Goal: Contribute content: Add original content to the website for others to see

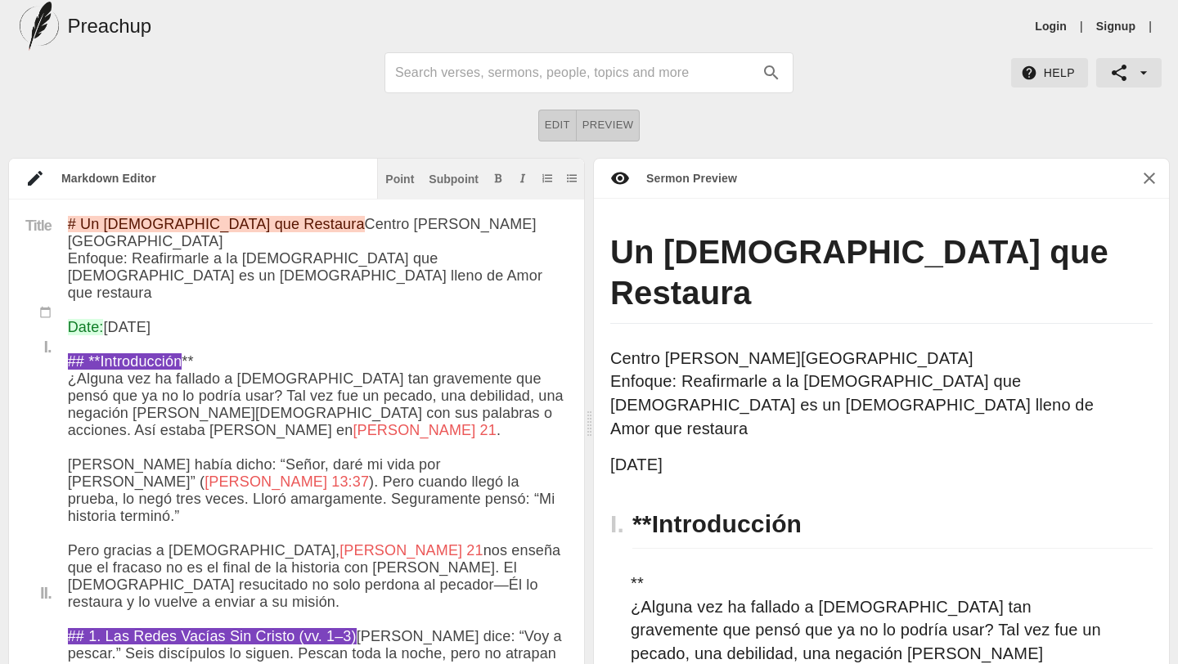
scroll to position [16, 0]
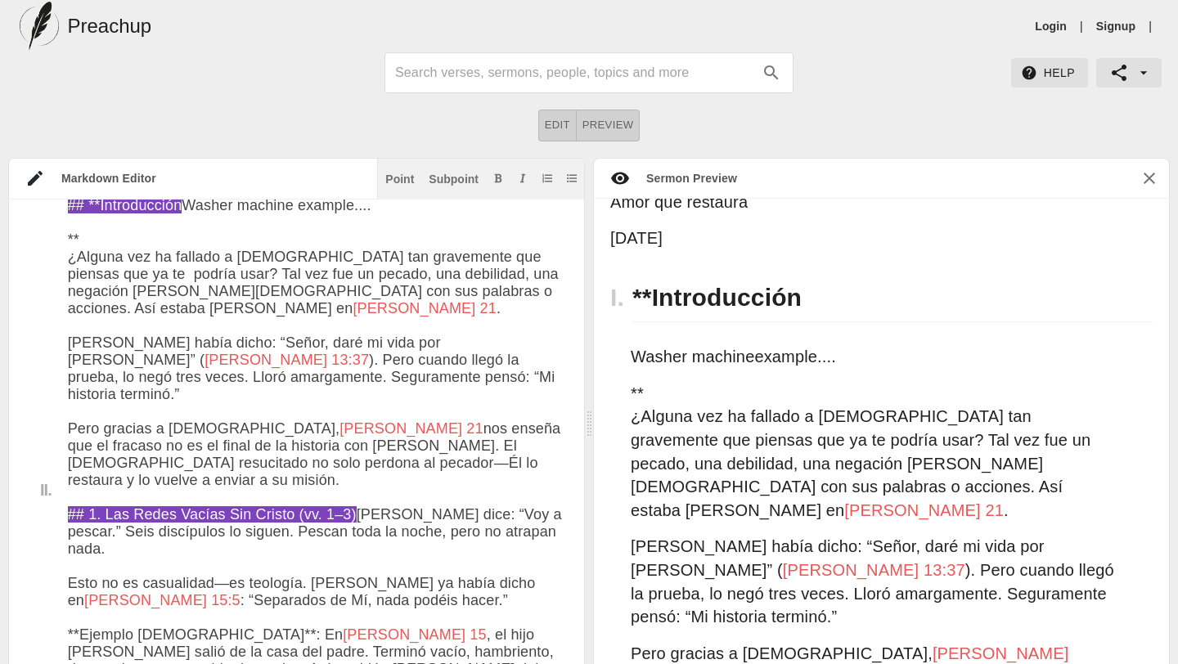
scroll to position [0, 0]
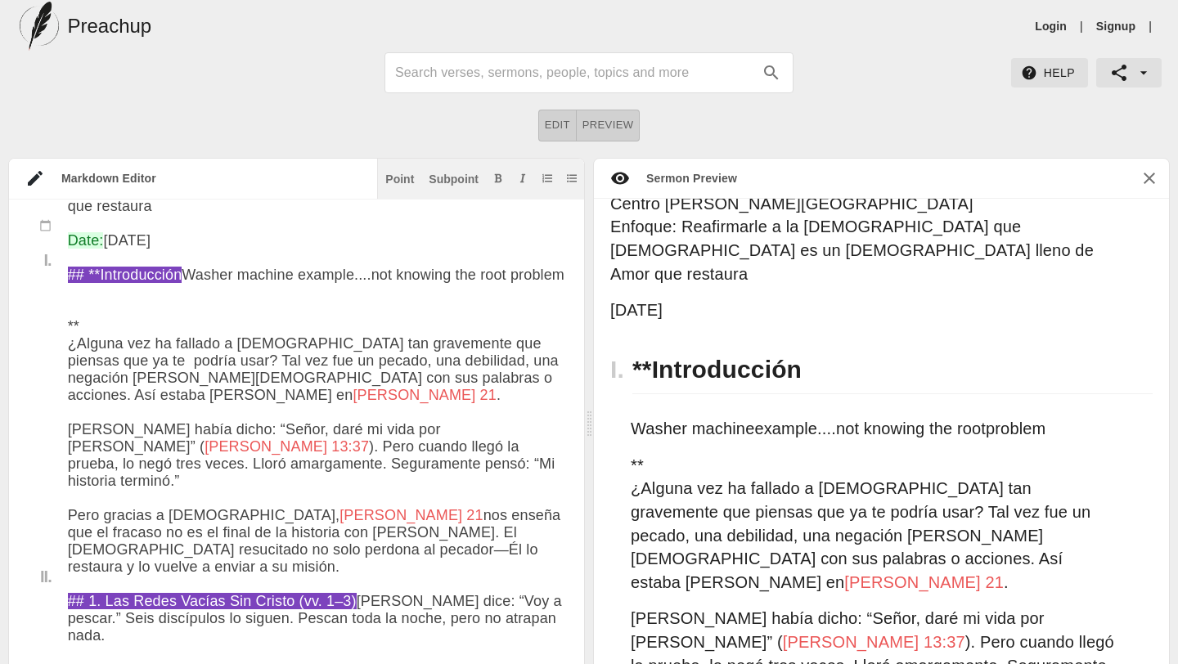
drag, startPoint x: 468, startPoint y: 300, endPoint x: 68, endPoint y: 301, distance: 399.9
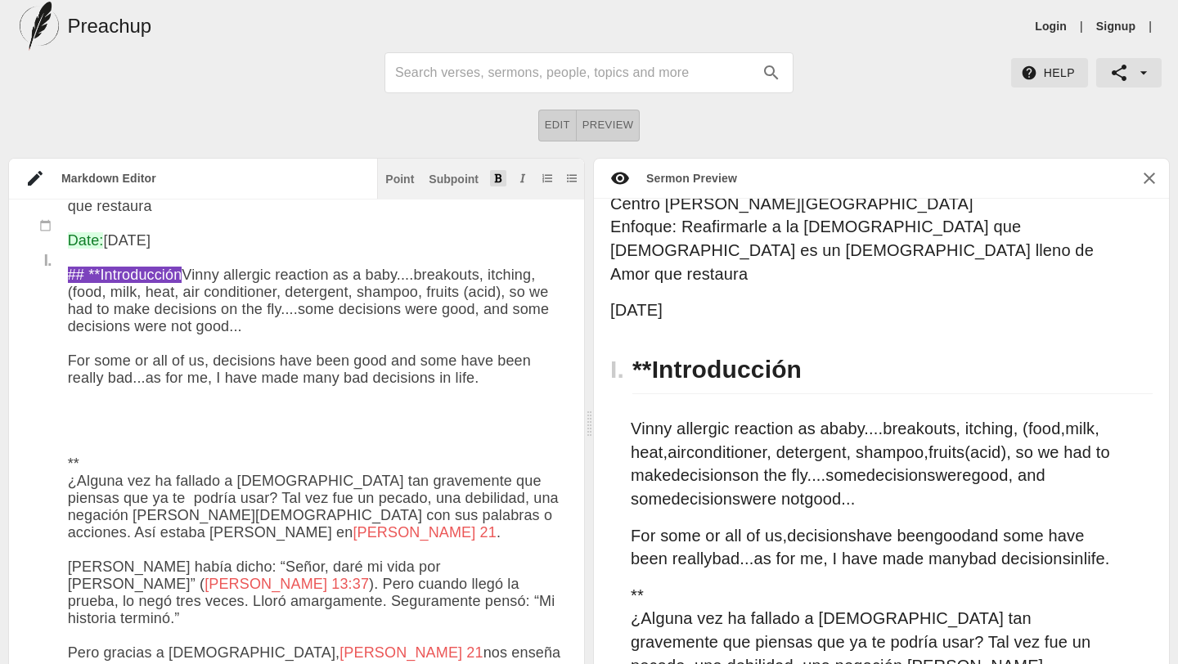
click at [493, 177] on icon "Add bold text" at bounding box center [498, 178] width 10 height 10
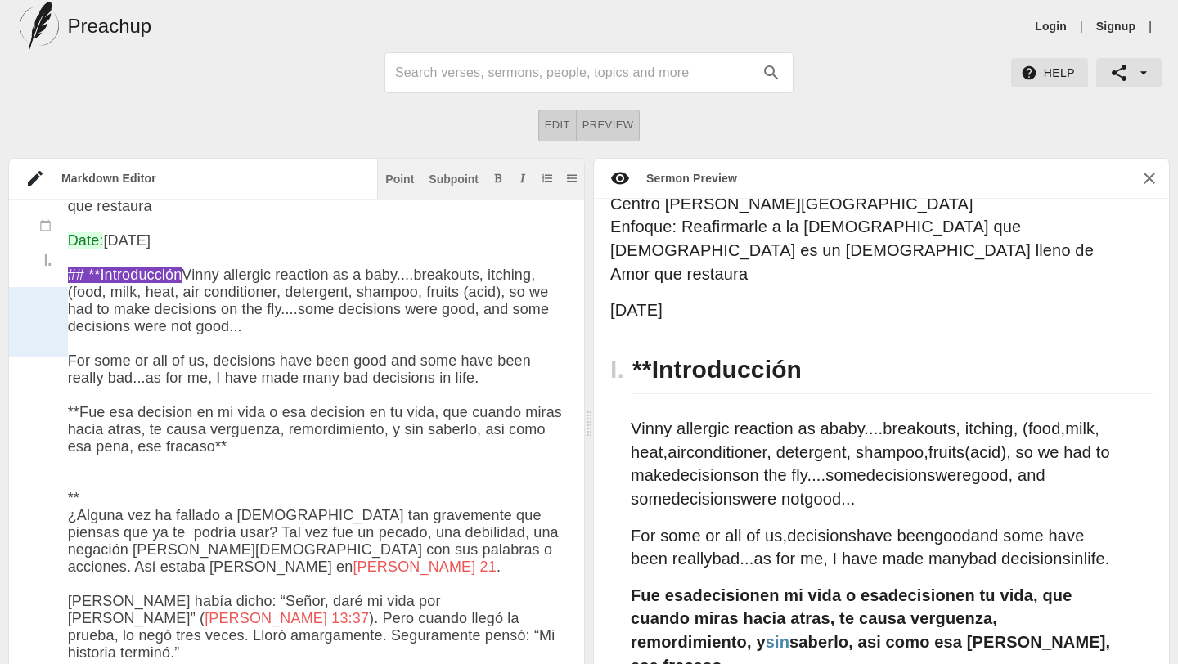
drag, startPoint x: 181, startPoint y: 350, endPoint x: 66, endPoint y: 292, distance: 128.4
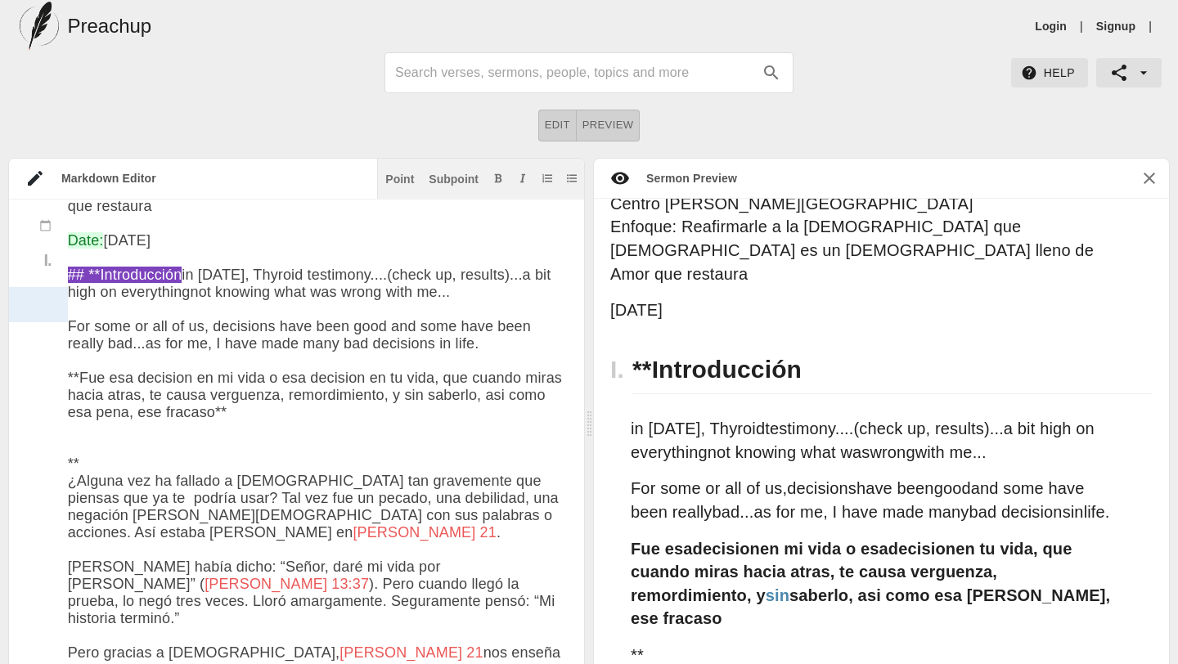
drag, startPoint x: 83, startPoint y: 297, endPoint x: 64, endPoint y: 298, distance: 19.6
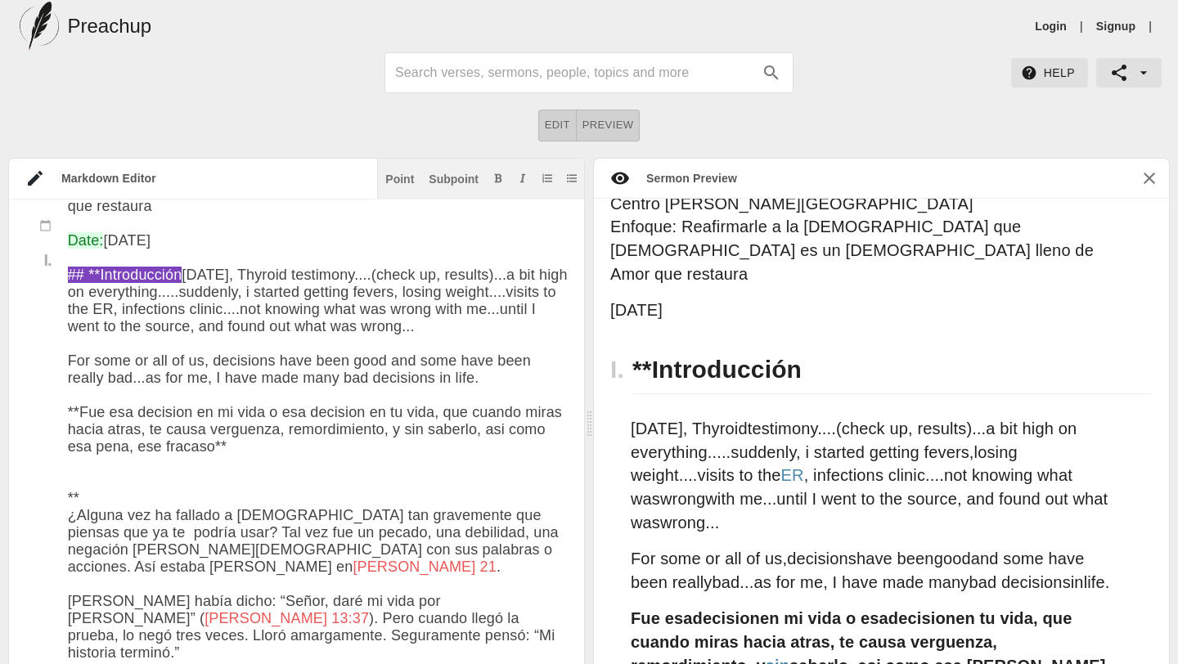
scroll to position [184, 0]
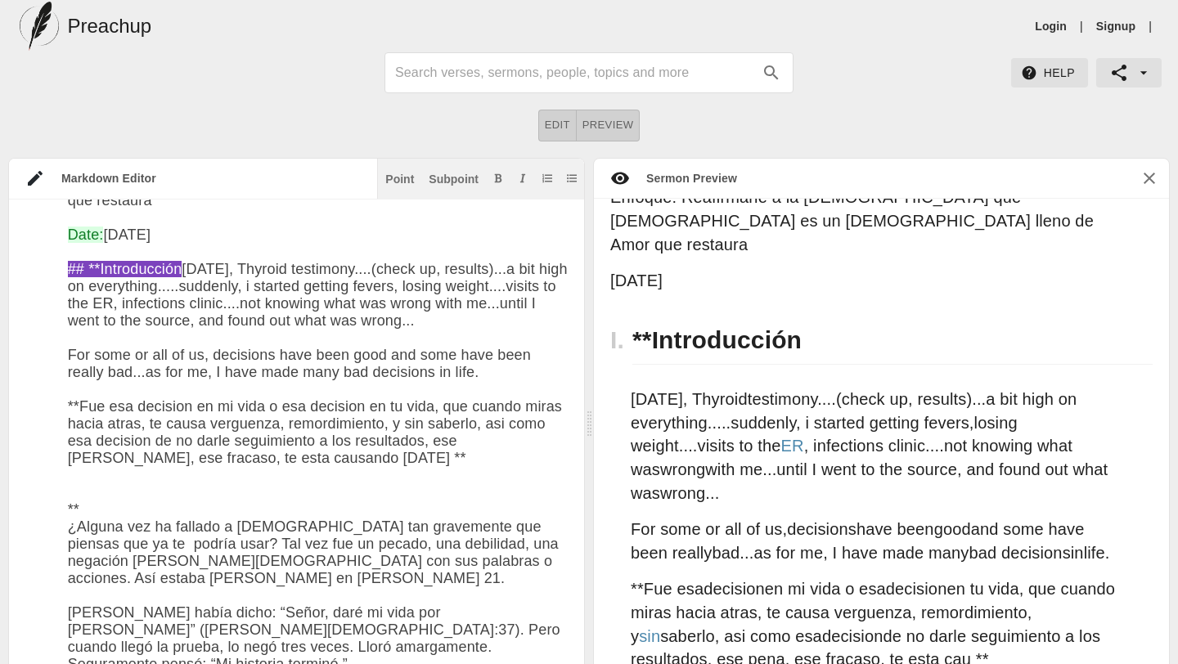
type textarea "# Un Dios que Restaura Centro Cristiano El Siloe Enfoque: Reafirmarle a la Igle…"
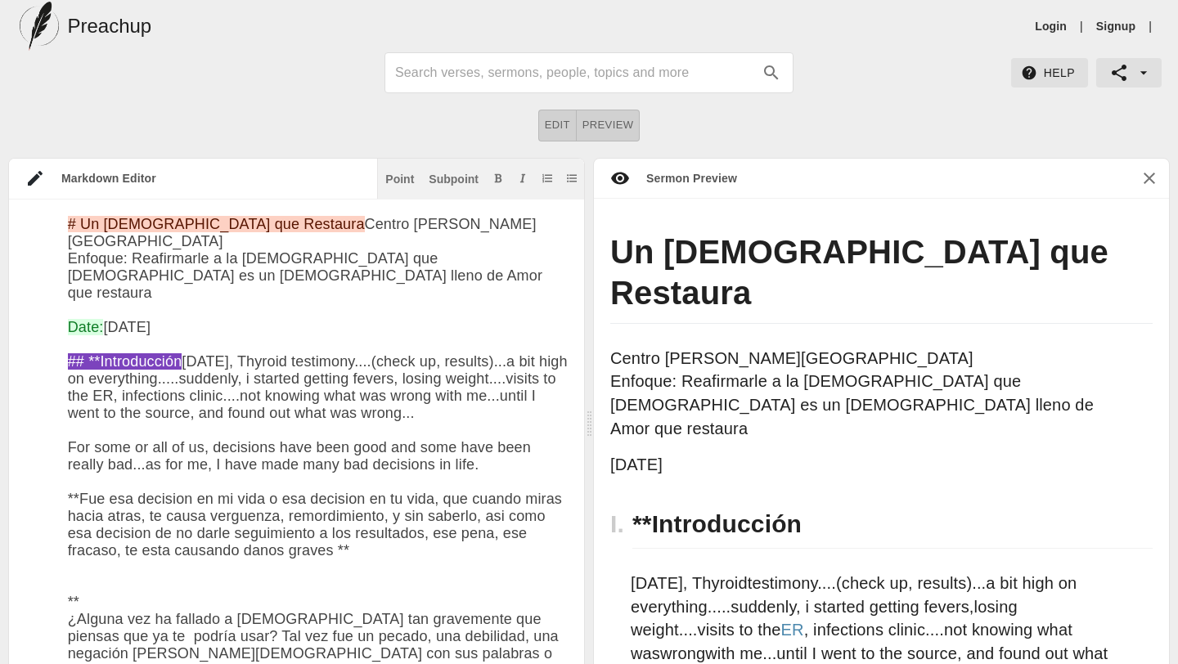
scroll to position [184, 0]
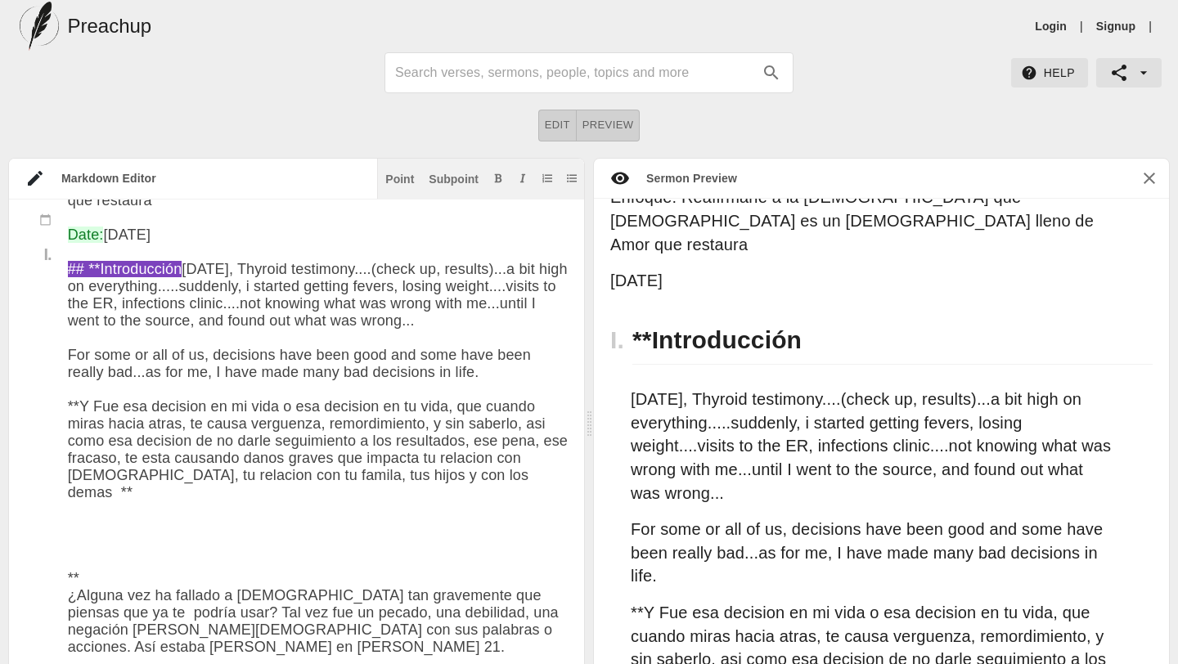
click at [793, 388] on p "[DATE], Thyroid testimony....(check up, results)...a bit high on everything....…" at bounding box center [873, 446] width 485 height 117
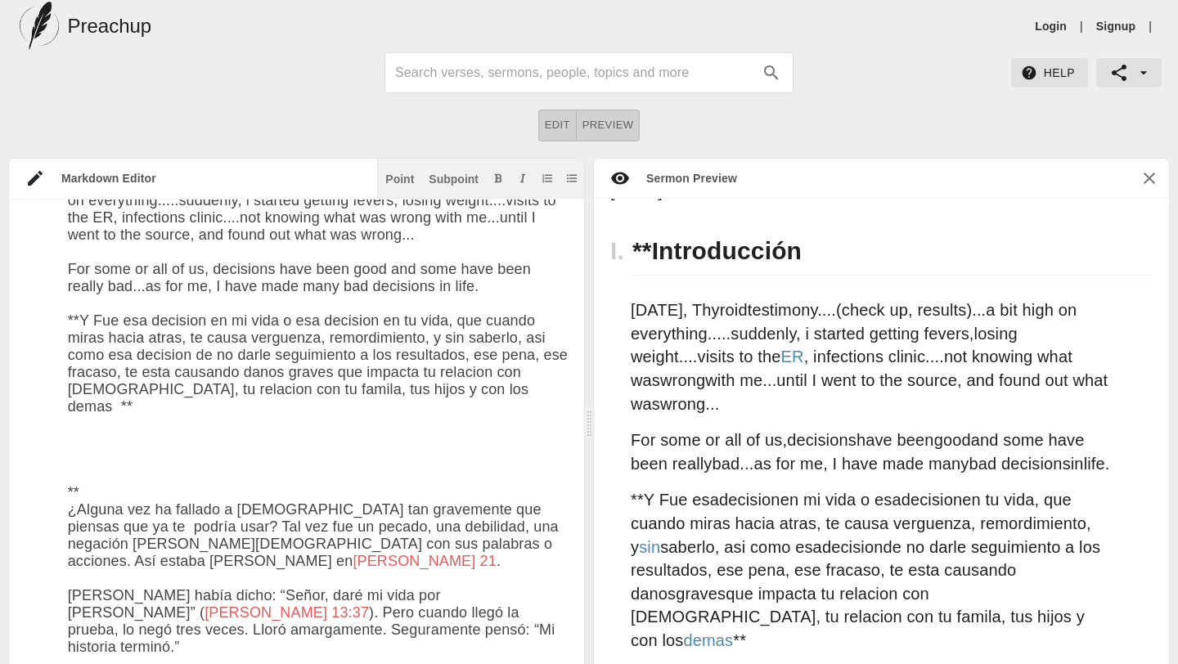
scroll to position [177, 0]
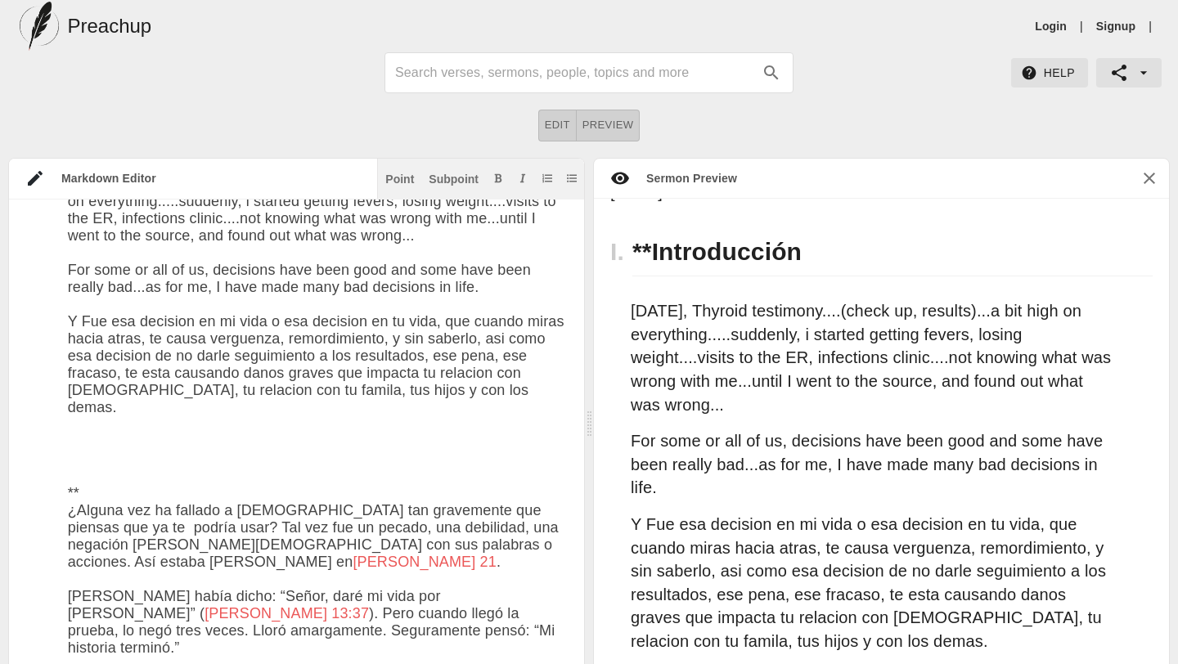
click at [65, 340] on div at bounding box center [38, 381] width 59 height 88
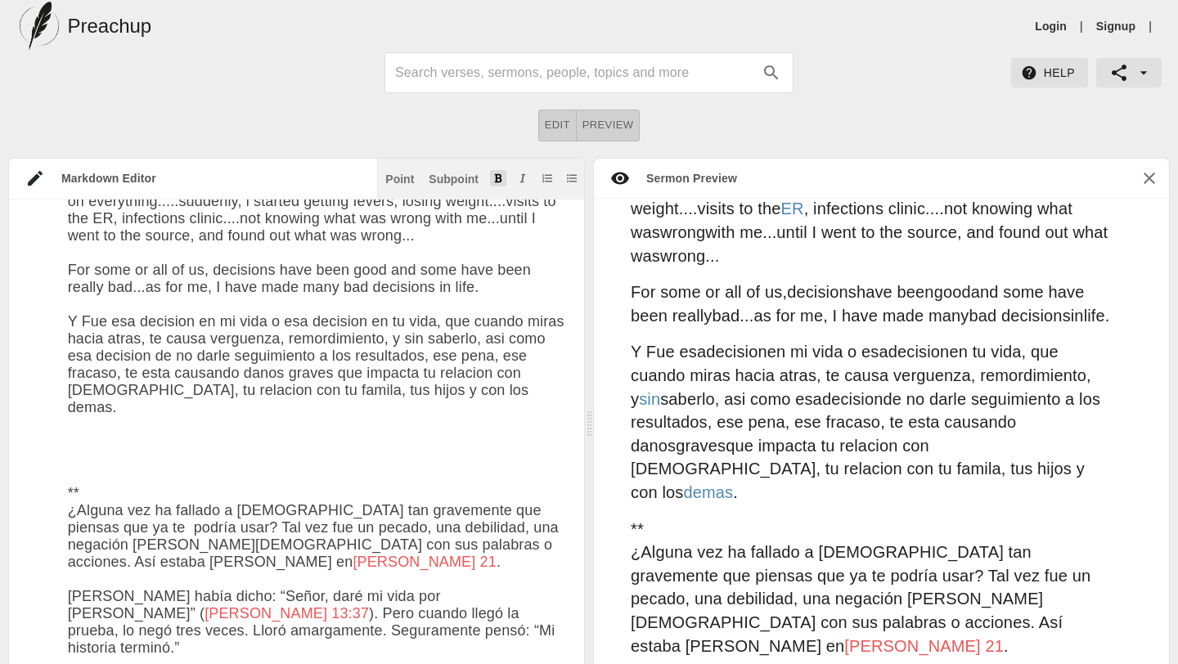
click at [495, 176] on icon "Add bold text" at bounding box center [498, 178] width 10 height 10
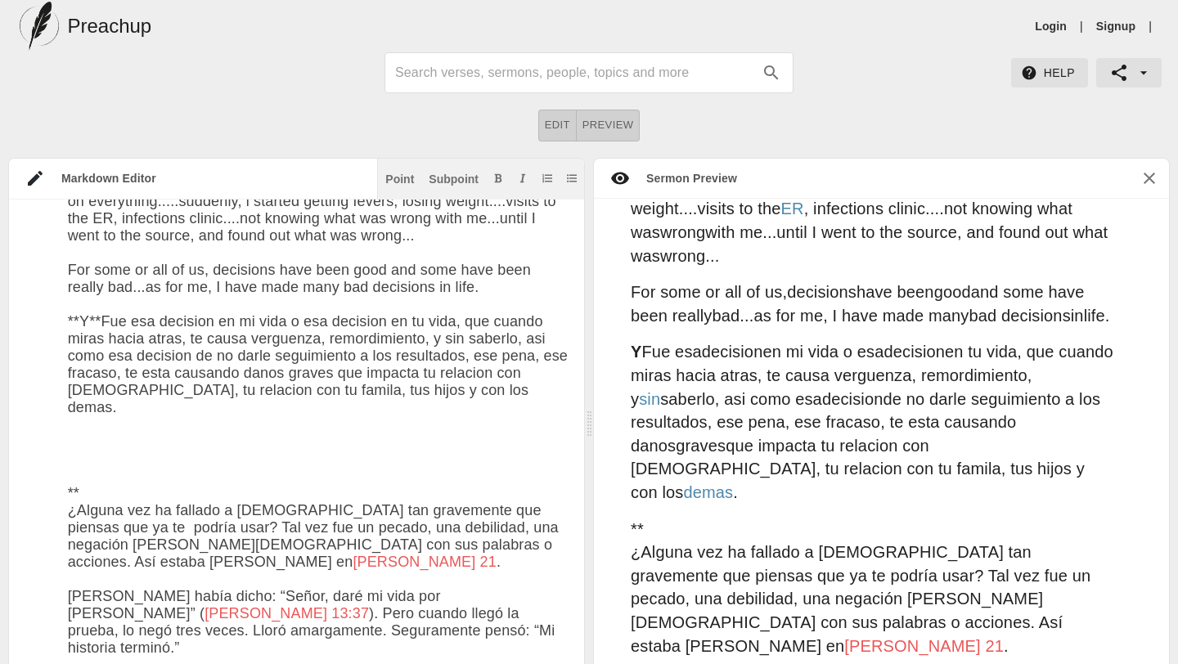
drag, startPoint x: 102, startPoint y: 341, endPoint x: 444, endPoint y: 431, distance: 353.5
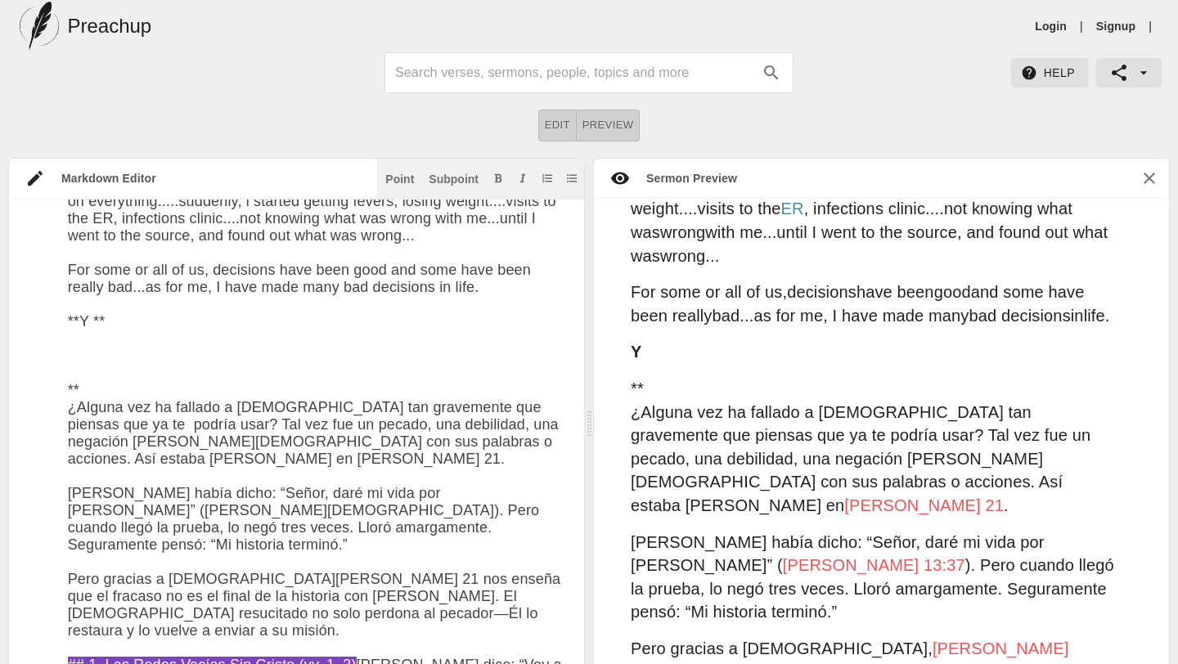
paste textarea "Fue esa decision en mi vida o esa decision en tu vida, que cuando miras hacia a…"
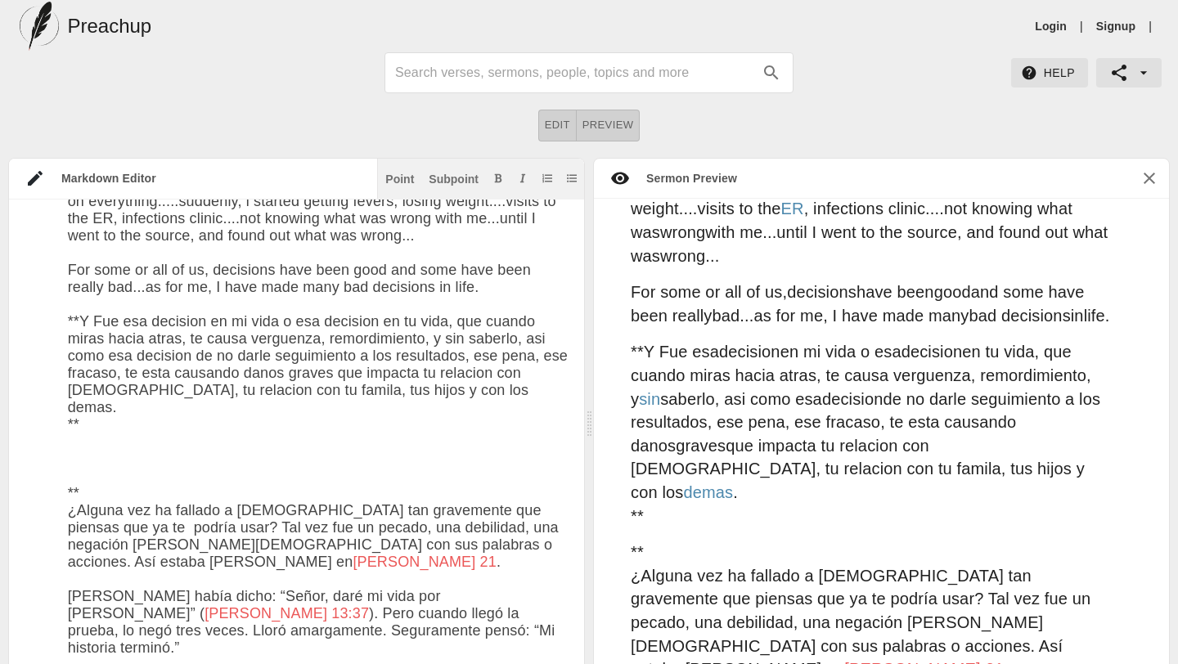
drag, startPoint x: 80, startPoint y: 340, endPoint x: 452, endPoint y: 426, distance: 381.9
click at [500, 182] on icon "Add bold text" at bounding box center [498, 177] width 7 height 9
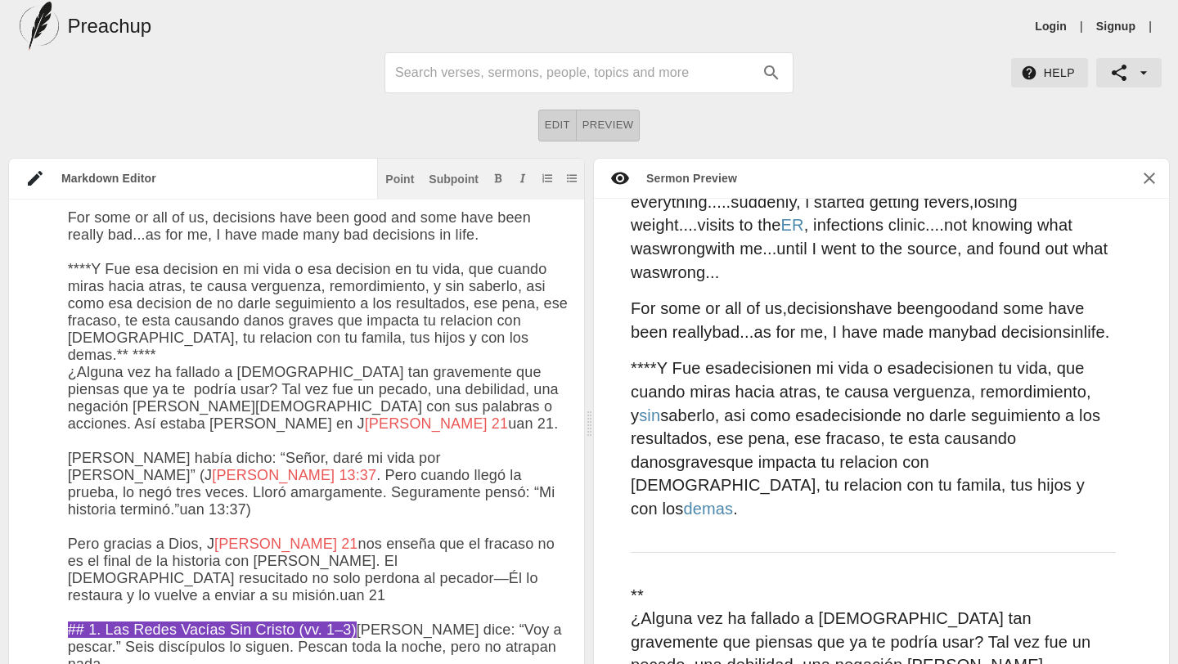
scroll to position [422, 0]
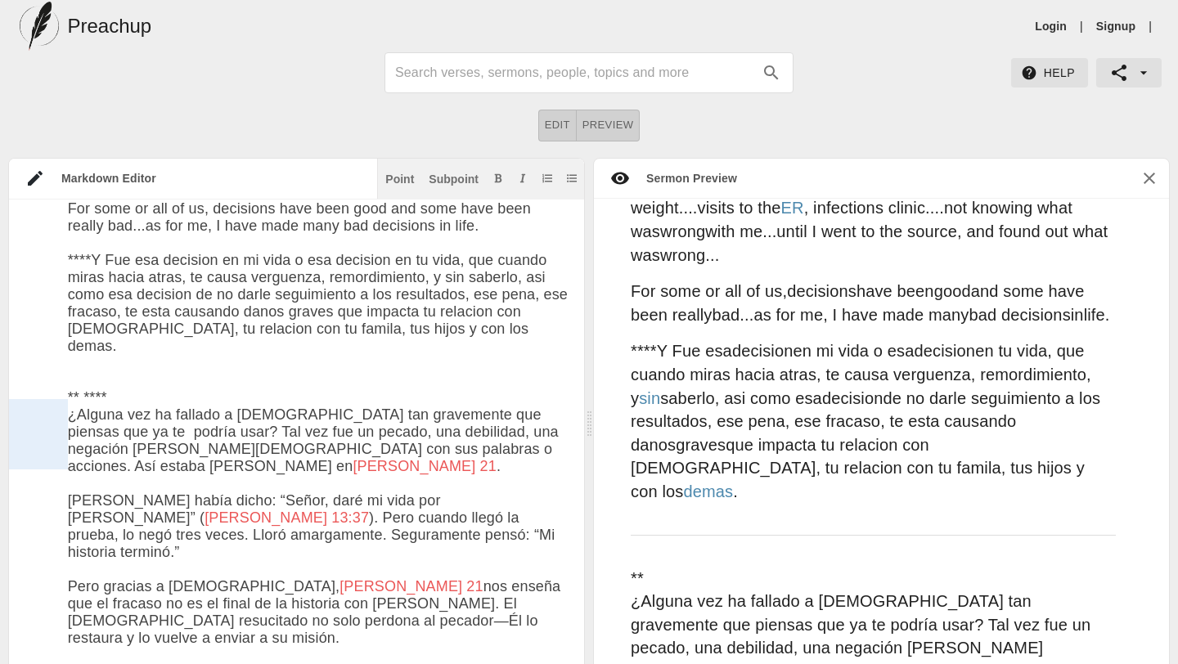
drag, startPoint x: 101, startPoint y: 412, endPoint x: 66, endPoint y: 400, distance: 36.5
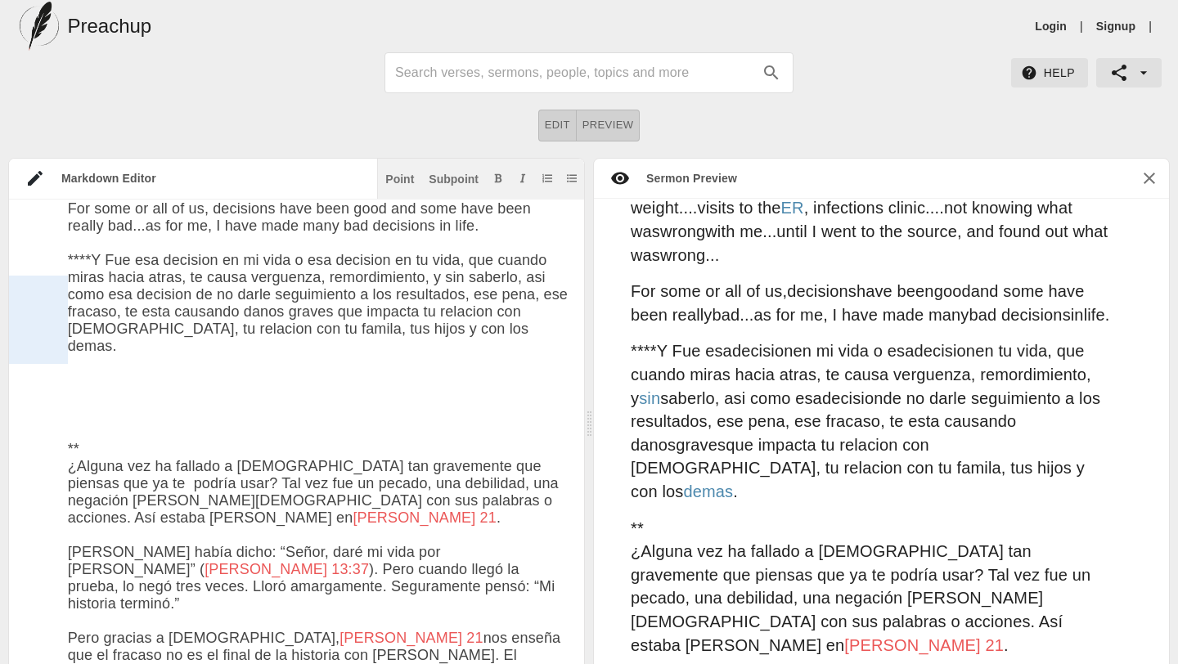
drag, startPoint x: 92, startPoint y: 281, endPoint x: 64, endPoint y: 280, distance: 28.6
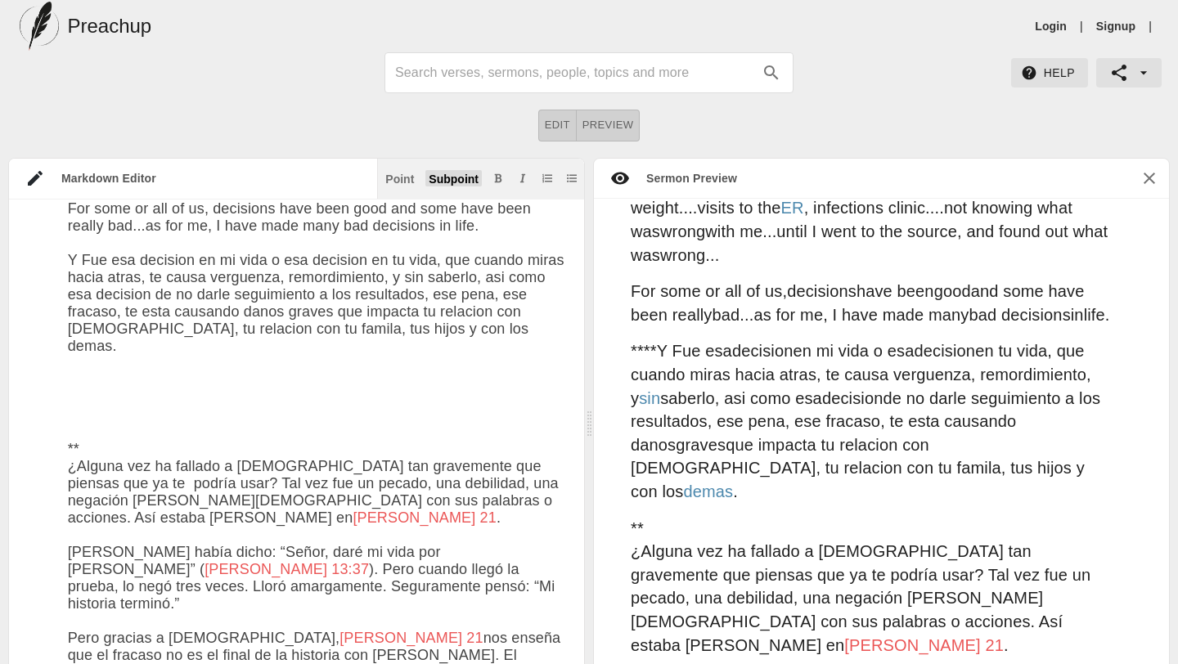
click at [442, 182] on div "Subpoint" at bounding box center [454, 178] width 50 height 11
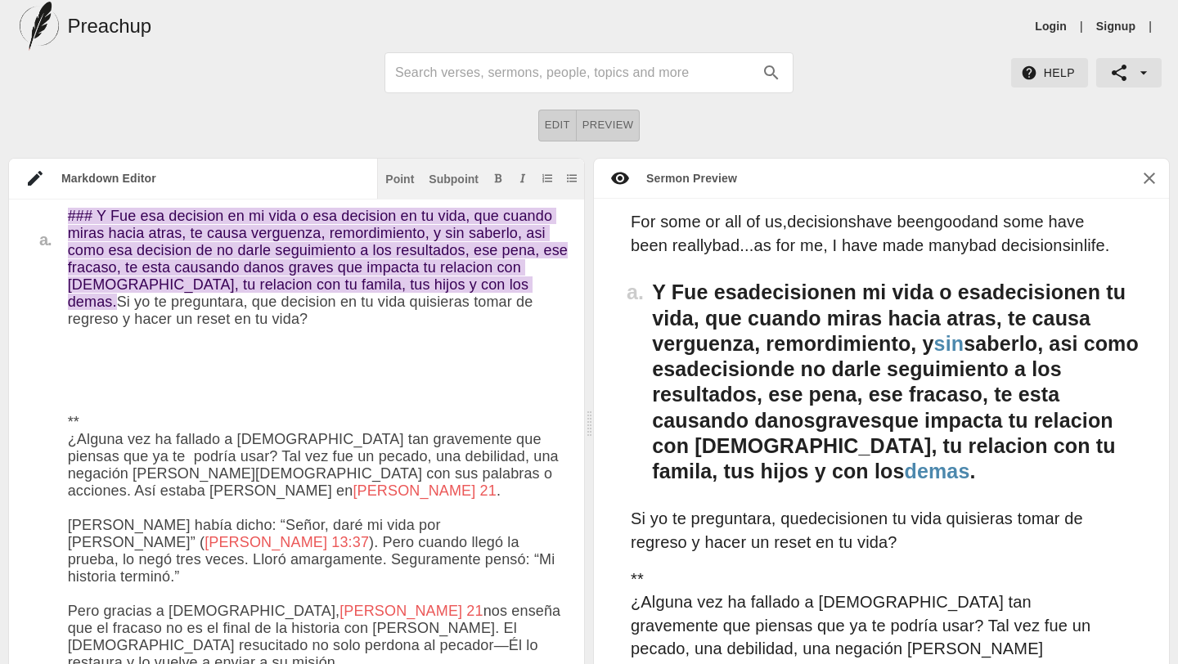
scroll to position [511, 0]
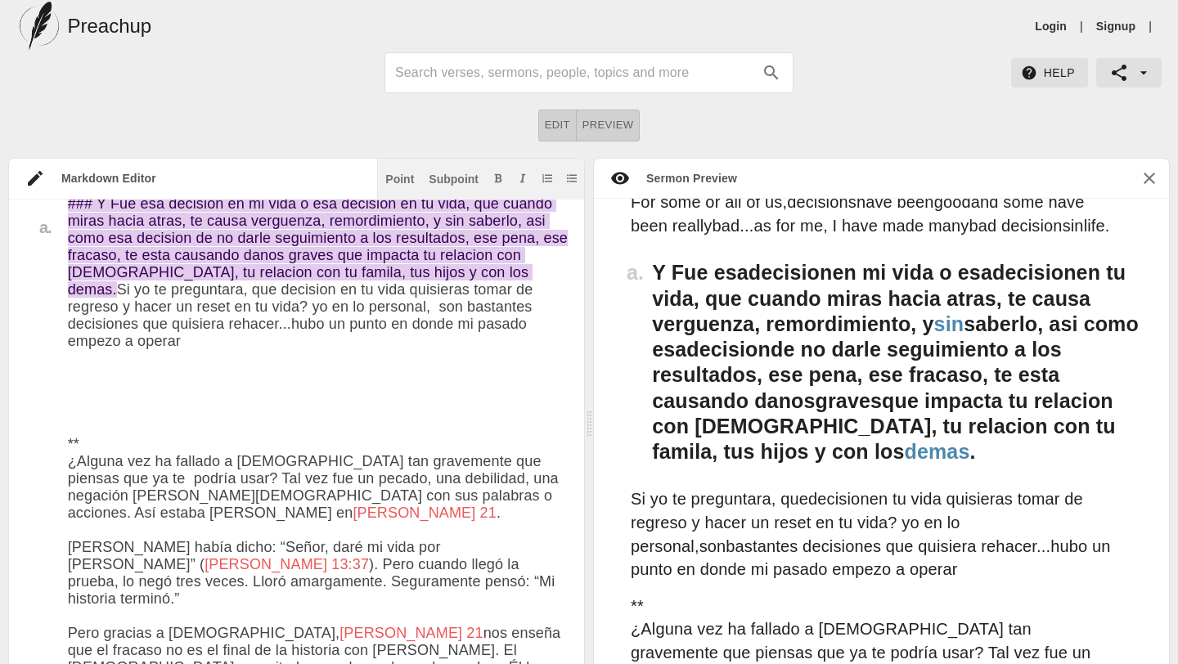
drag, startPoint x: 555, startPoint y: 335, endPoint x: 485, endPoint y: 340, distance: 69.7
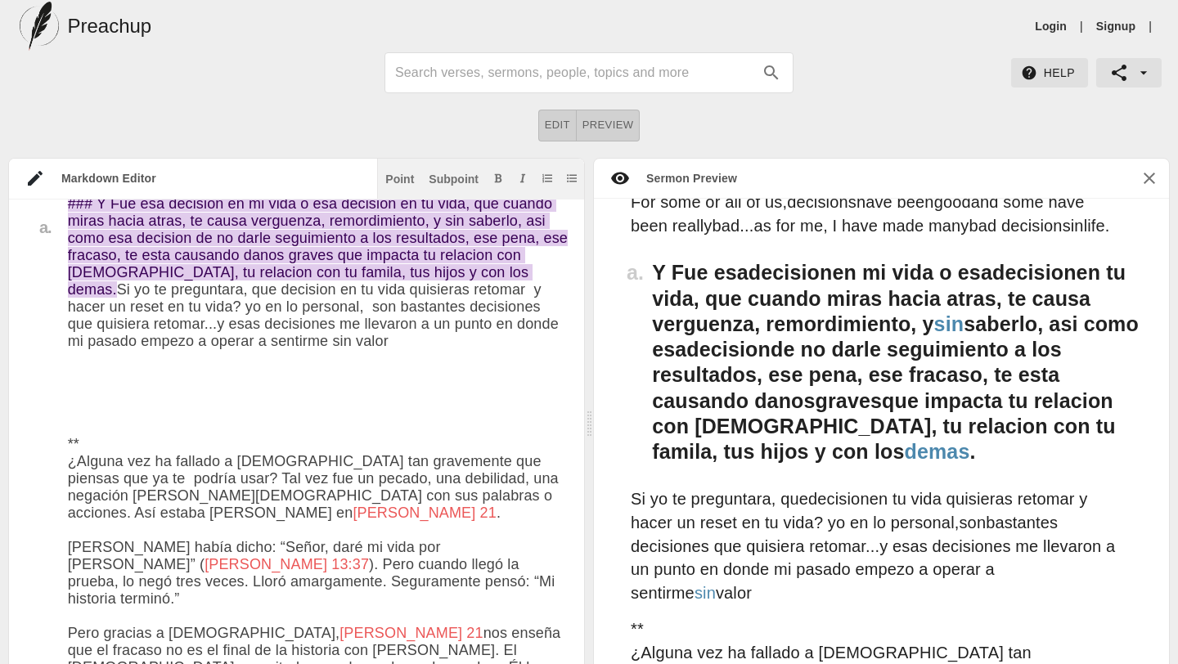
drag, startPoint x: 66, startPoint y: 335, endPoint x: 153, endPoint y: 346, distance: 87.3
drag, startPoint x: 70, startPoint y: 331, endPoint x: 280, endPoint y: 420, distance: 228.3
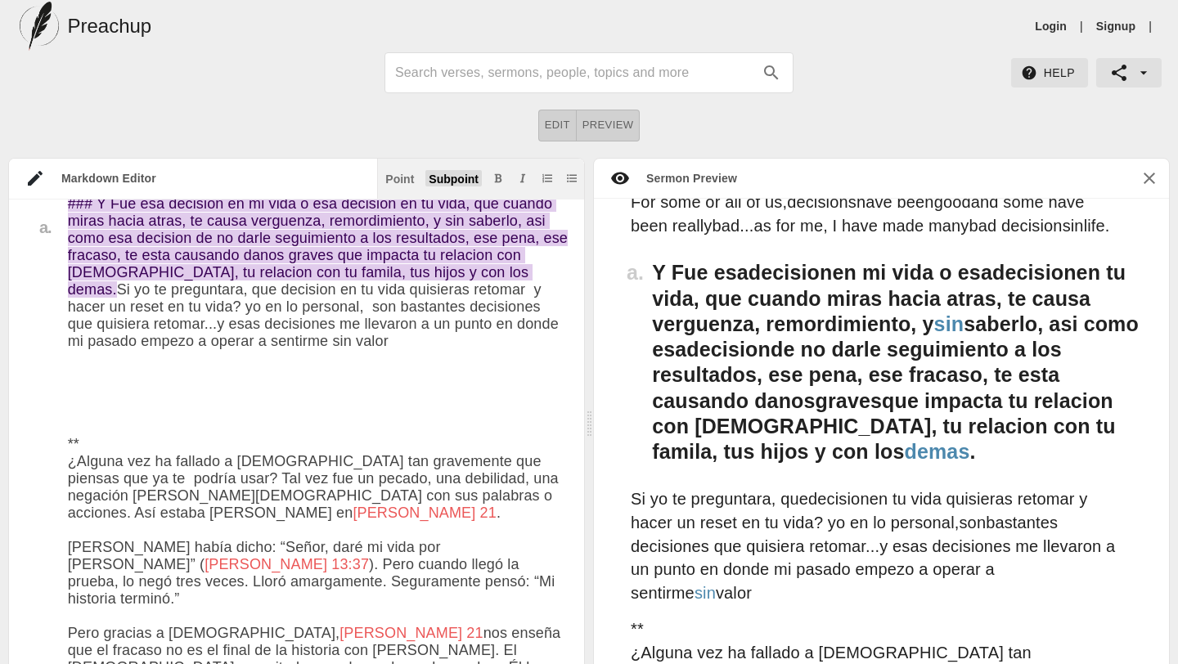
click at [446, 180] on div "Subpoint" at bounding box center [454, 178] width 50 height 11
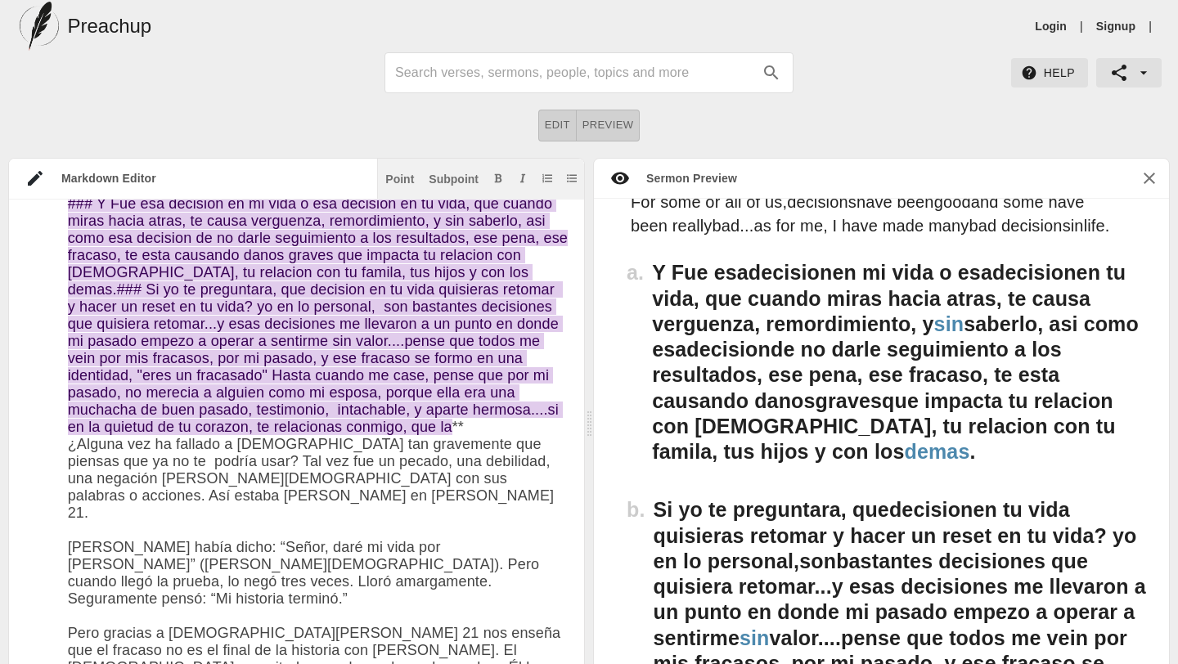
type textarea "# Lo Ipsu dol Sitametc Adipis Elitseddo Ei Tempo Incidid: Utlaboreetd m al Enim…"
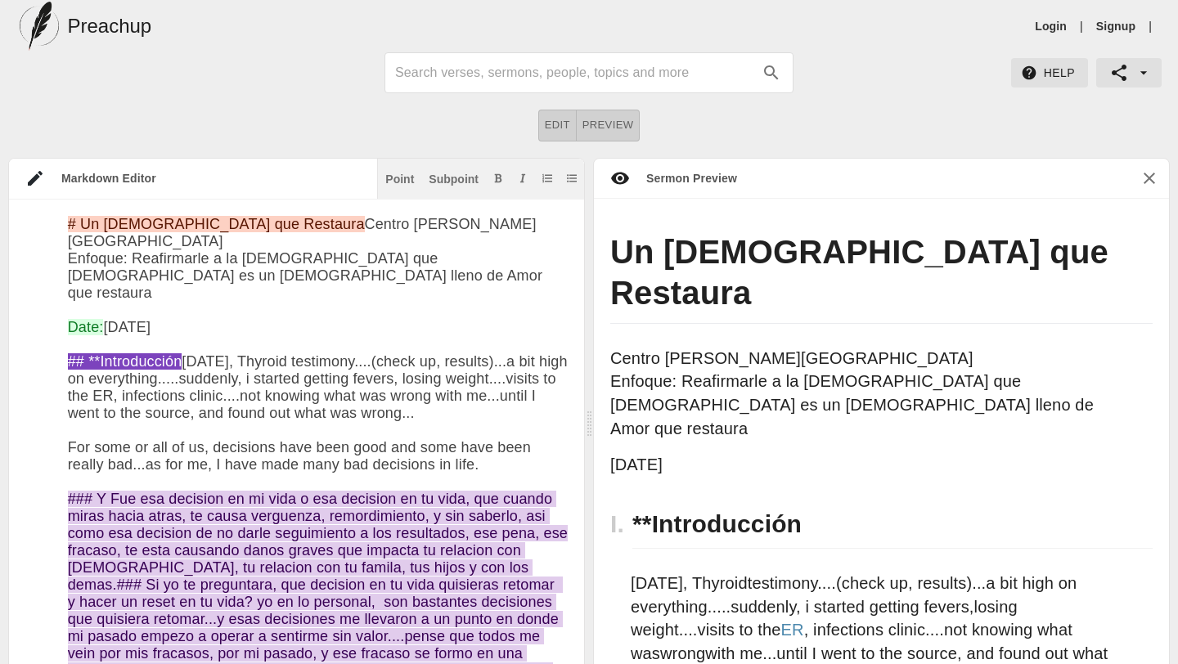
scroll to position [511, 0]
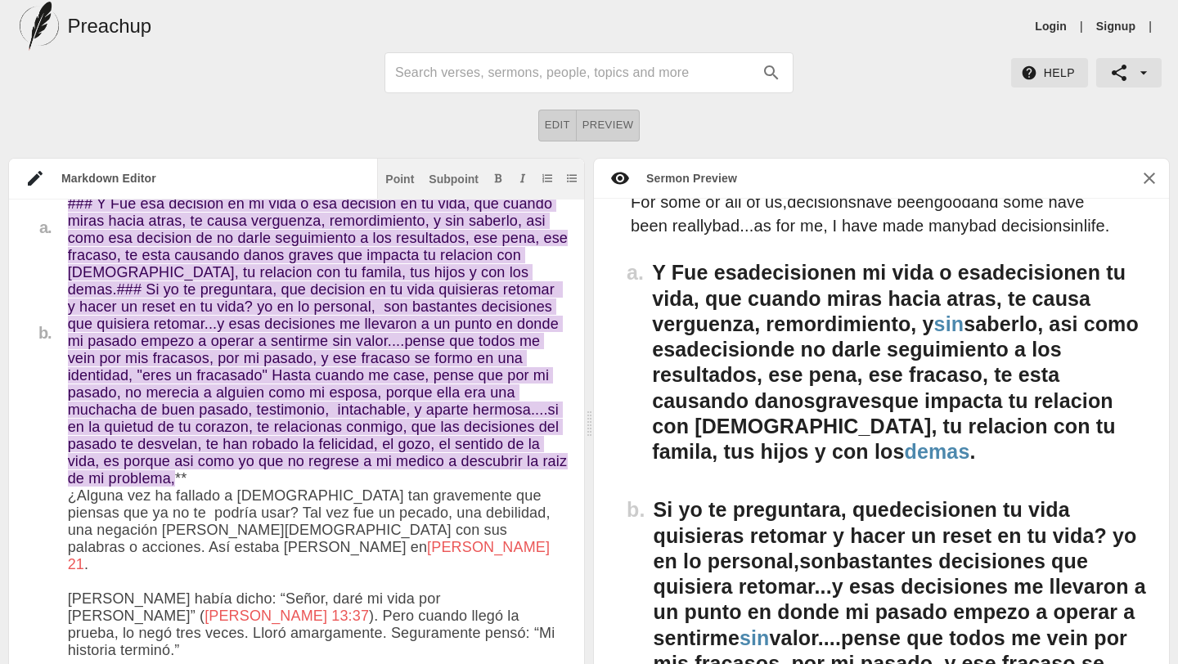
click at [445, 179] on div "Subpoint" at bounding box center [454, 178] width 50 height 11
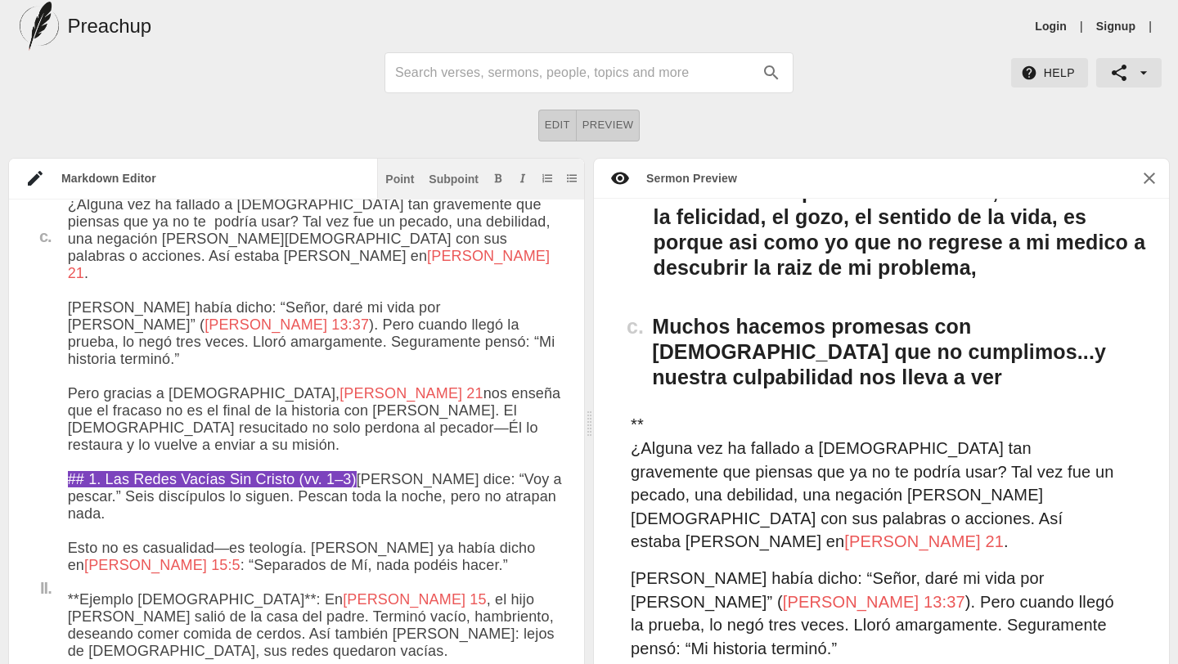
drag, startPoint x: 492, startPoint y: 236, endPoint x: 530, endPoint y: 245, distance: 39.5
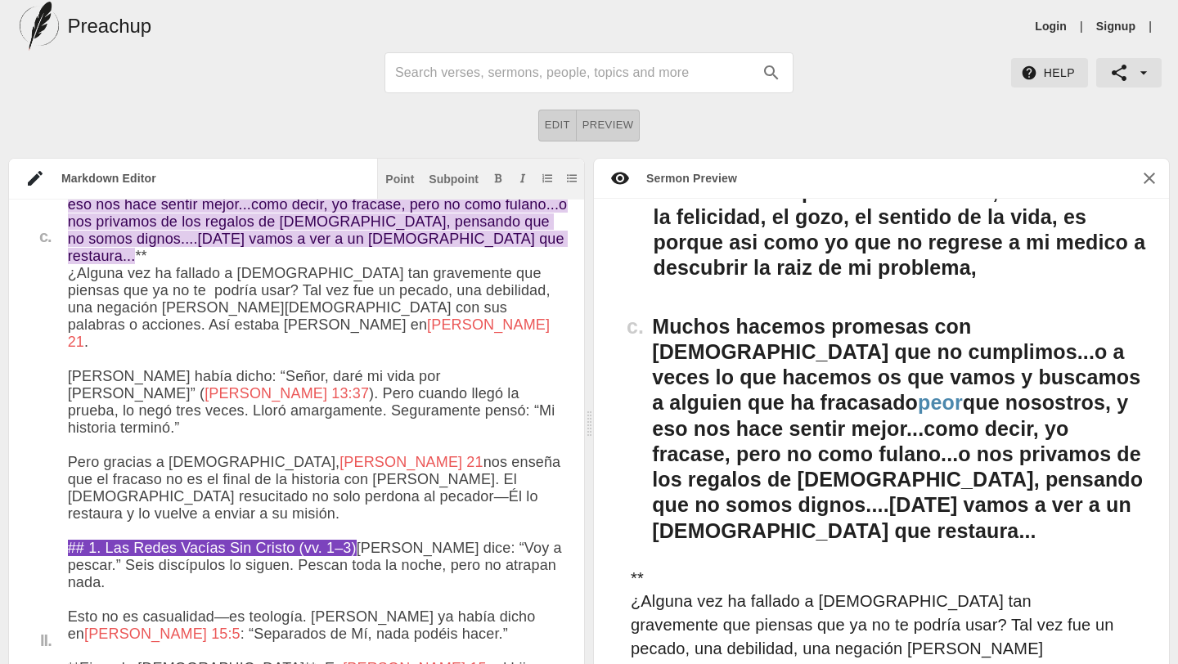
drag, startPoint x: 83, startPoint y: 410, endPoint x: 60, endPoint y: 411, distance: 23.8
click at [406, 173] on div "Point" at bounding box center [399, 178] width 29 height 11
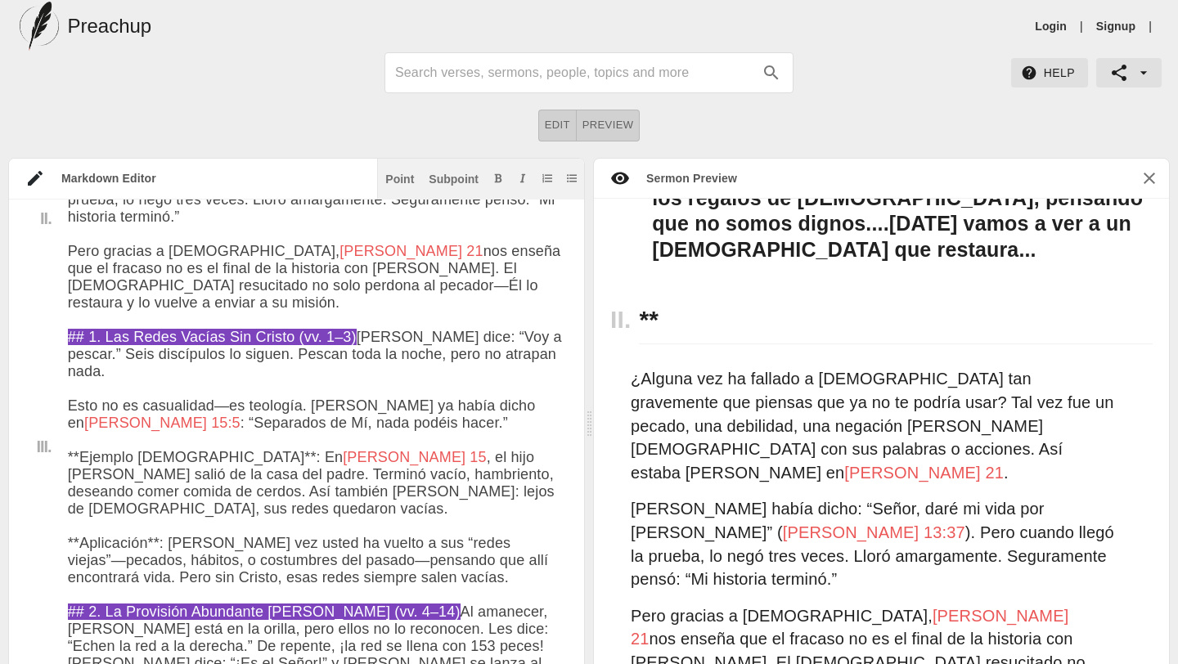
scroll to position [1403, 0]
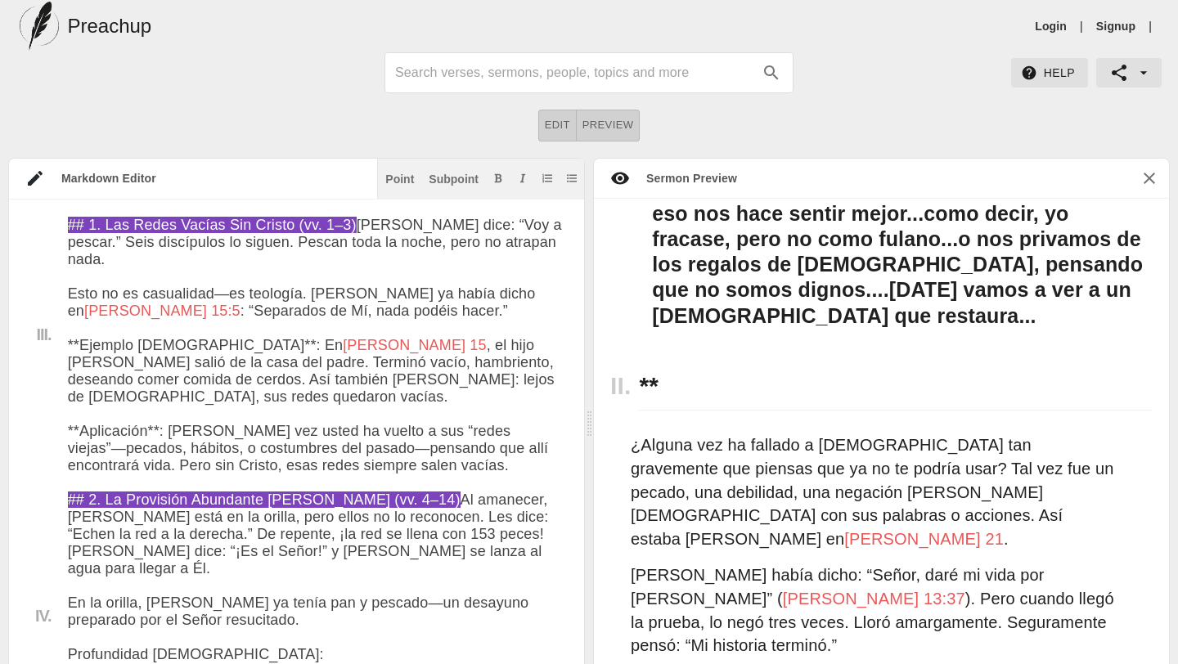
scroll to position [944, 0]
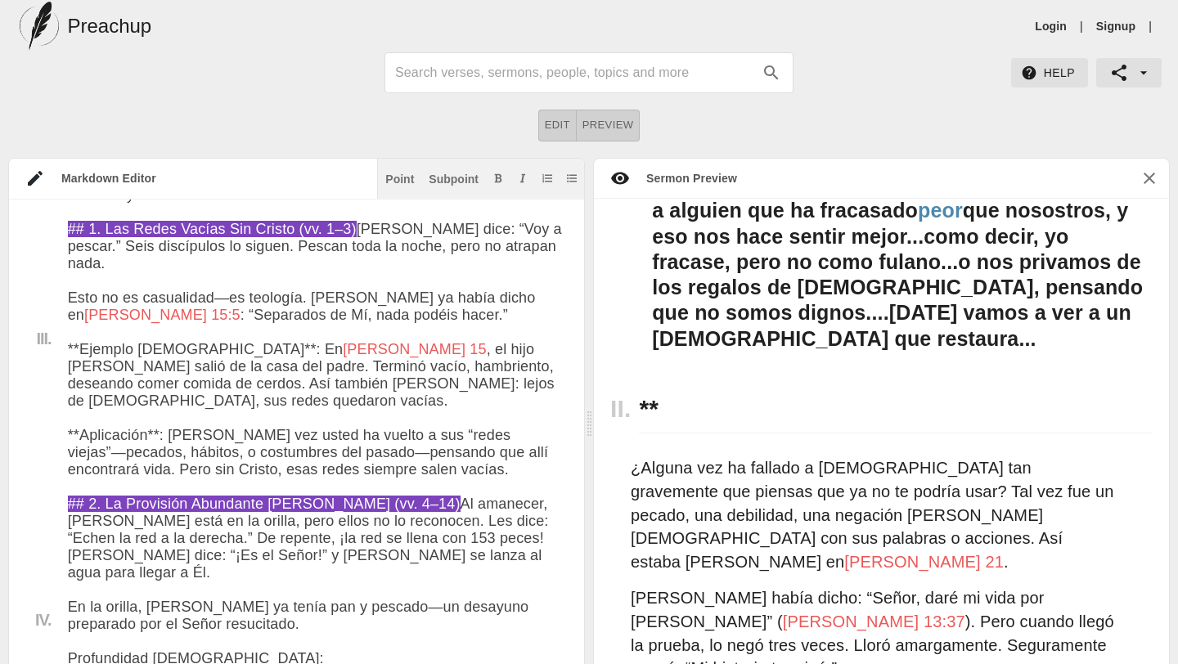
click at [633, 456] on p "¿Alguna vez ha fallado a Dios tan gravemente que piensas que ya no te podría us…" at bounding box center [873, 514] width 485 height 117
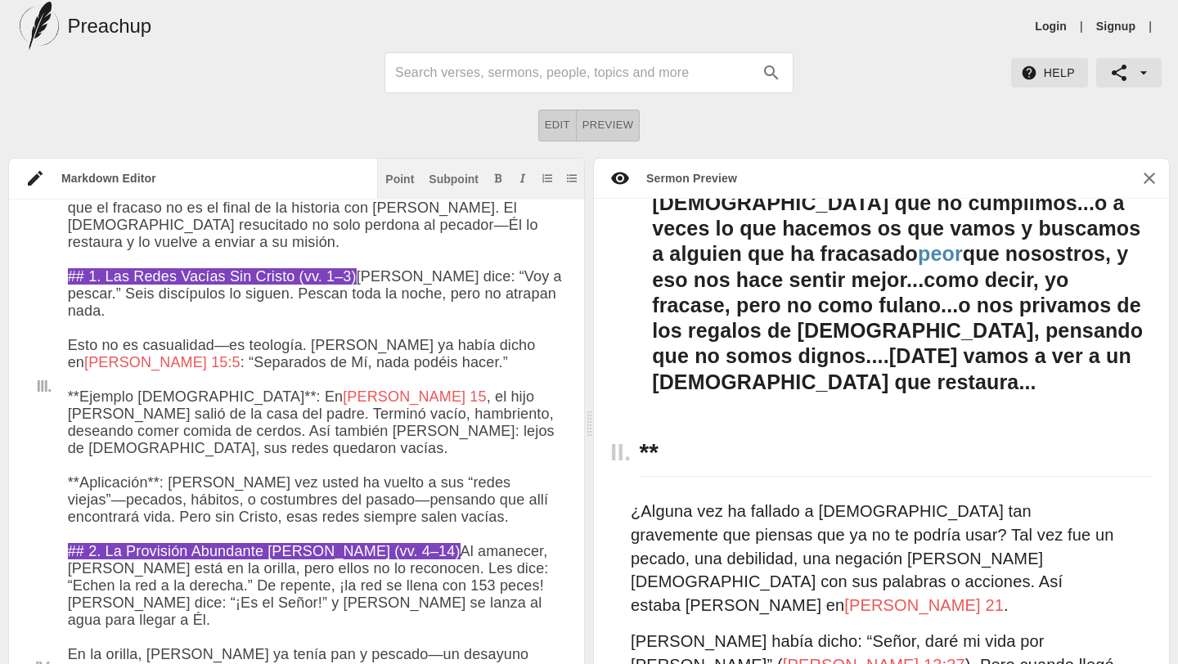
click at [631, 500] on p "¿Alguna vez ha fallado a Dios tan gravemente que piensas que ya no te podría us…" at bounding box center [873, 558] width 485 height 117
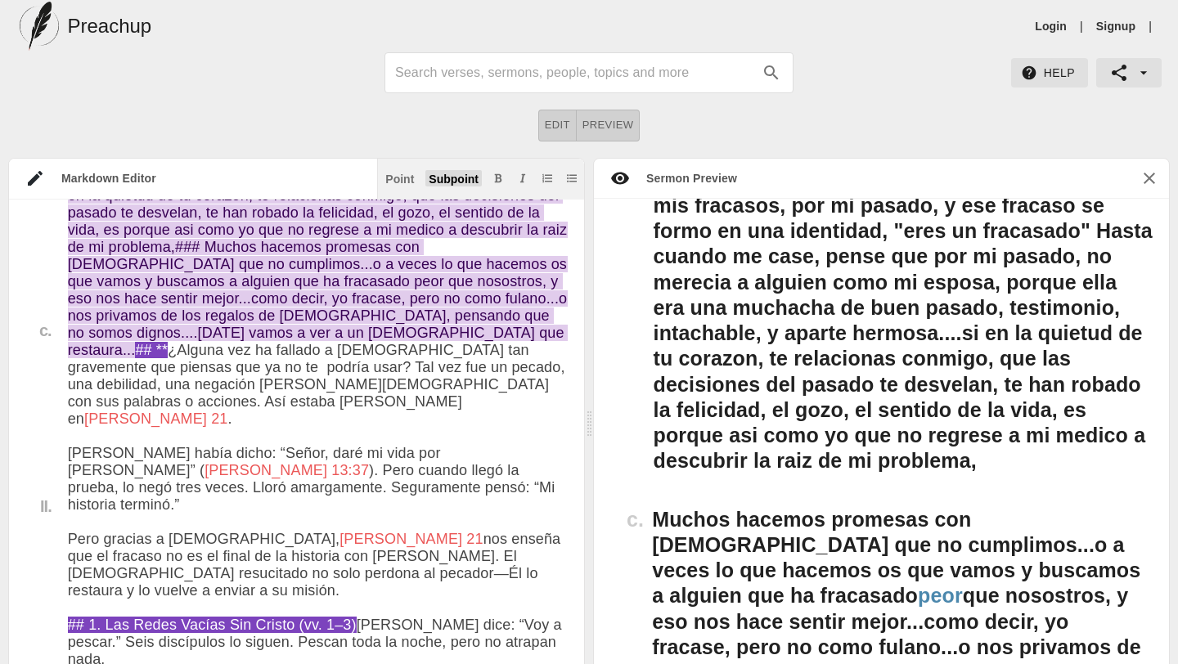
click at [452, 181] on div "Subpoint" at bounding box center [454, 178] width 50 height 11
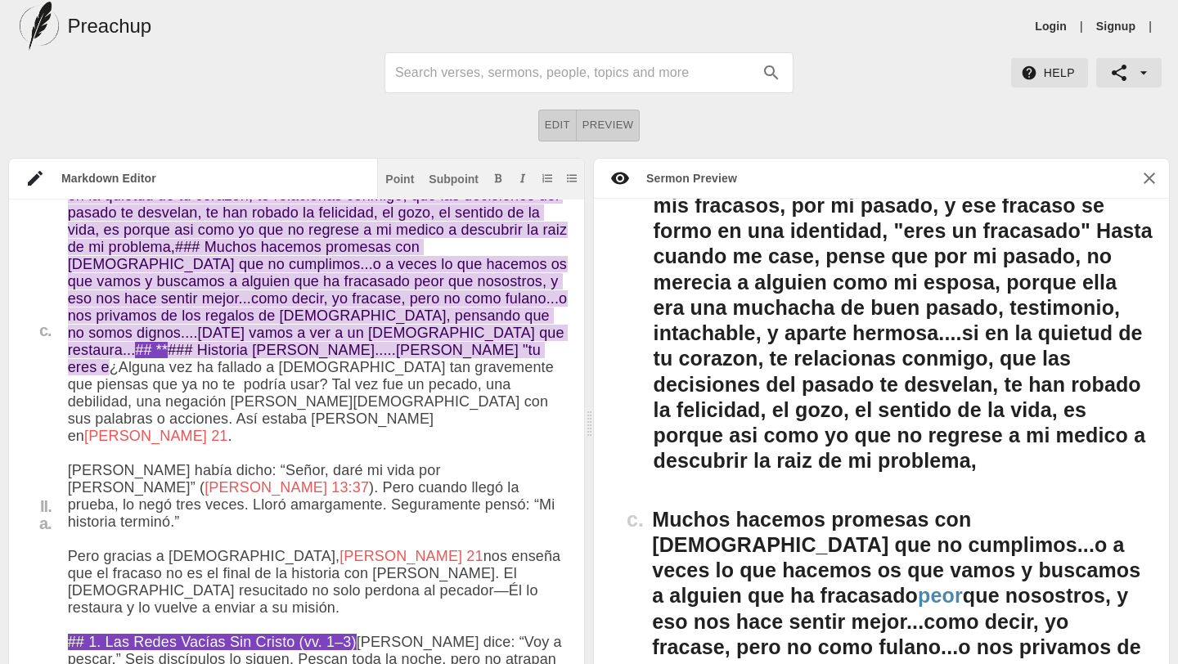
drag, startPoint x: 370, startPoint y: 523, endPoint x: 235, endPoint y: 521, distance: 135.8
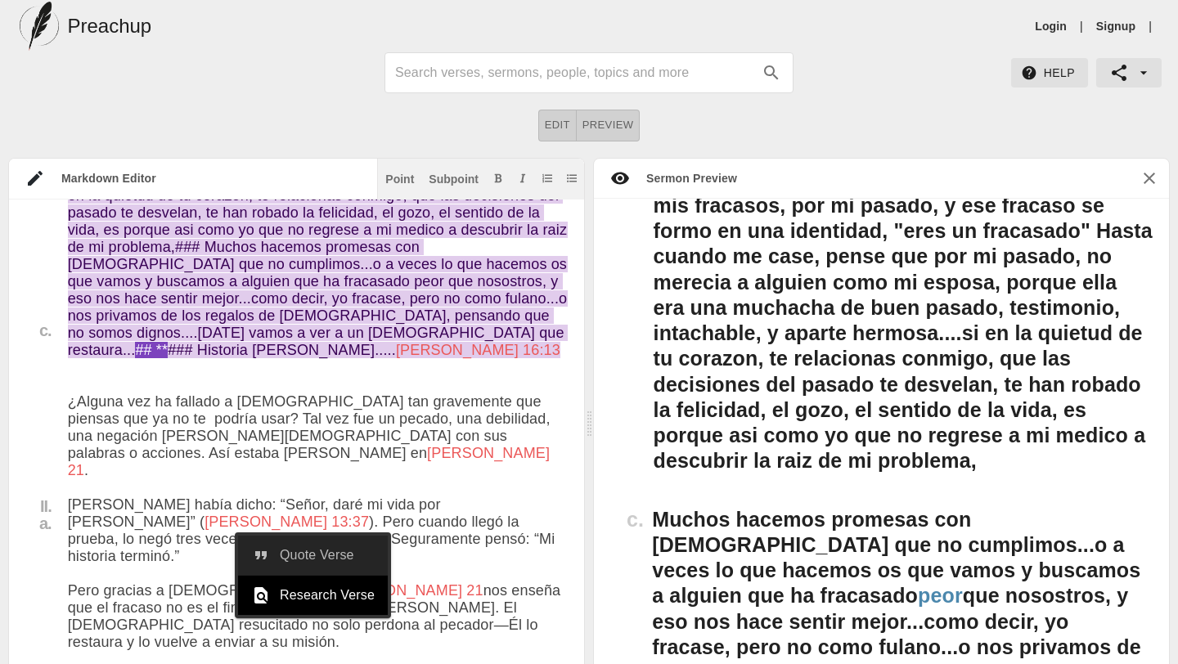
click at [326, 549] on span "Quote Verse" at bounding box center [327, 556] width 95 height 20
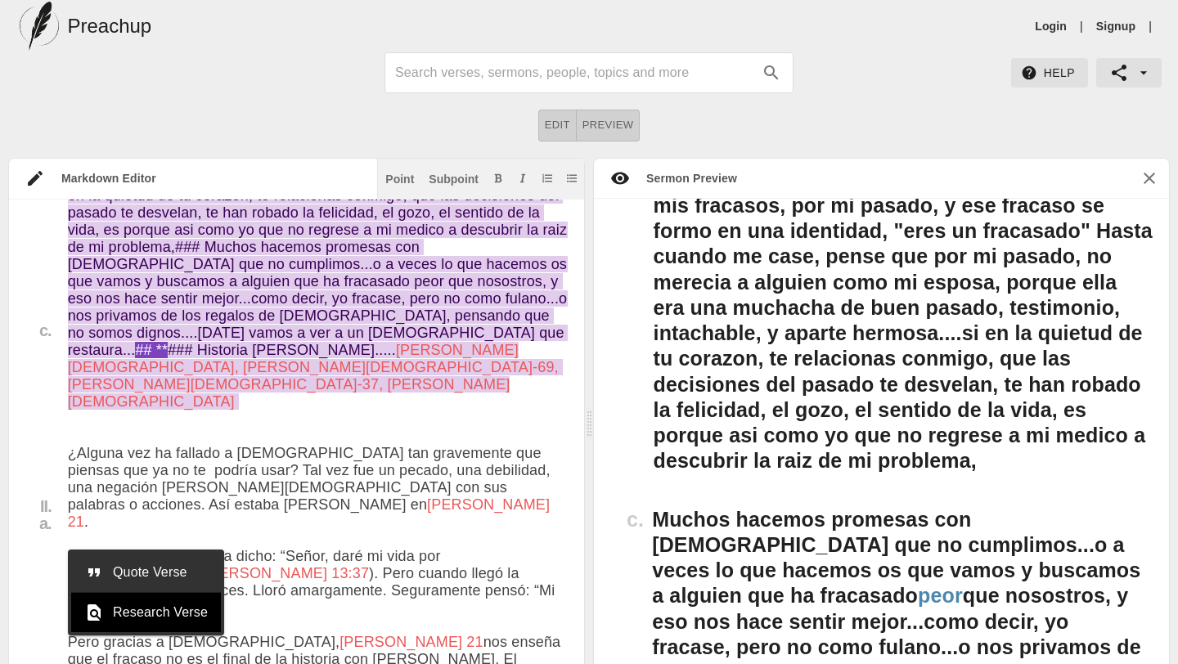
click at [166, 572] on span "Quote Verse" at bounding box center [160, 573] width 95 height 20
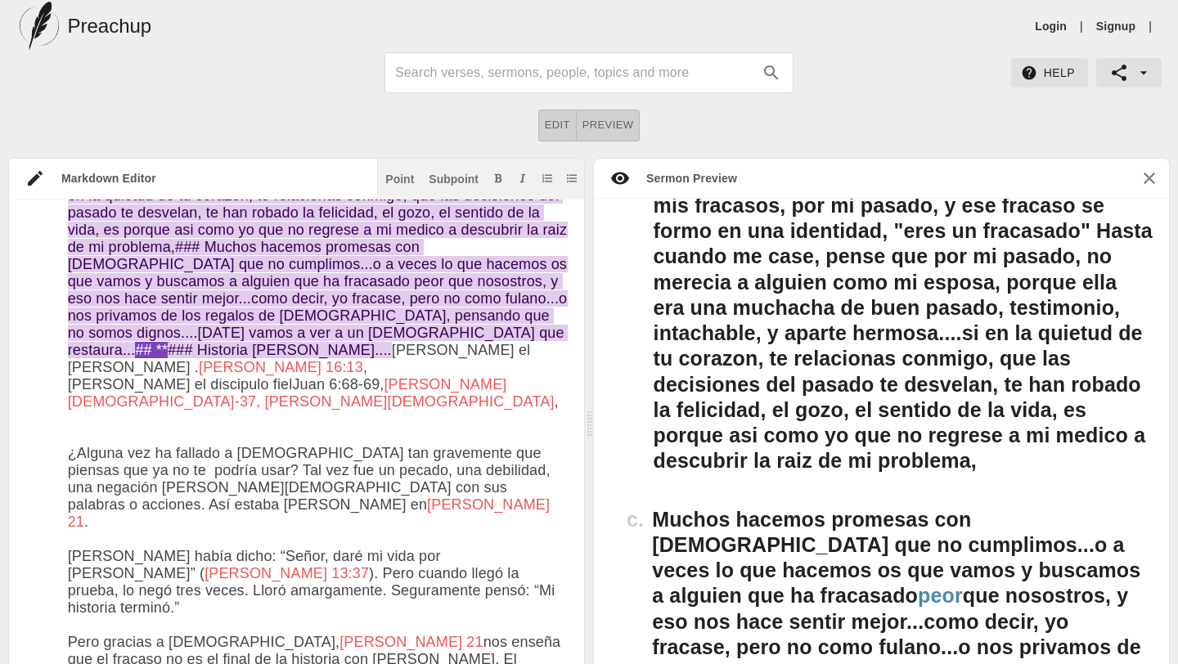
type textarea "# Un Dios que Restaura Centro Cristiano El Siloe Enfoque: Reafirmarle a la Igle…"
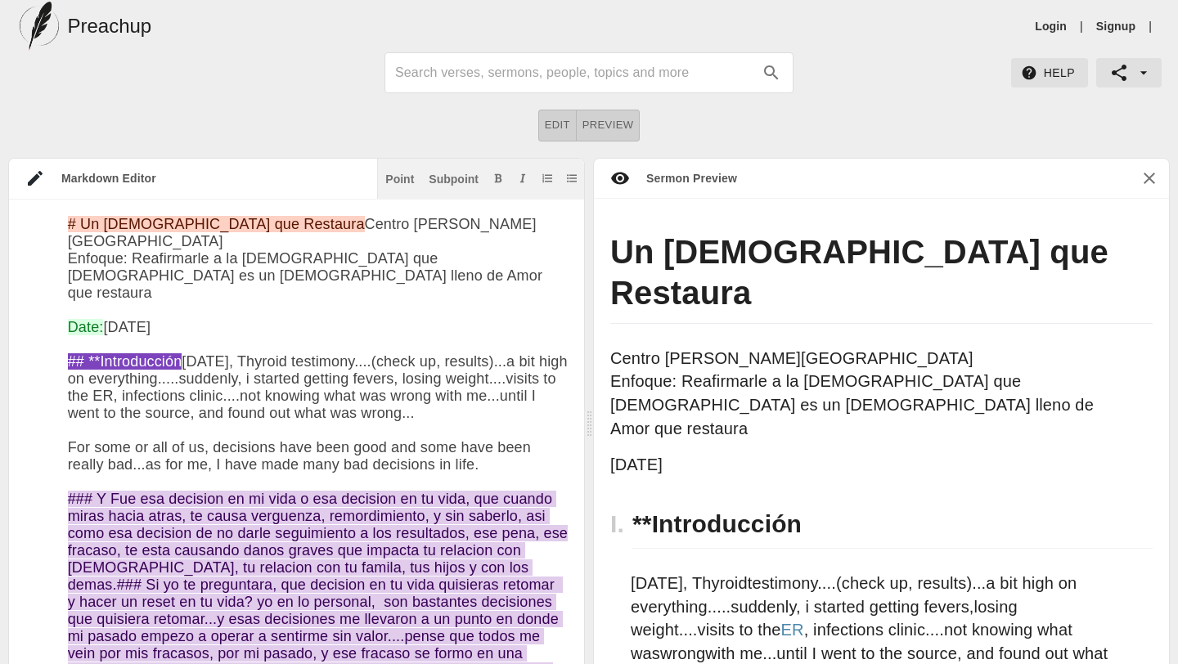
scroll to position [969, 0]
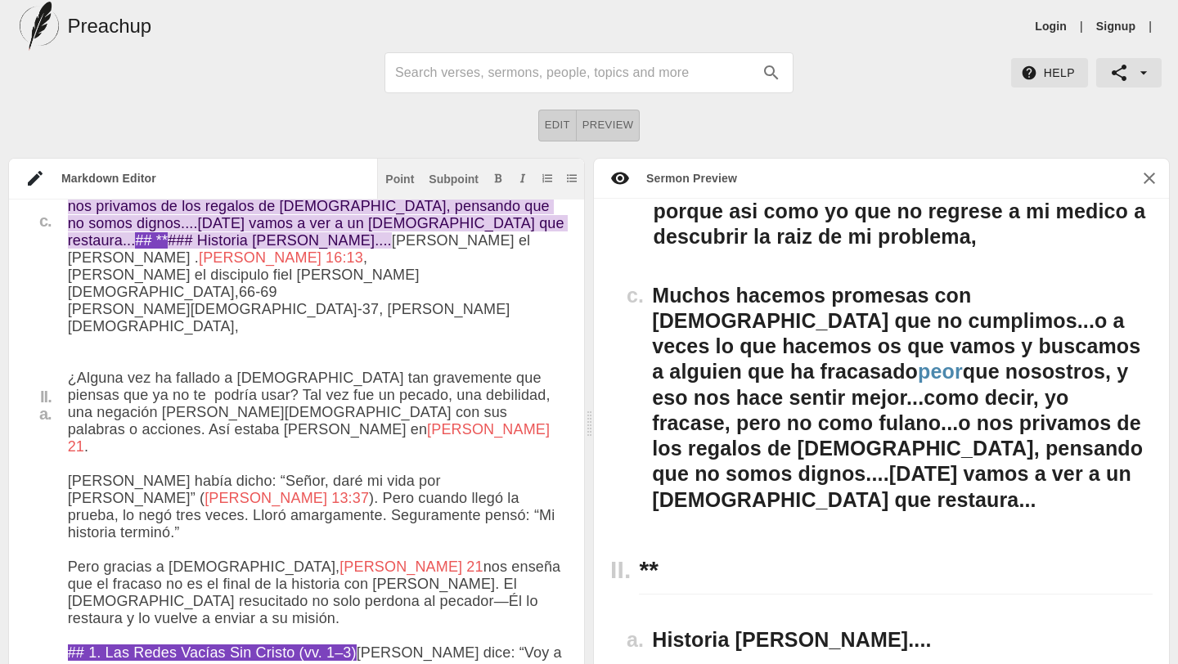
scroll to position [1118, 0]
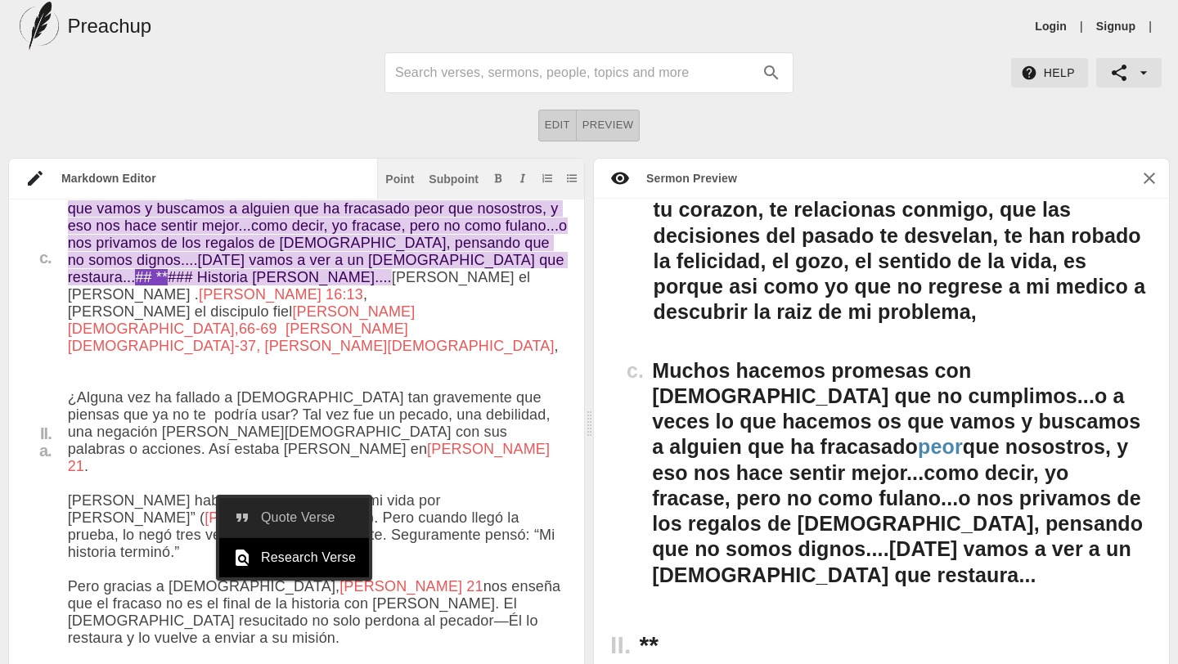
click at [299, 514] on span "Quote Verse" at bounding box center [308, 518] width 95 height 20
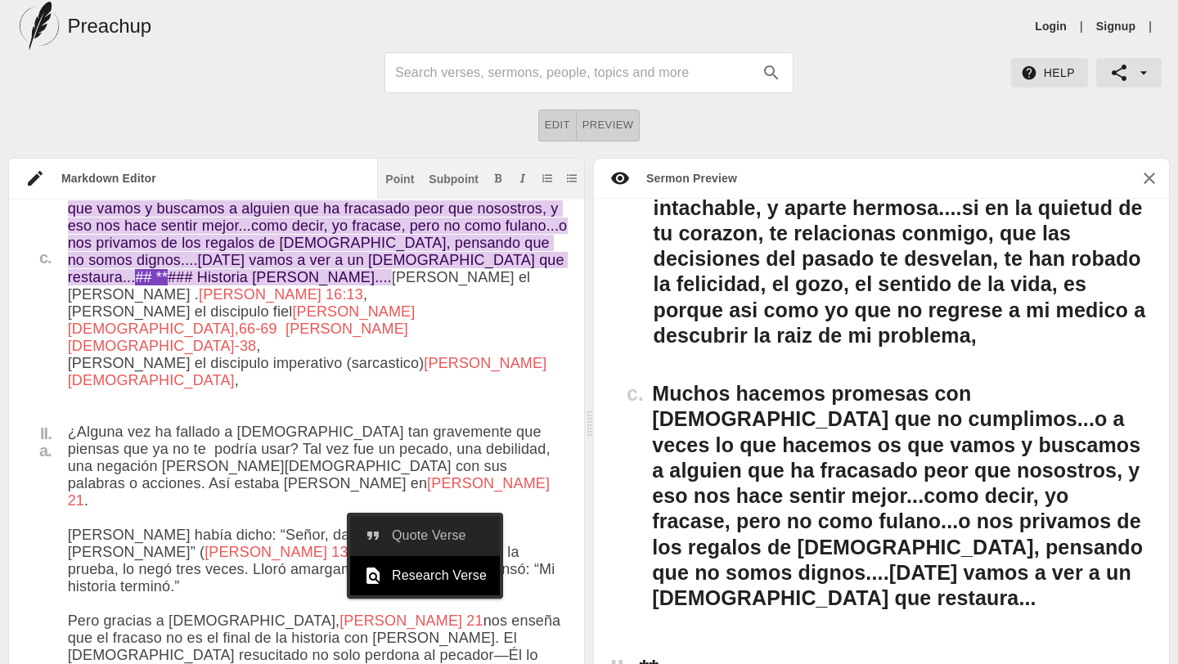
click at [445, 531] on span "Quote Verse" at bounding box center [439, 536] width 95 height 20
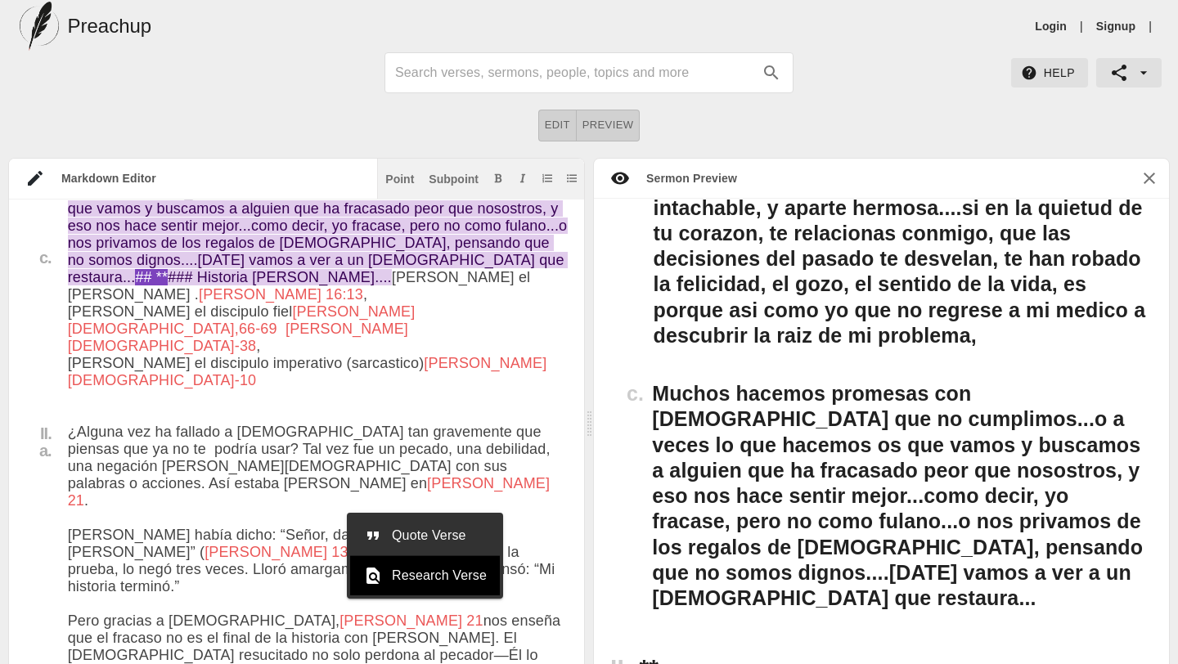
click at [433, 537] on span "Quote Verse" at bounding box center [439, 536] width 95 height 20
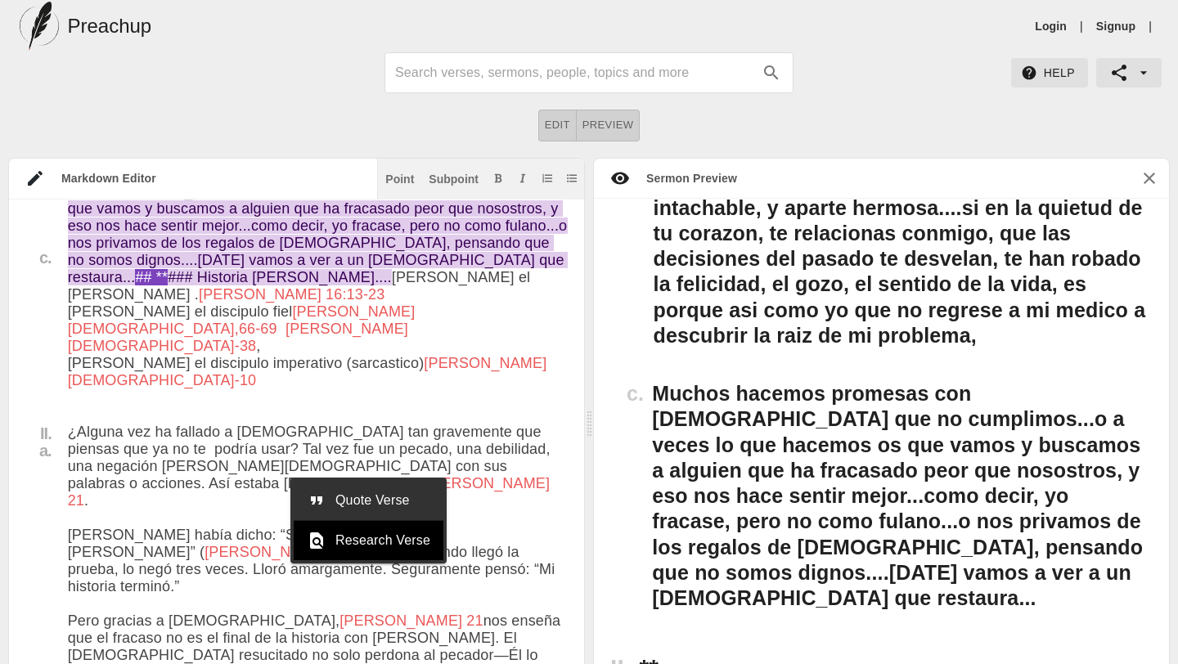
click at [400, 497] on span "Quote Verse" at bounding box center [382, 501] width 95 height 20
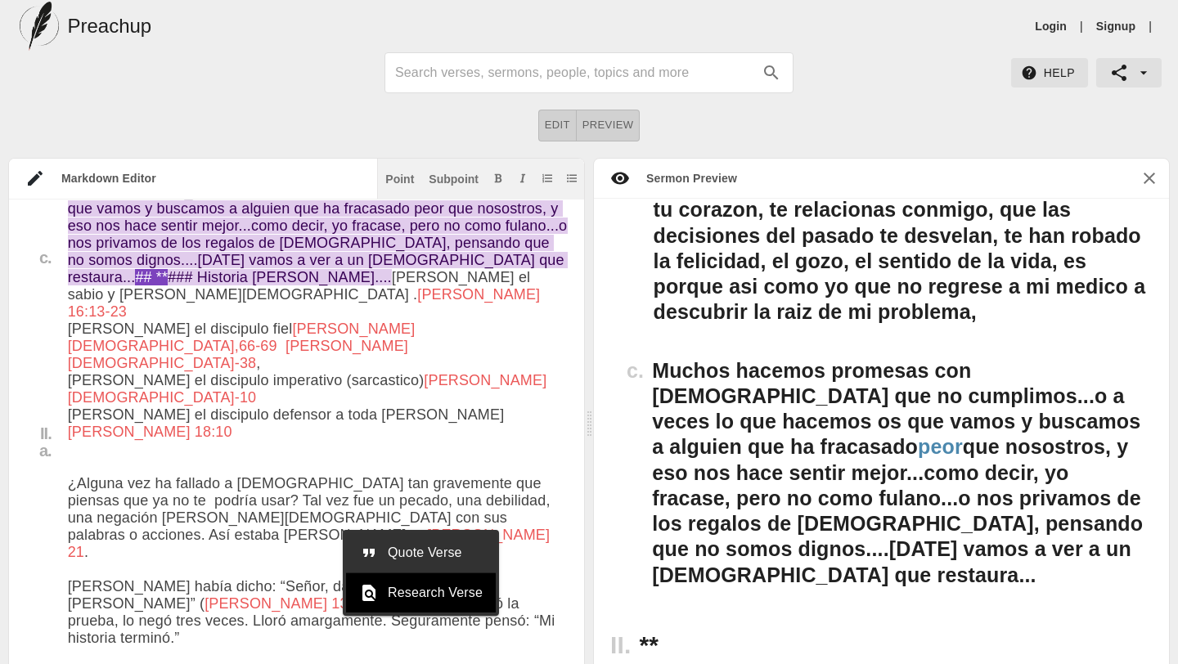
click at [408, 550] on span "Quote Verse" at bounding box center [435, 553] width 95 height 20
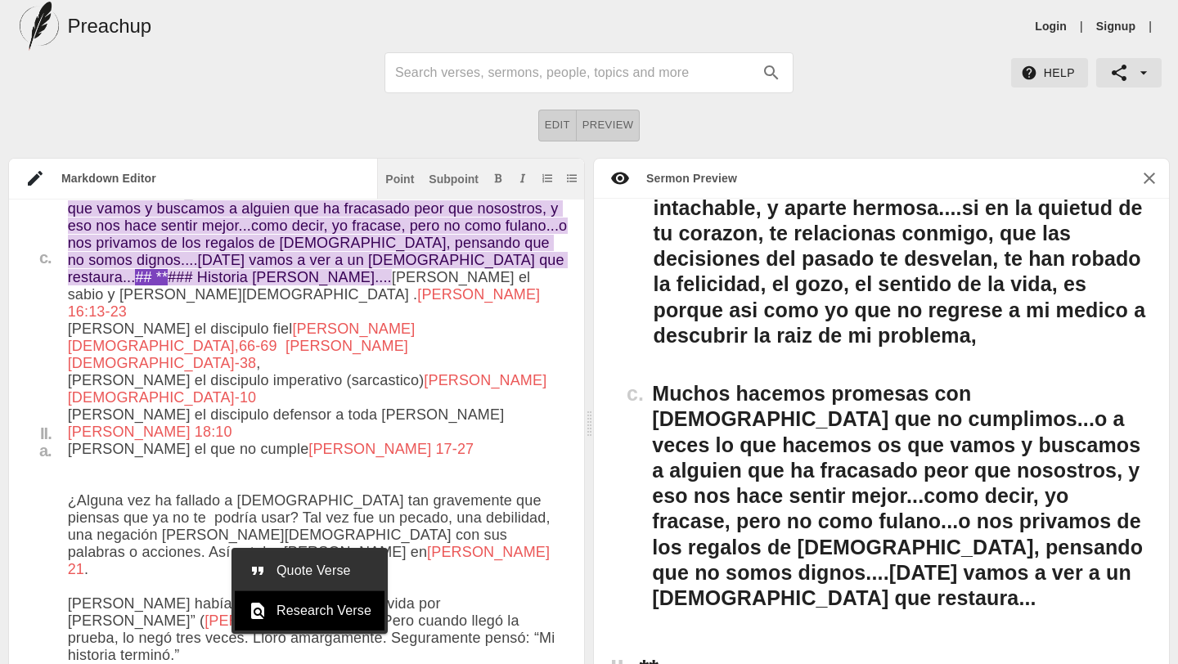
click at [318, 567] on span "Quote Verse" at bounding box center [323, 571] width 95 height 20
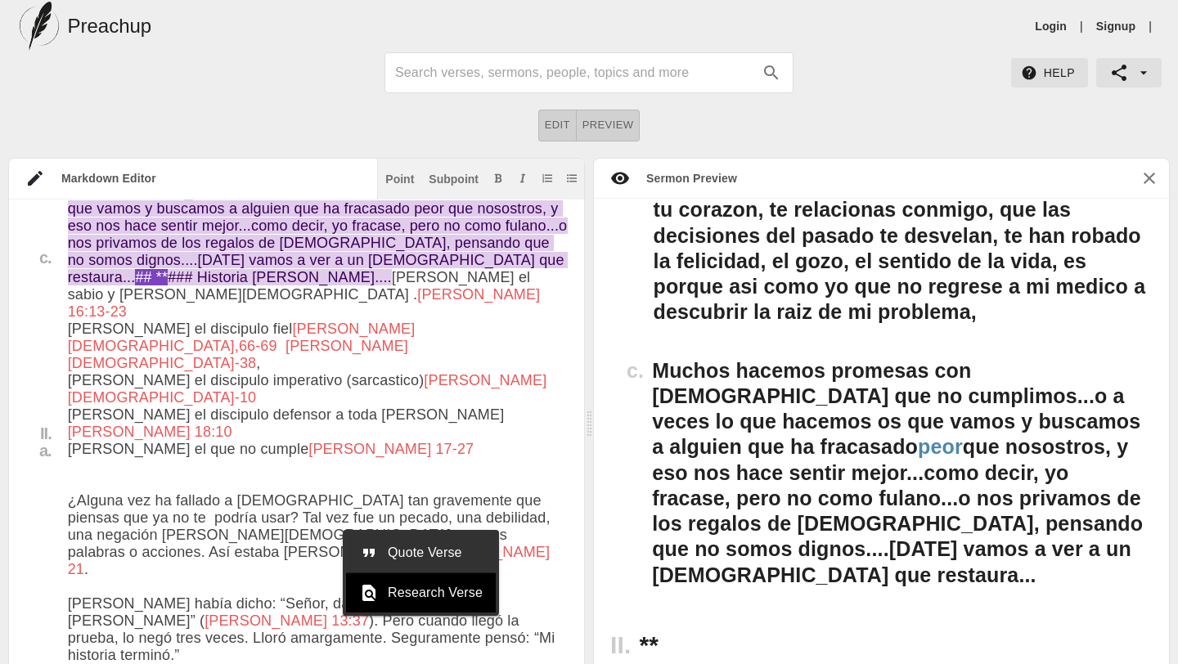
drag, startPoint x: 226, startPoint y: 541, endPoint x: 114, endPoint y: 542, distance: 112.1
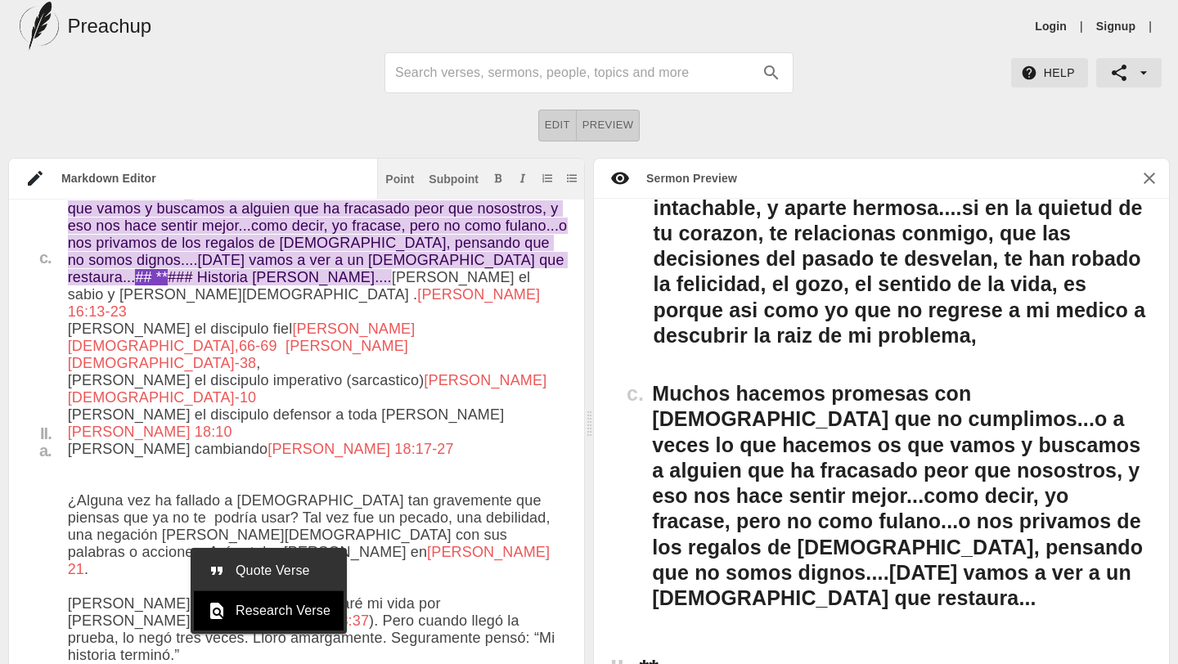
type textarea "# Lo Ipsu dol Sitametc Adipis Elitseddo Ei Tempo Incidid: Utlaboreetd m al Enim…"
click at [297, 568] on span "Quote Verse" at bounding box center [283, 571] width 95 height 20
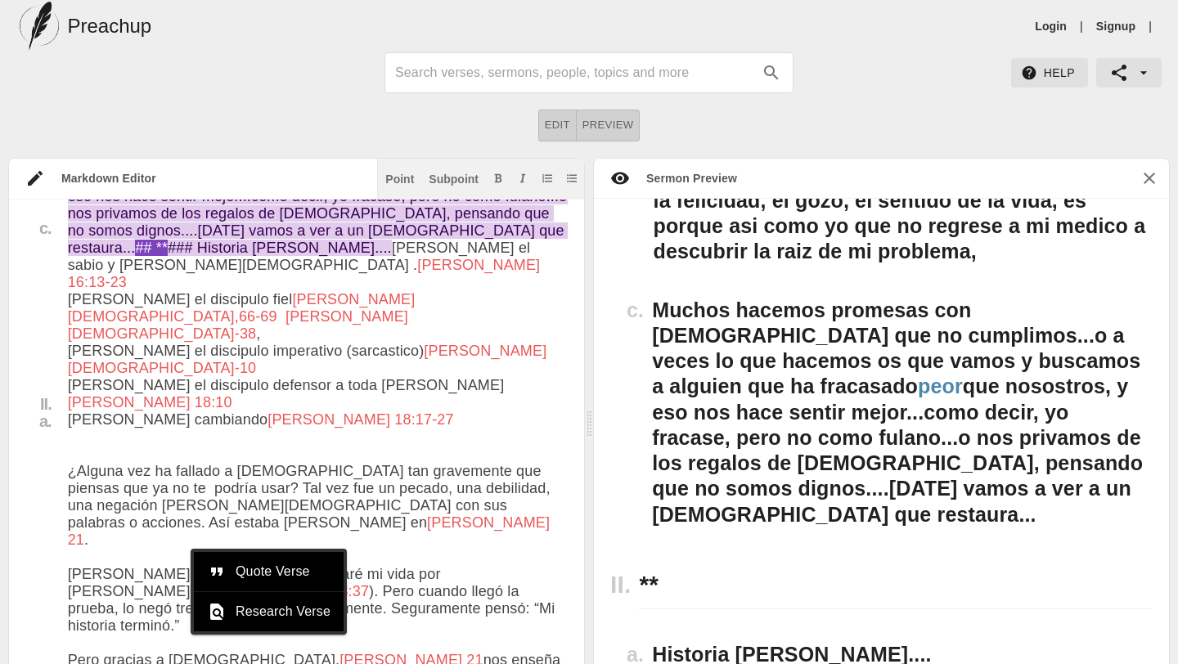
scroll to position [1281, 0]
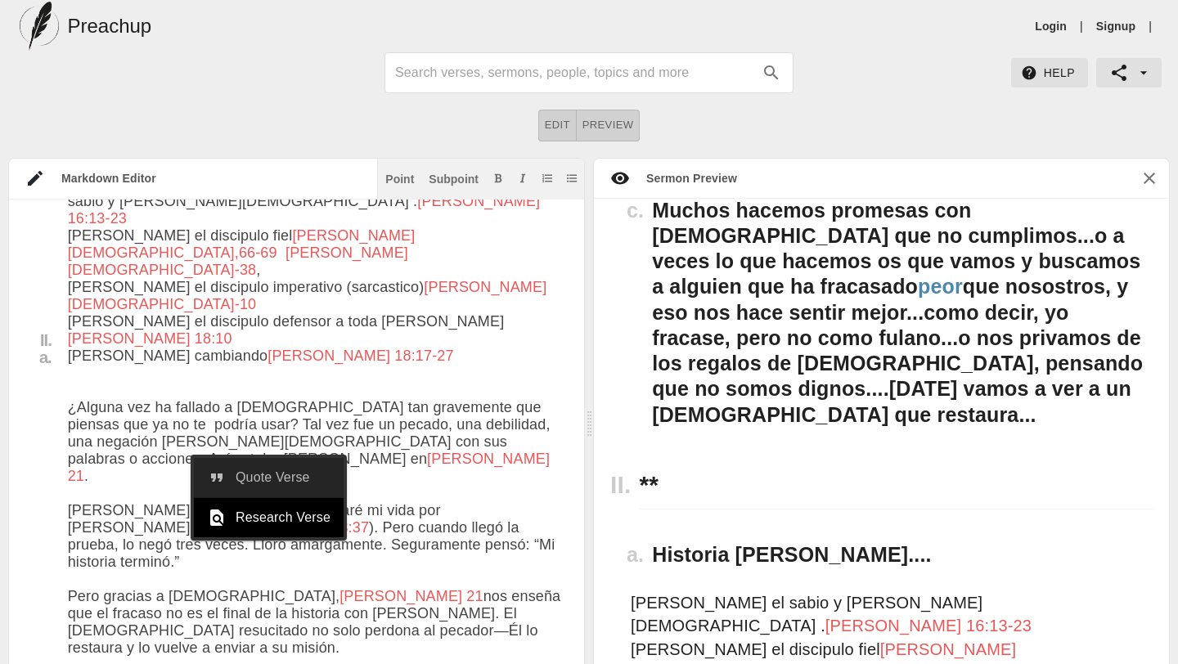
click at [303, 474] on span "Quote Verse" at bounding box center [283, 478] width 95 height 20
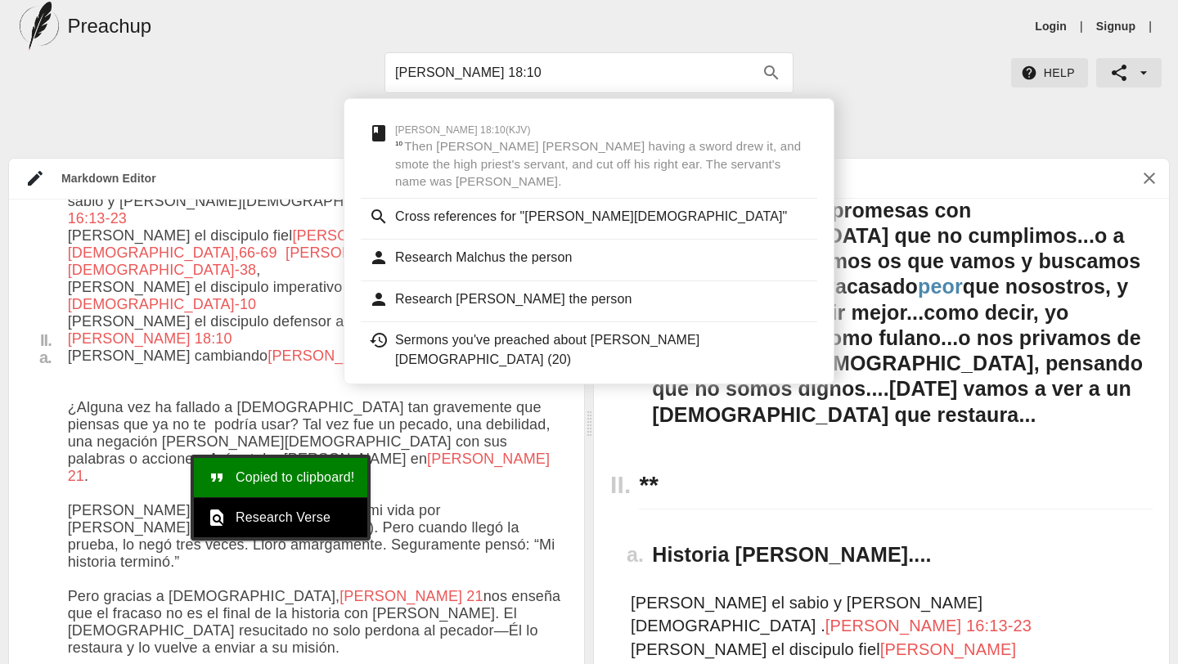
click at [984, 448] on div "II. **" at bounding box center [881, 485] width 575 height 83
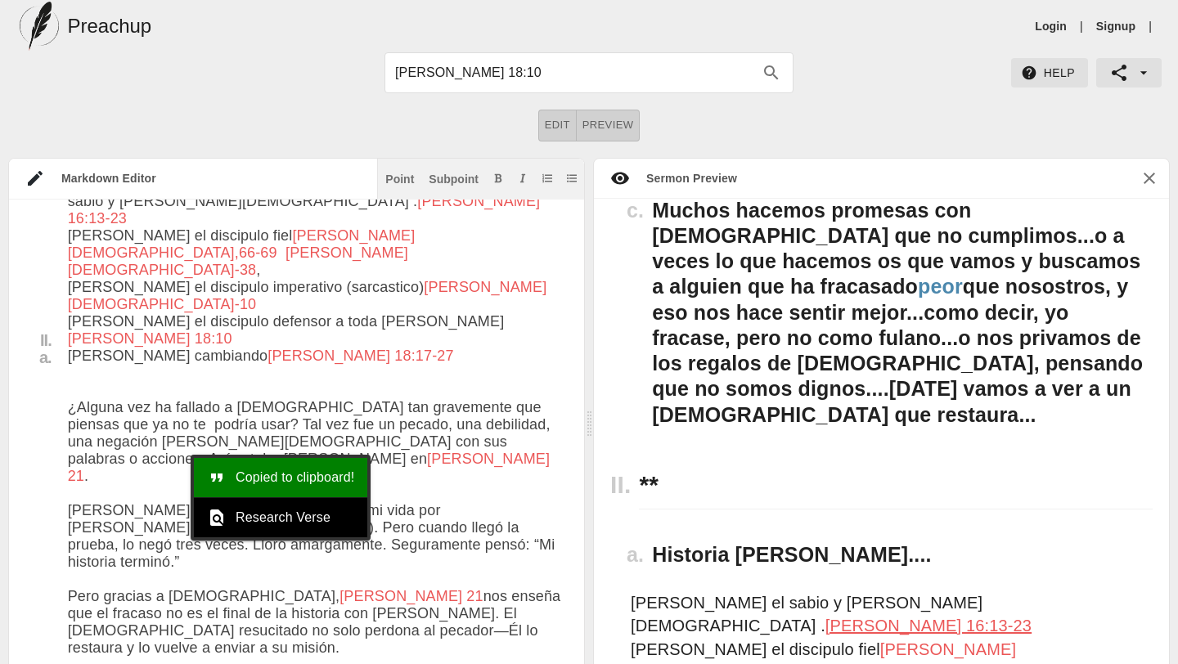
click at [965, 617] on span "[PERSON_NAME] 16:13-23" at bounding box center [928, 626] width 206 height 18
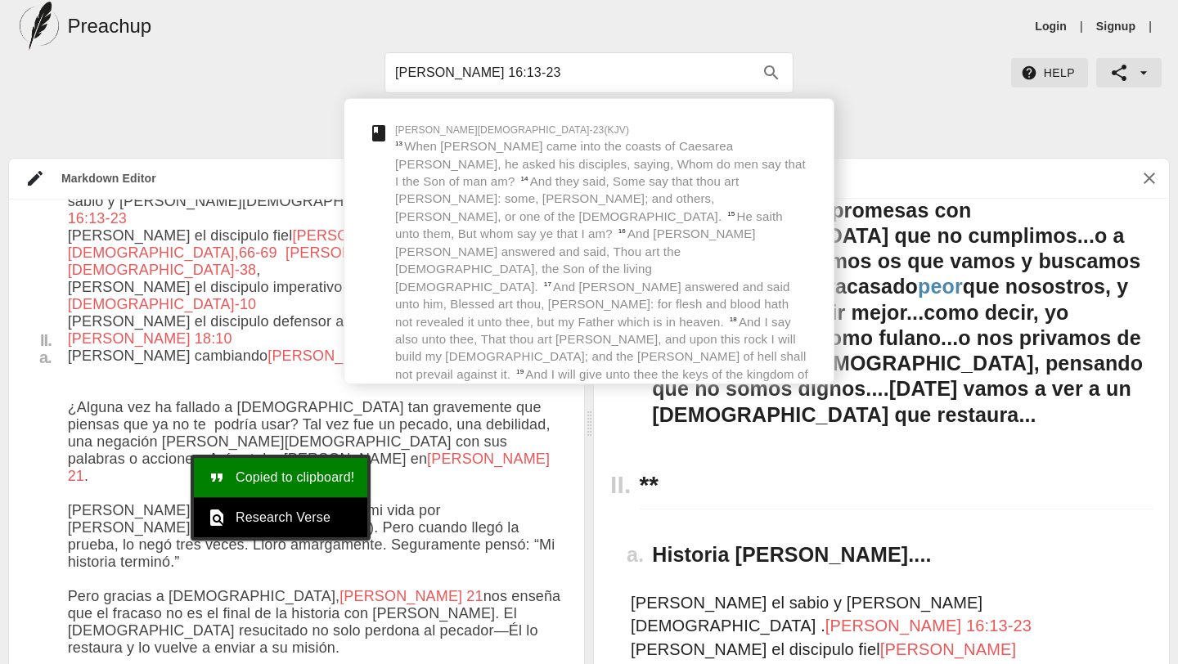
click at [968, 542] on h3 "Historia [PERSON_NAME]...." at bounding box center [902, 554] width 501 height 25
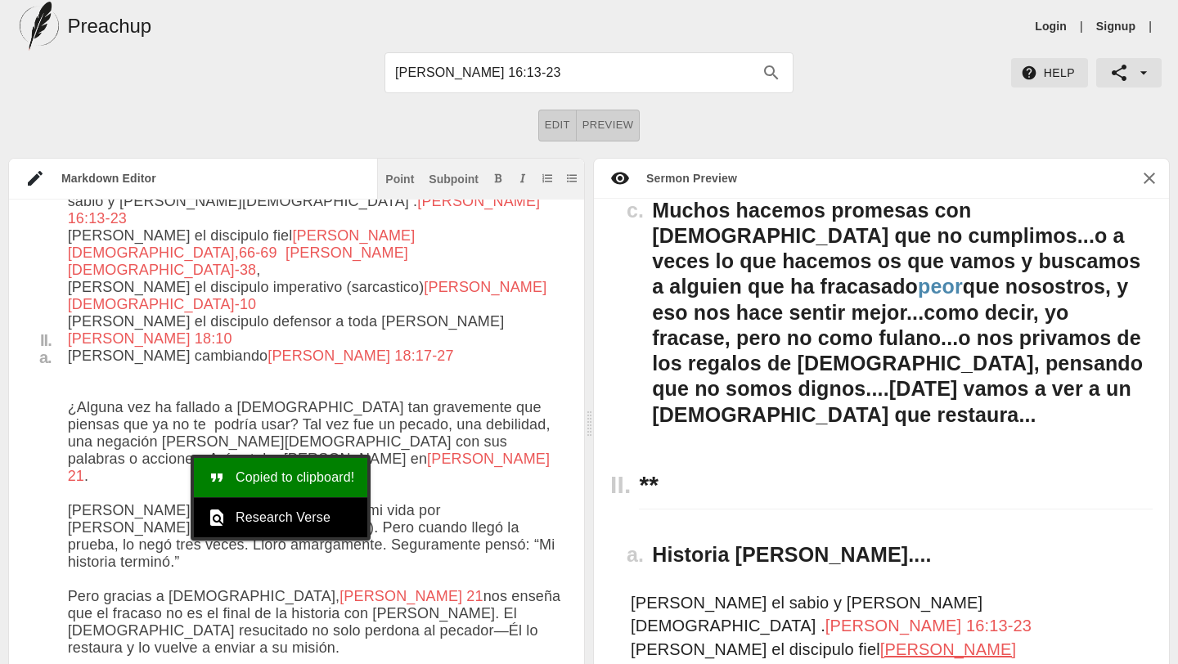
click at [838, 640] on span "[PERSON_NAME][DEMOGRAPHIC_DATA],66-69 [PERSON_NAME][DEMOGRAPHIC_DATA]-38" at bounding box center [823, 672] width 385 height 65
type input "[PERSON_NAME][DEMOGRAPHIC_DATA],66-69 [PERSON_NAME][DEMOGRAPHIC_DATA]-38"
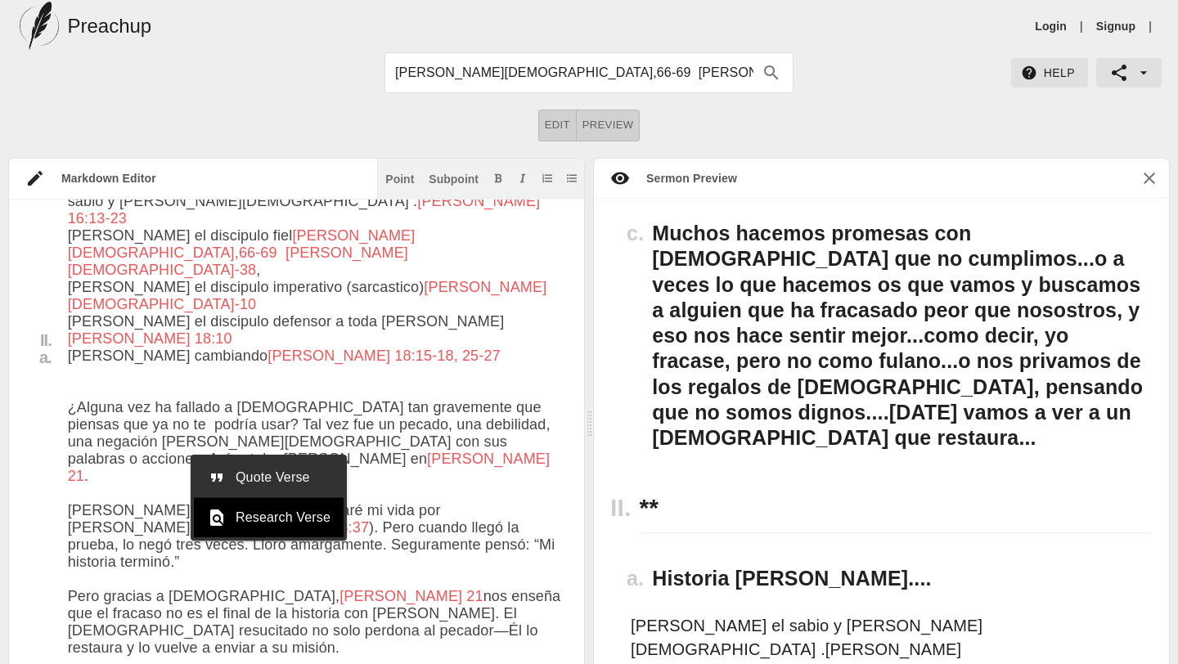
click at [304, 479] on span "Quote Verse" at bounding box center [283, 478] width 95 height 20
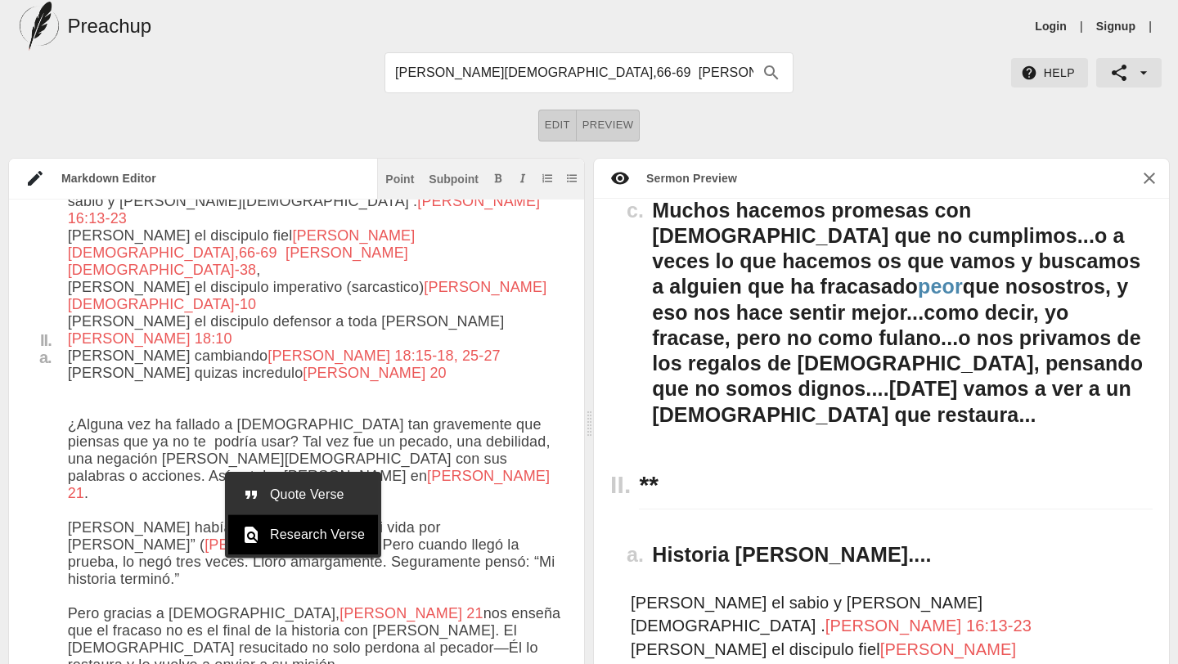
click at [294, 492] on span "Quote Verse" at bounding box center [317, 495] width 95 height 20
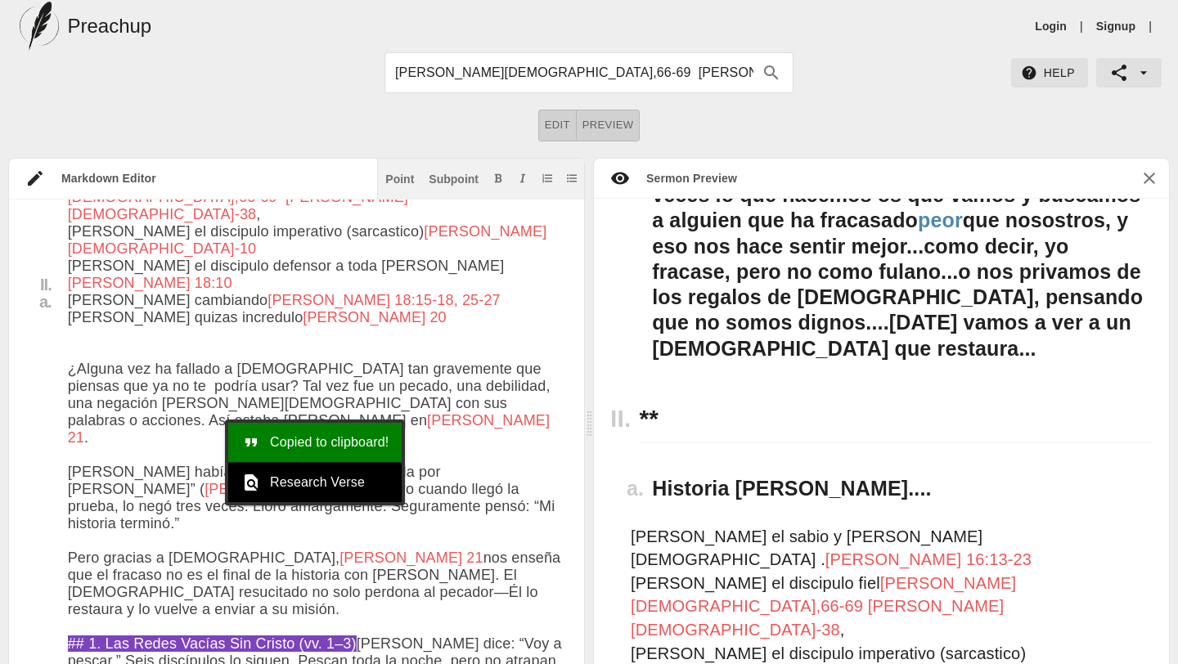
scroll to position [1354, 0]
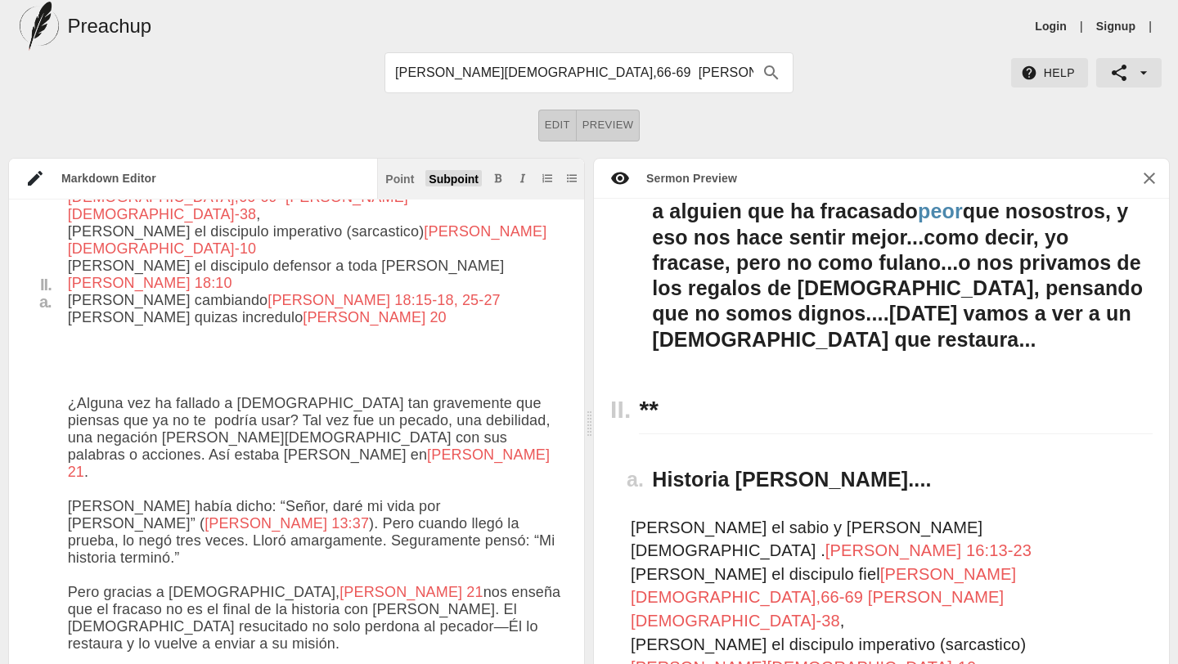
click at [452, 178] on div "Subpoint" at bounding box center [454, 178] width 50 height 11
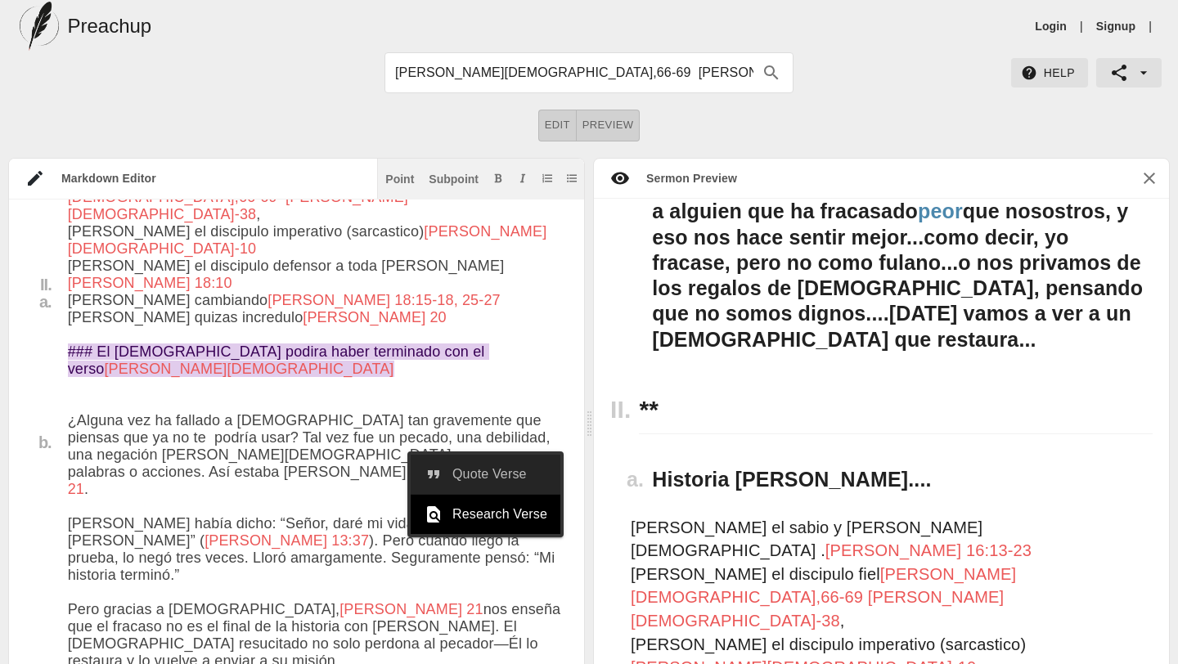
click at [487, 472] on span "Quote Verse" at bounding box center [499, 475] width 95 height 20
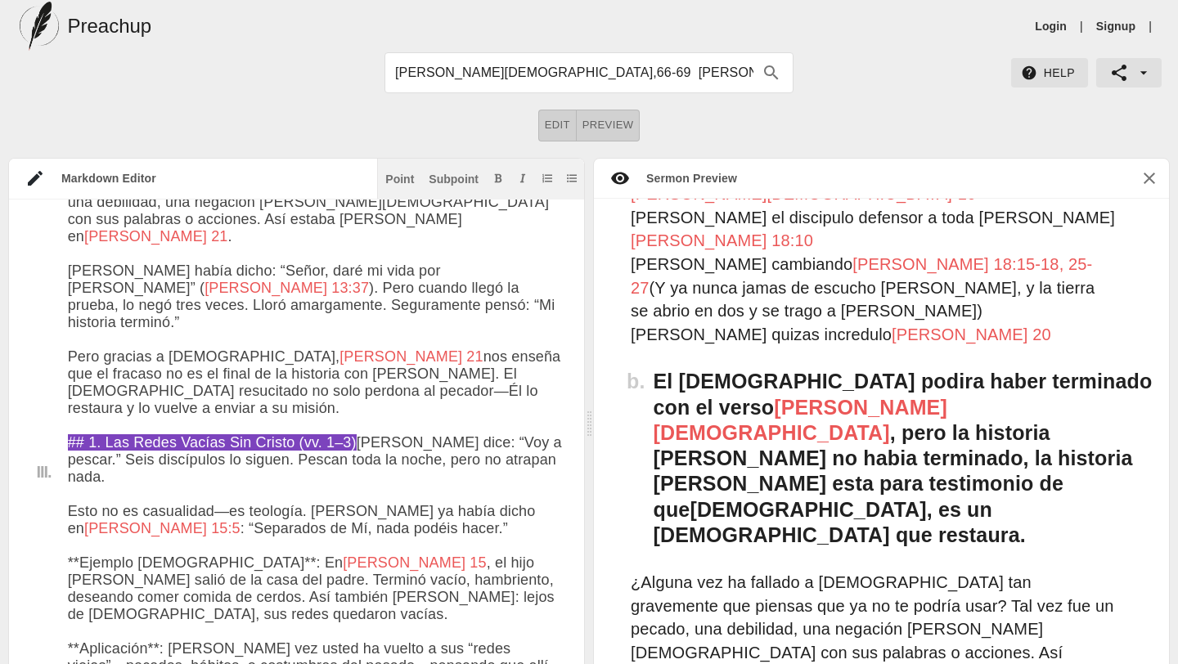
scroll to position [1822, 0]
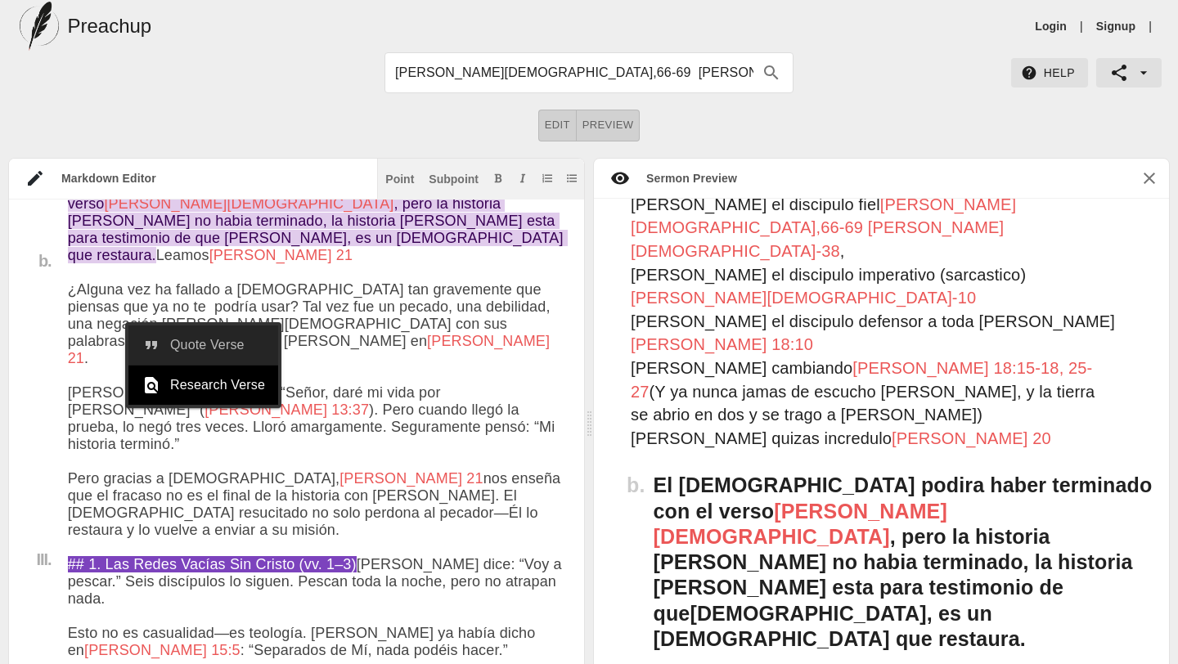
click at [238, 349] on span "Quote Verse" at bounding box center [217, 345] width 95 height 20
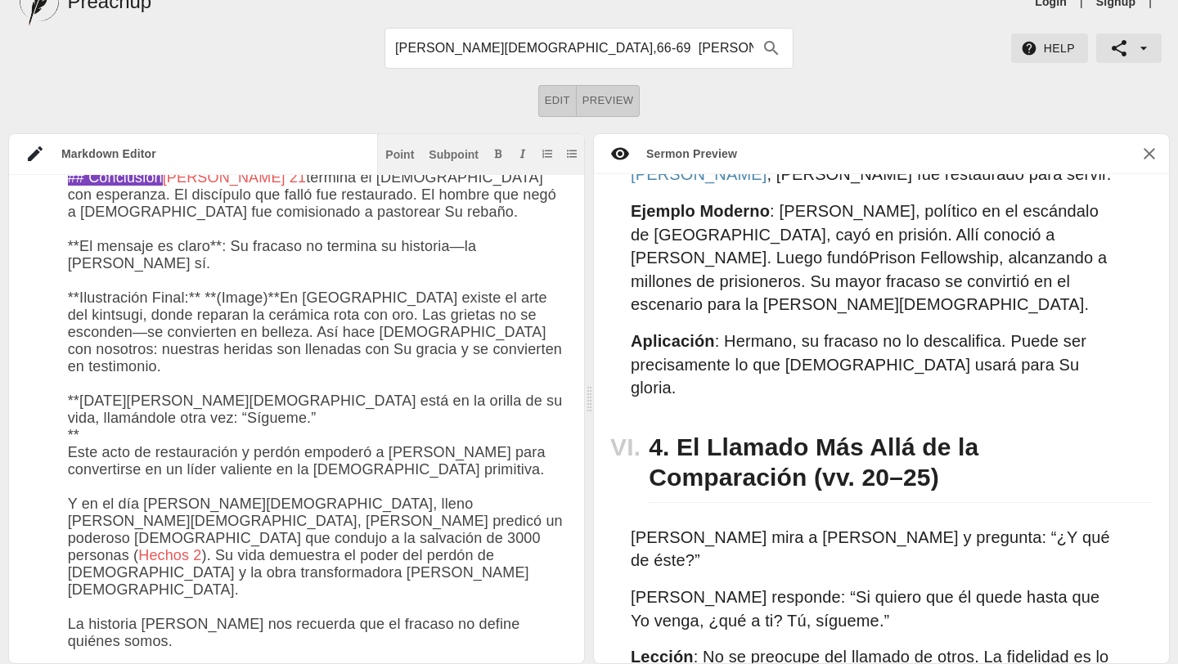
drag, startPoint x: 68, startPoint y: 243, endPoint x: 232, endPoint y: 267, distance: 166.1
click at [464, 153] on div "Subpoint" at bounding box center [454, 154] width 50 height 11
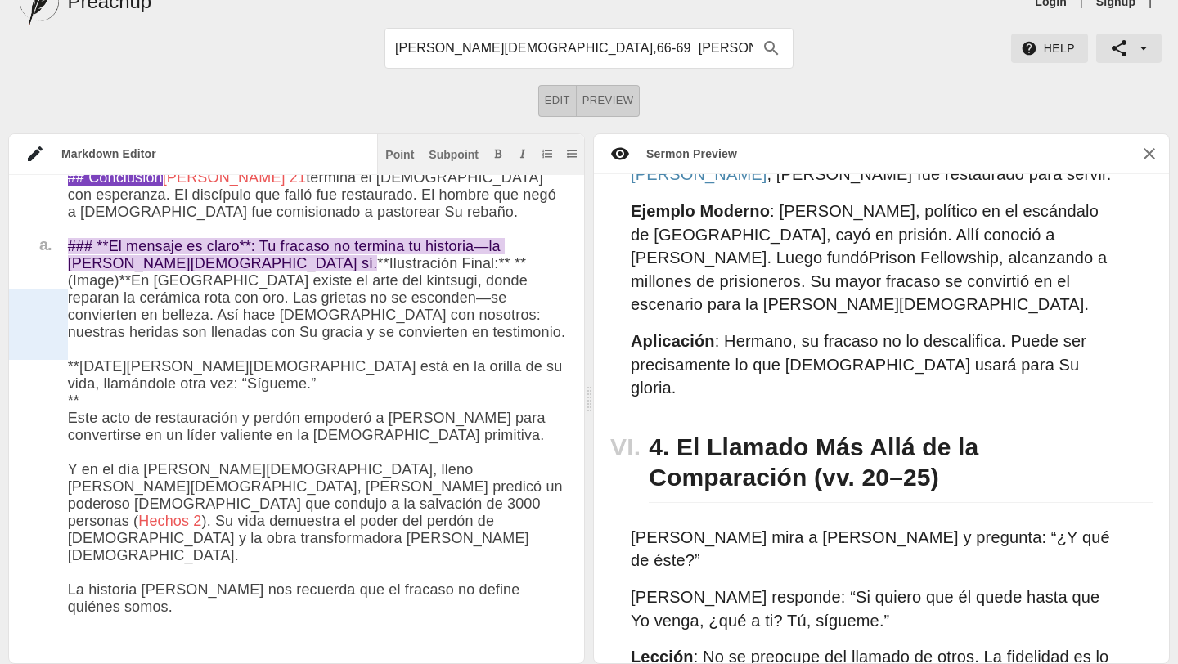
click at [65, 295] on div at bounding box center [38, 325] width 59 height 70
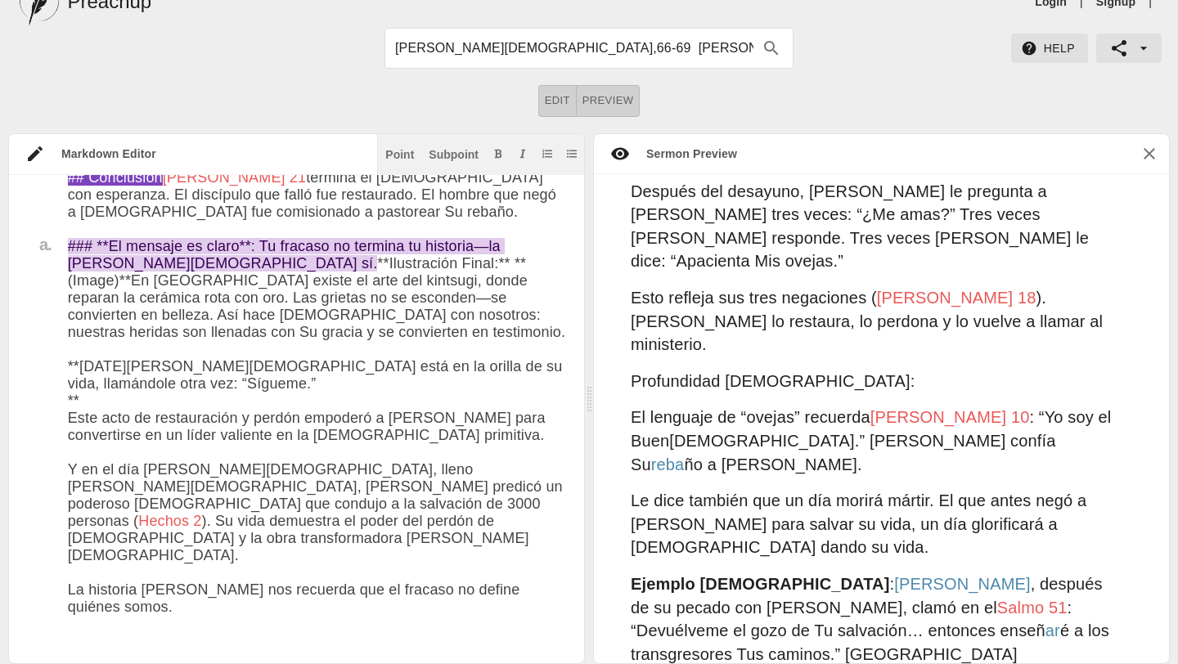
drag, startPoint x: 68, startPoint y: 294, endPoint x: 472, endPoint y: 355, distance: 408.5
click at [461, 155] on div "Subpoint" at bounding box center [454, 154] width 50 height 11
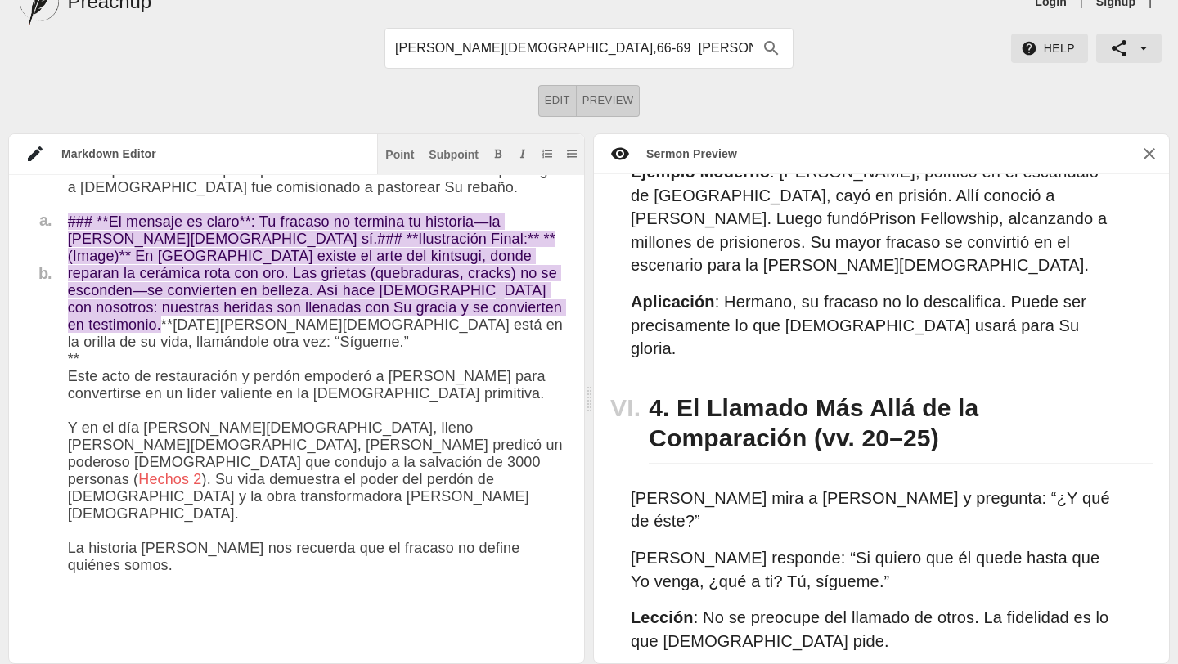
drag, startPoint x: 67, startPoint y: 377, endPoint x: 129, endPoint y: 388, distance: 63.1
drag, startPoint x: 70, startPoint y: 373, endPoint x: 335, endPoint y: 397, distance: 266.9
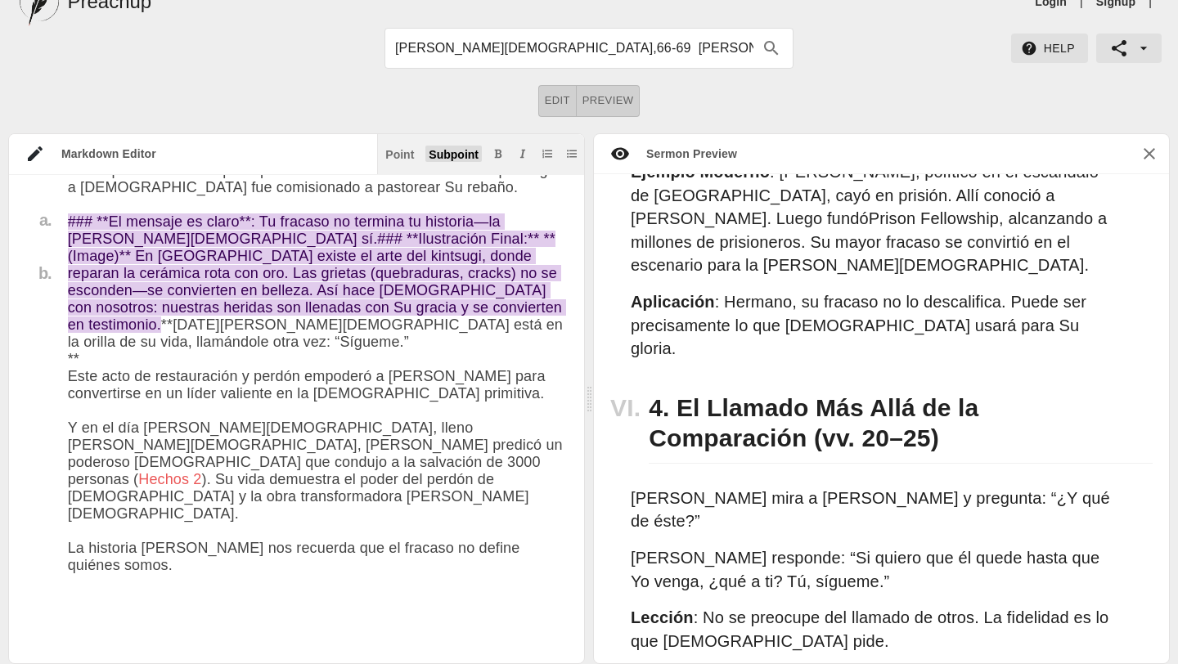
click at [451, 153] on div "Subpoint" at bounding box center [454, 154] width 50 height 11
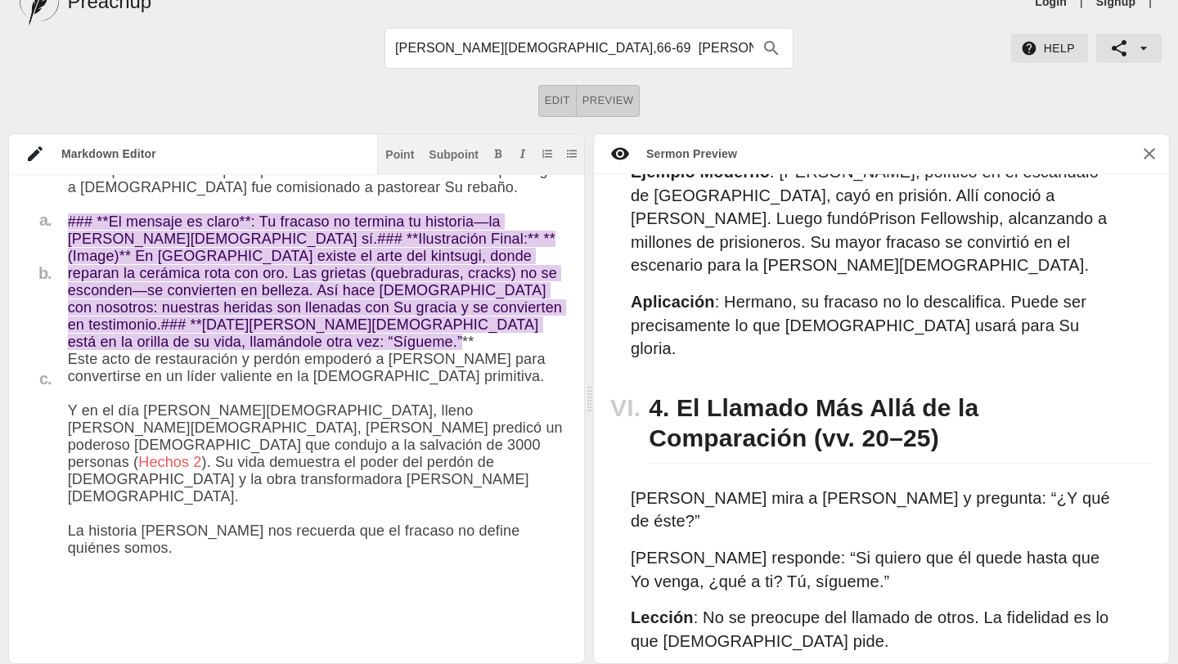
drag, startPoint x: 69, startPoint y: 429, endPoint x: 249, endPoint y: 596, distance: 245.9
click at [462, 156] on div "Subpoint" at bounding box center [454, 154] width 50 height 11
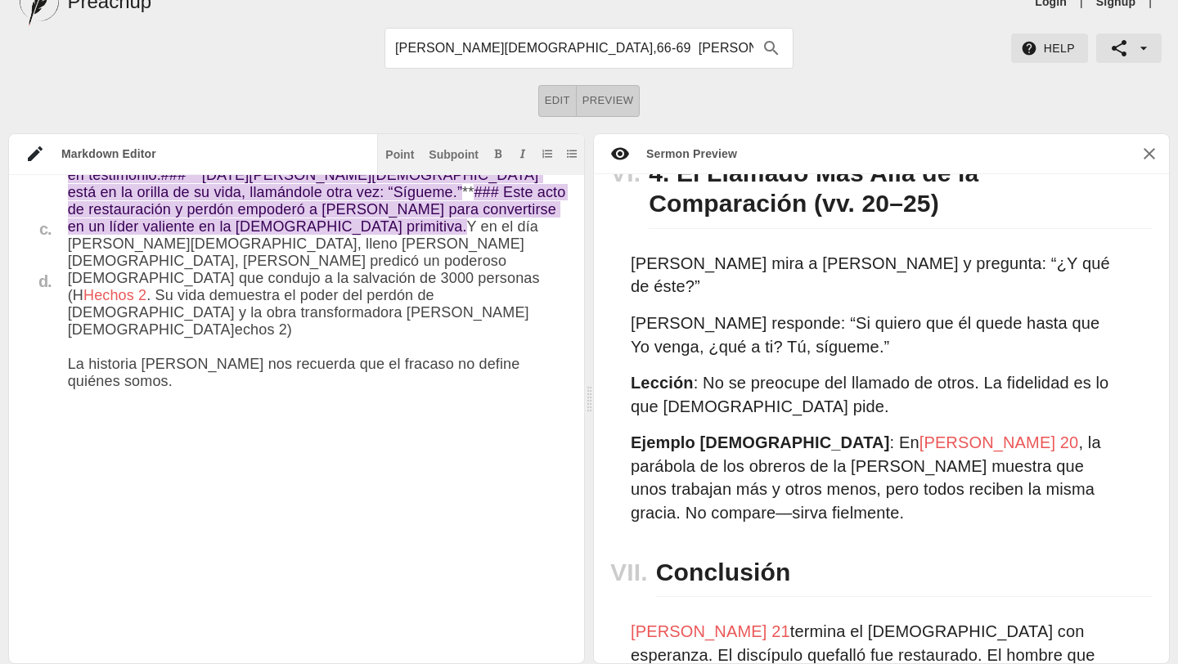
scroll to position [4700, 0]
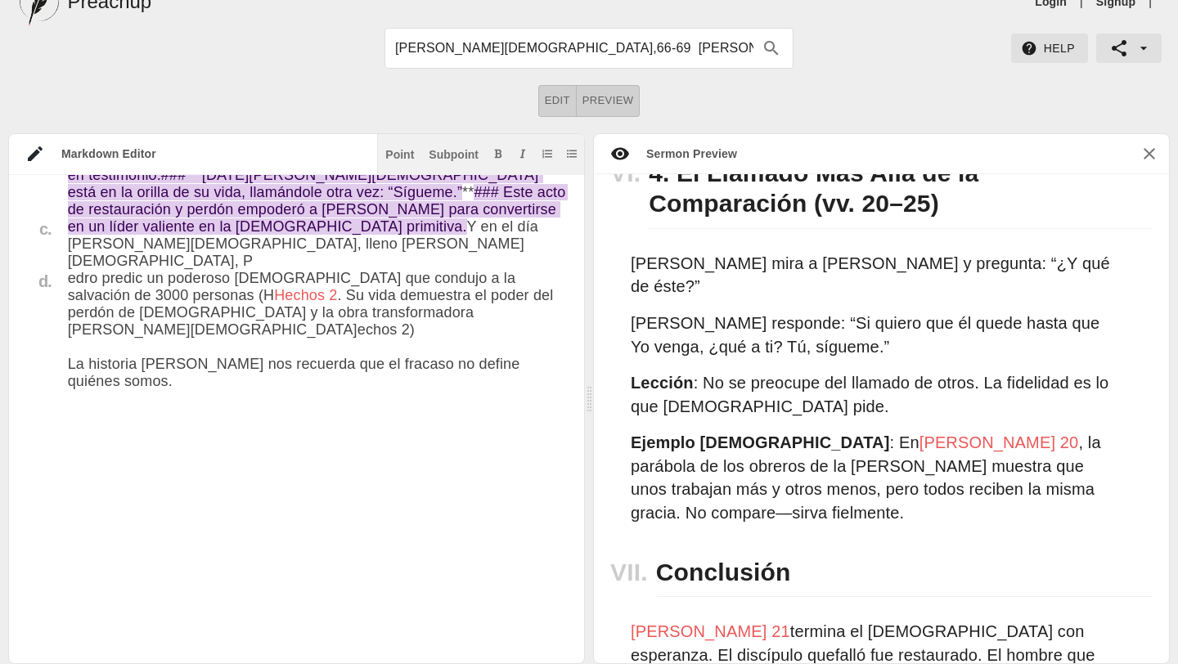
type textarea "# Un Dios que Restaura Centro Cristiano El Siloe Enfoque: Reafirmarle a la Igle…"
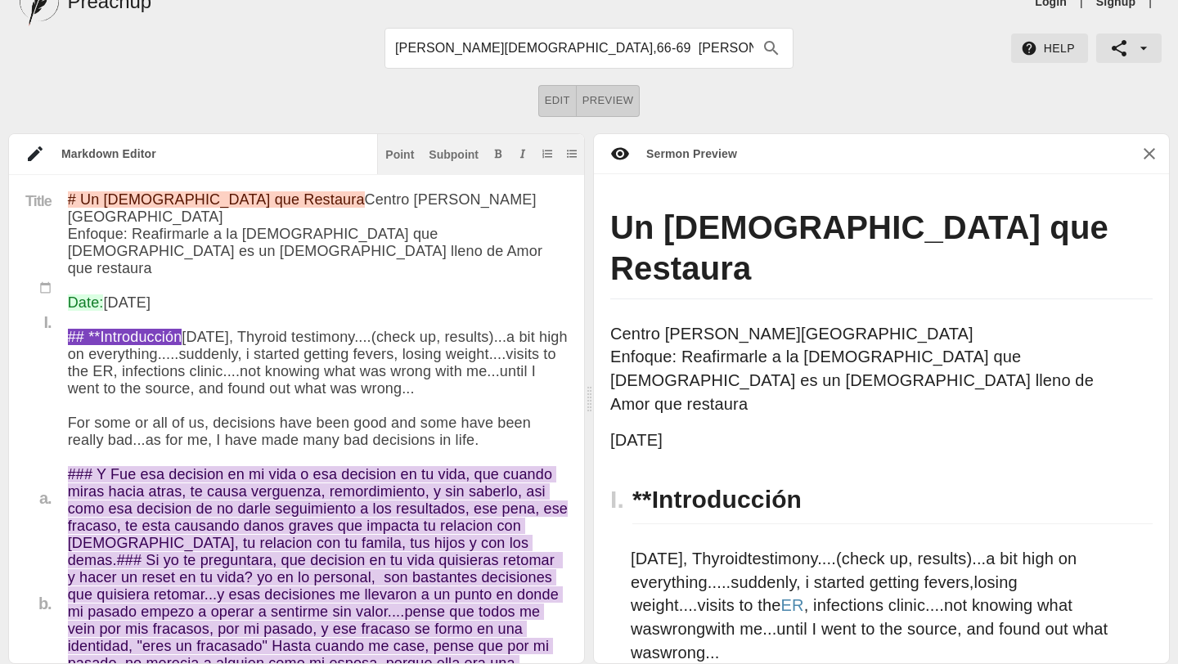
scroll to position [4695, 0]
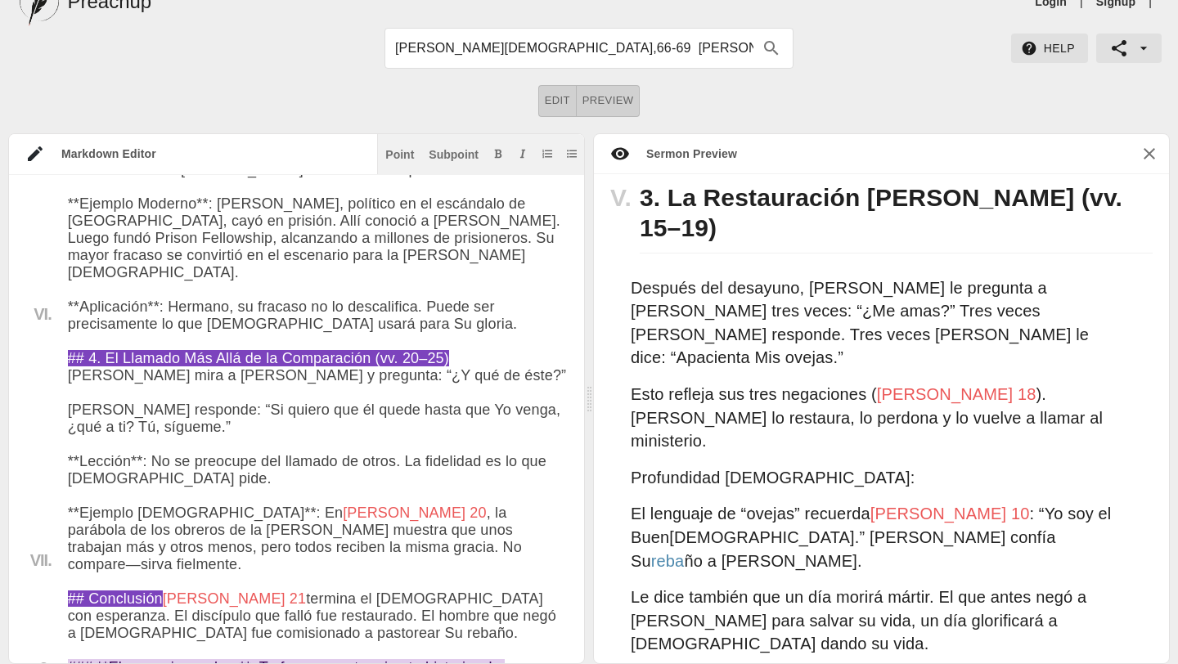
scroll to position [0, 0]
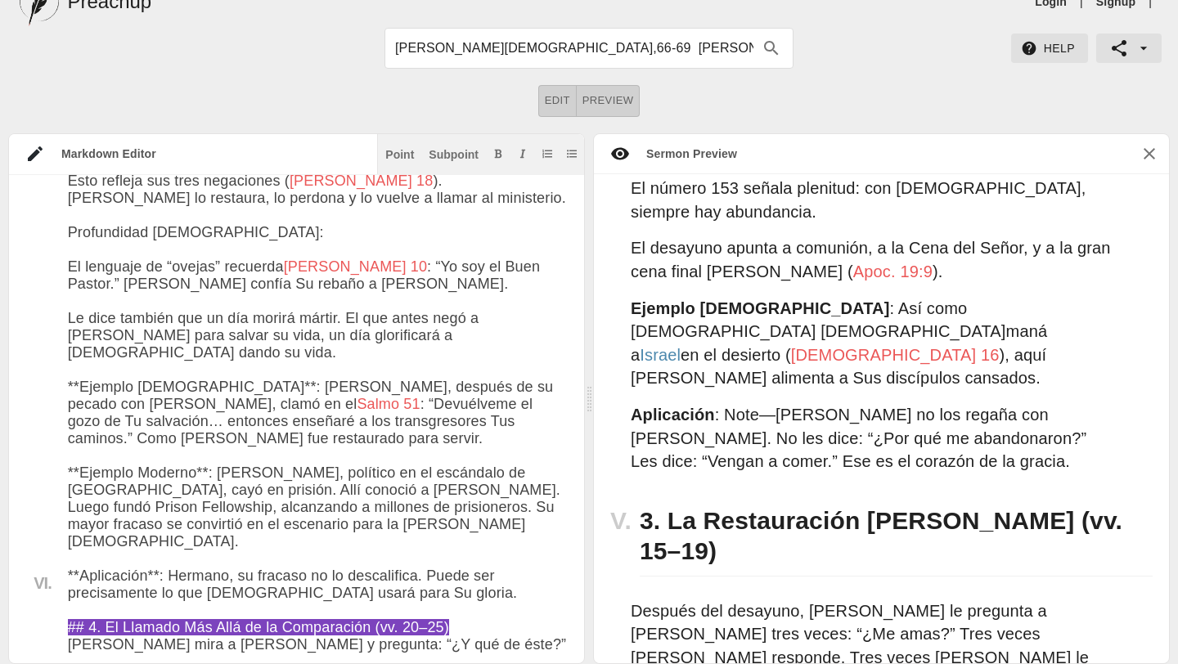
drag, startPoint x: 215, startPoint y: 444, endPoint x: 394, endPoint y: 507, distance: 189.9
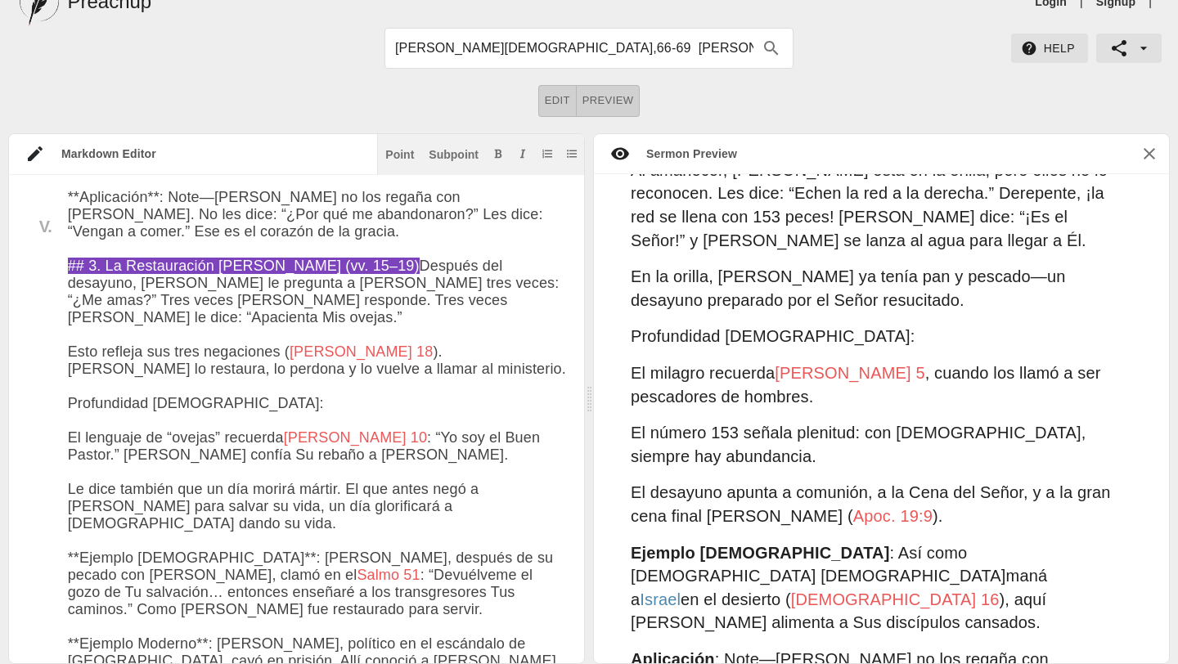
scroll to position [3239, 0]
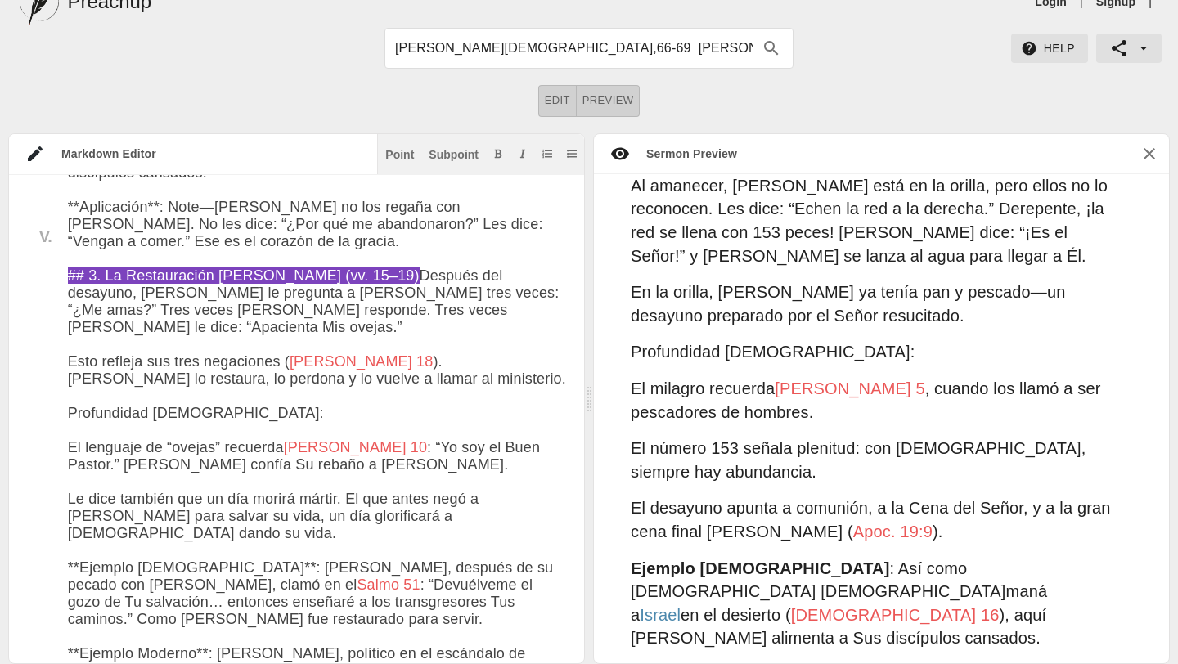
drag, startPoint x: 216, startPoint y: 400, endPoint x: 68, endPoint y: 396, distance: 148.1
click at [68, 395] on textarea at bounding box center [318, 66] width 500 height 3720
click at [498, 150] on icon "Add bold text" at bounding box center [498, 154] width 10 height 10
click at [379, 389] on textarea at bounding box center [318, 66] width 500 height 3720
click at [456, 506] on textarea at bounding box center [318, 66] width 500 height 3720
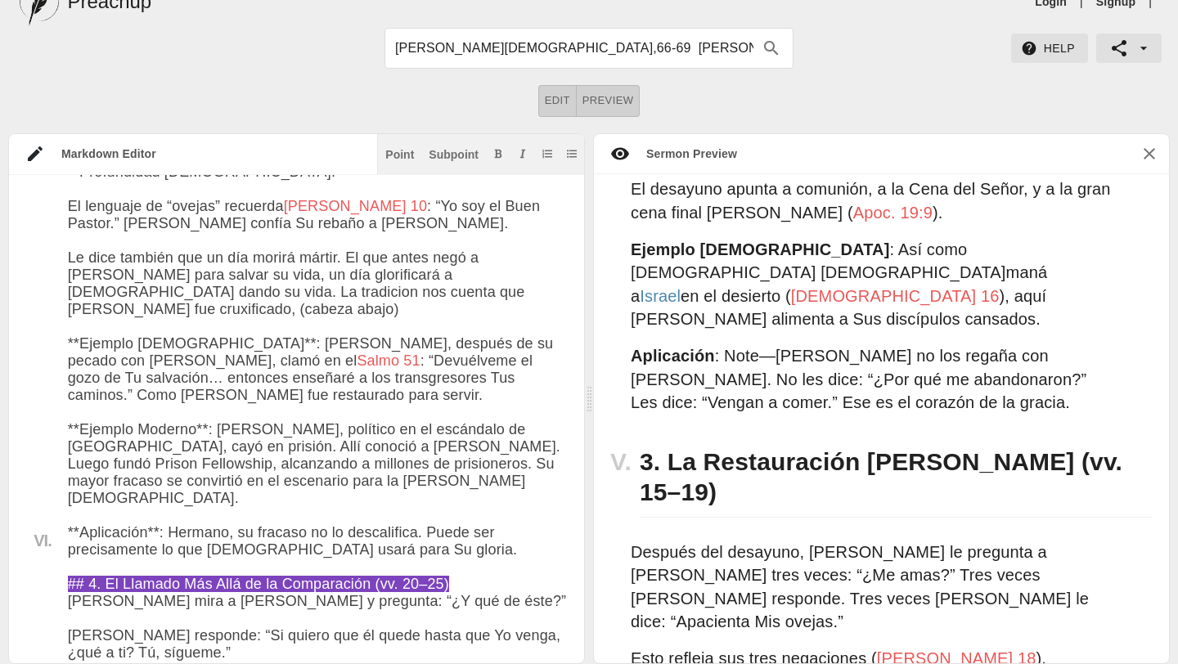
scroll to position [2230, 0]
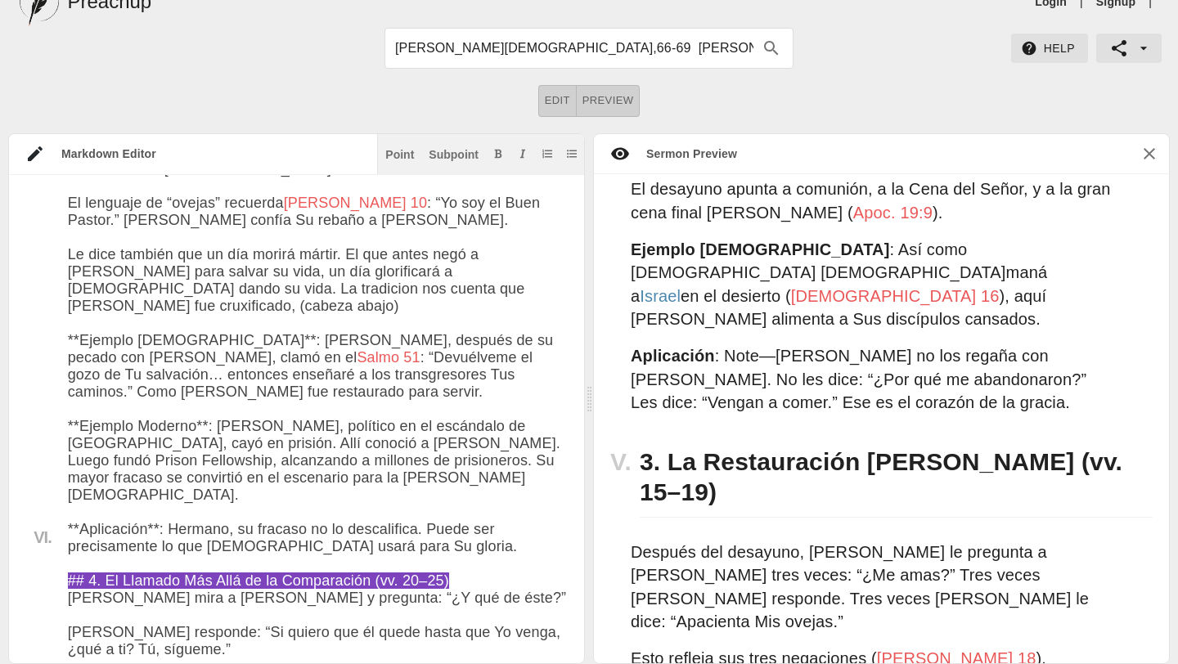
drag, startPoint x: 218, startPoint y: 397, endPoint x: 382, endPoint y: 457, distance: 174.4
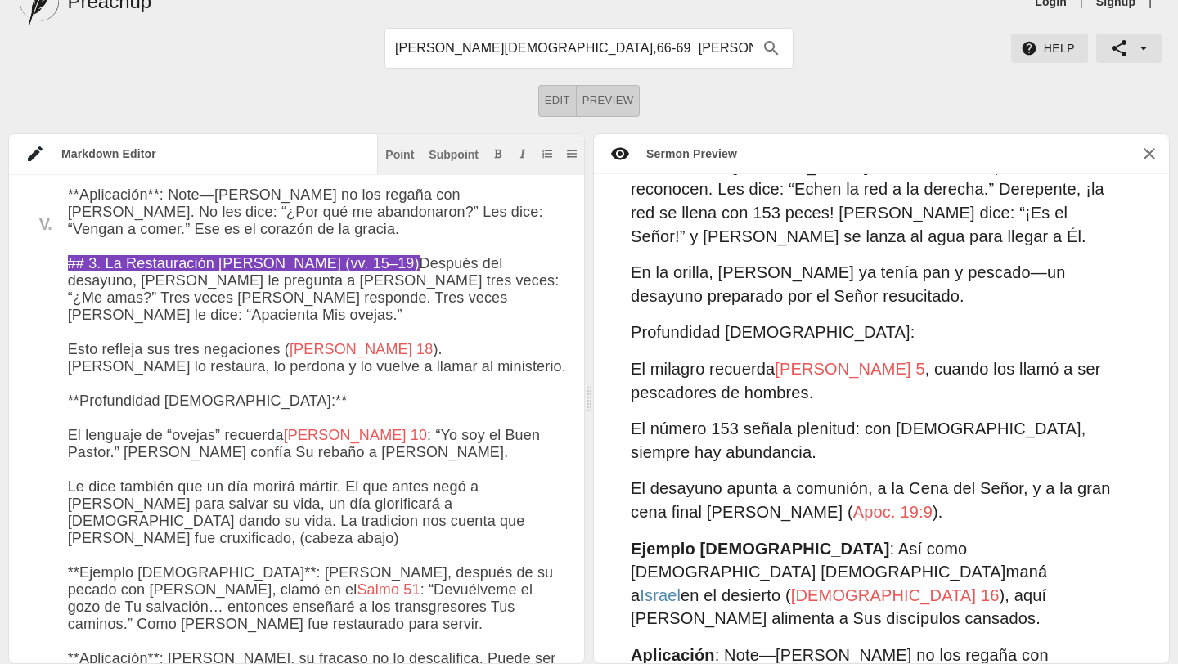
scroll to position [3244, 0]
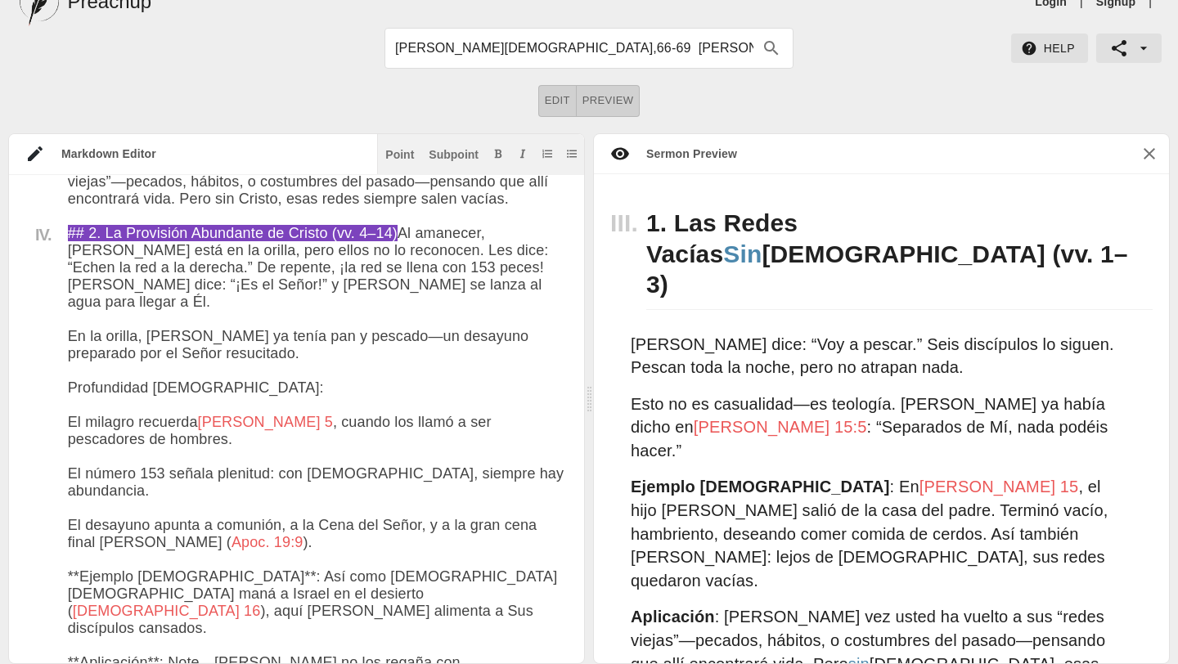
scroll to position [2483, 0]
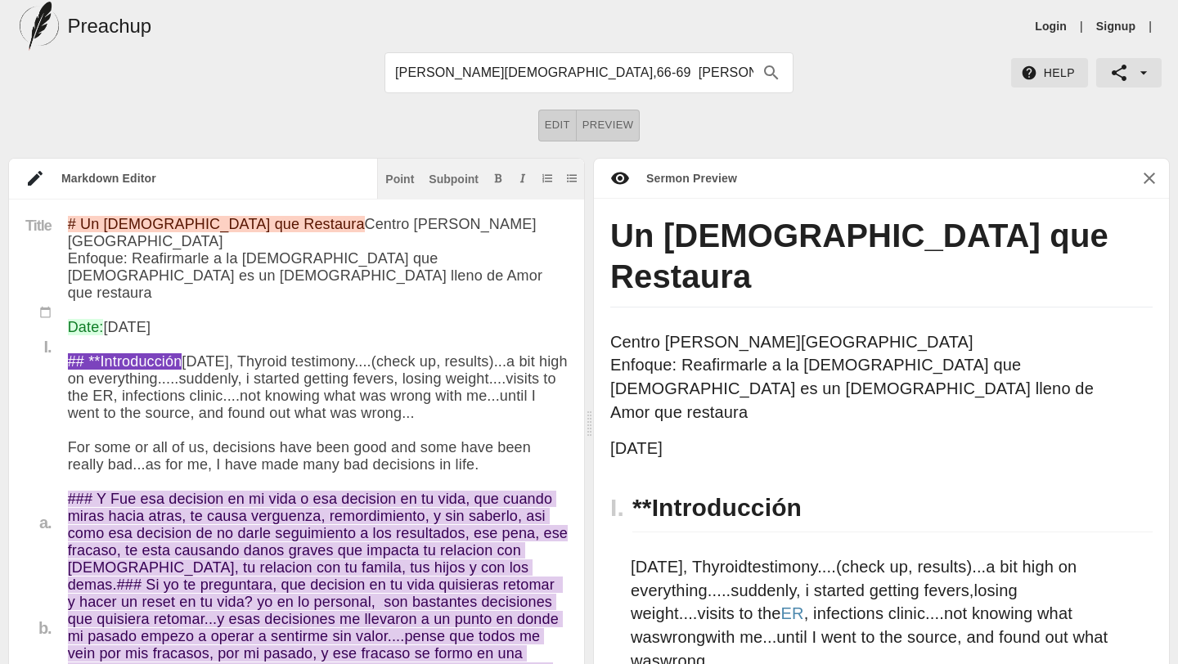
drag, startPoint x: 217, startPoint y: 315, endPoint x: 111, endPoint y: 312, distance: 105.5
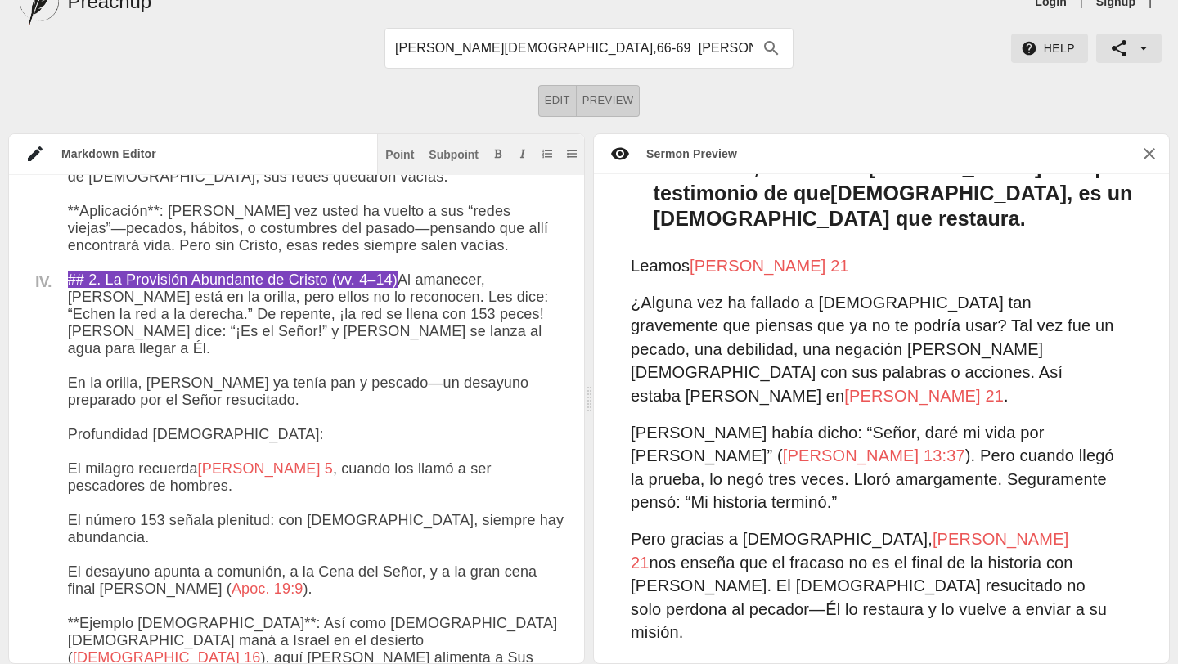
scroll to position [1485, 0]
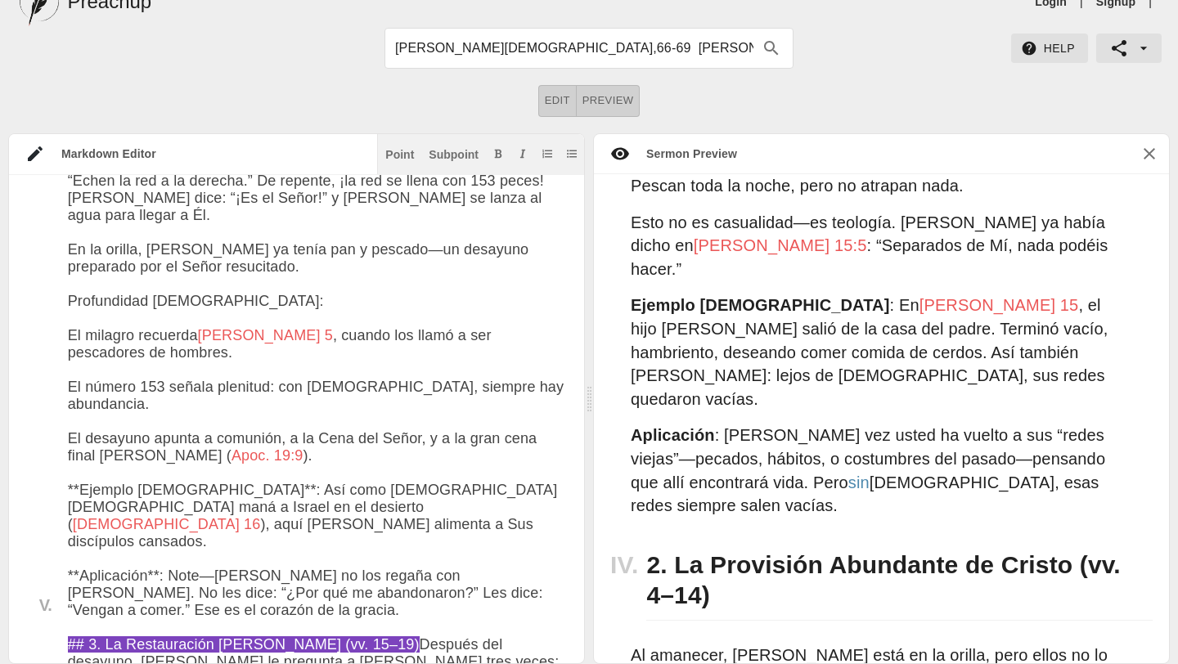
drag, startPoint x: 71, startPoint y: 339, endPoint x: 141, endPoint y: 358, distance: 72.0
click at [141, 358] on textarea at bounding box center [318, 392] width 500 height 3634
click at [445, 156] on div "Subpoint" at bounding box center [454, 154] width 50 height 11
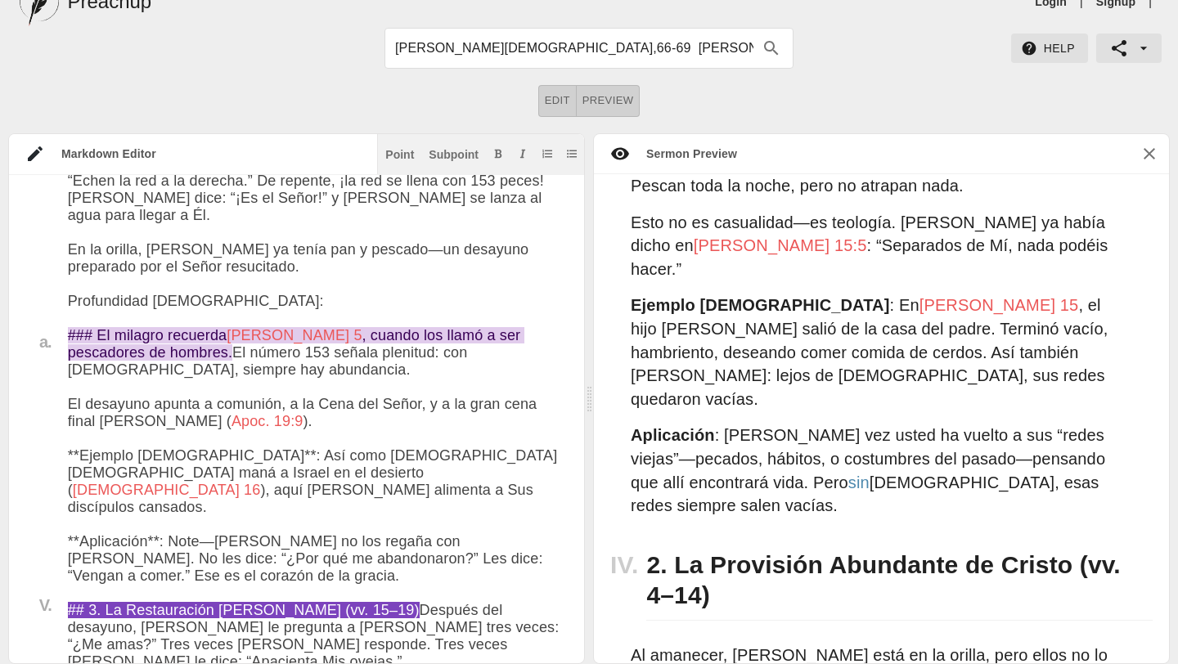
drag, startPoint x: 420, startPoint y: 502, endPoint x: 70, endPoint y: 483, distance: 350.6
click at [70, 483] on textarea at bounding box center [318, 374] width 500 height 3599
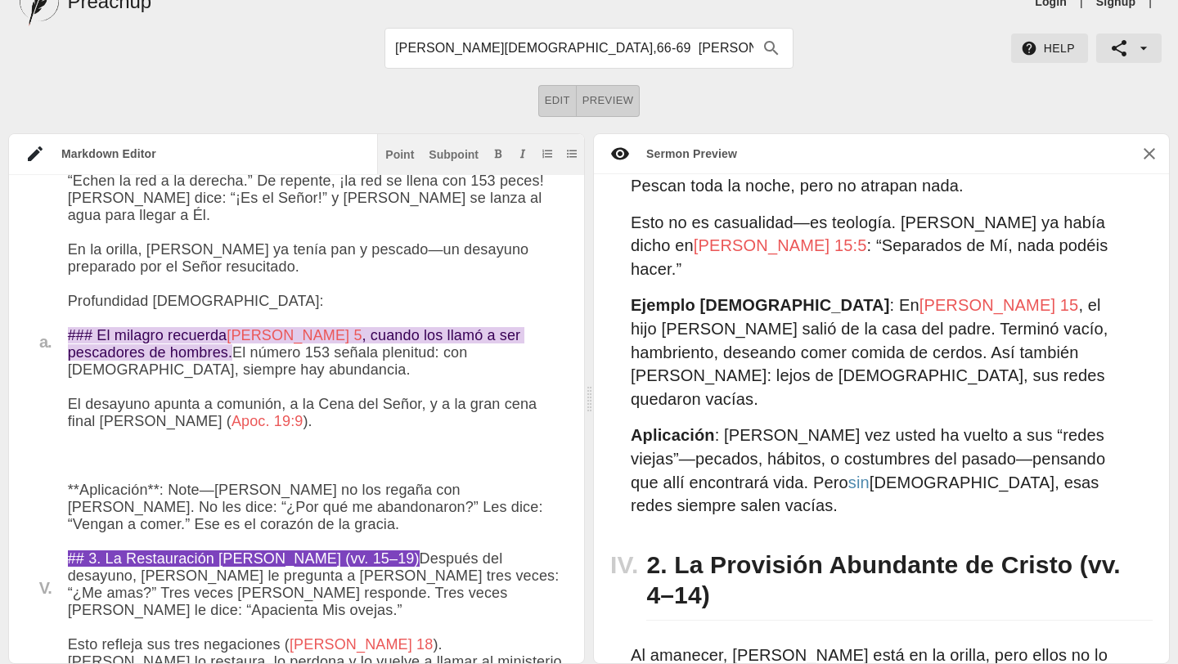
click at [174, 372] on textarea at bounding box center [318, 349] width 500 height 3548
click at [164, 364] on textarea at bounding box center [318, 349] width 500 height 3548
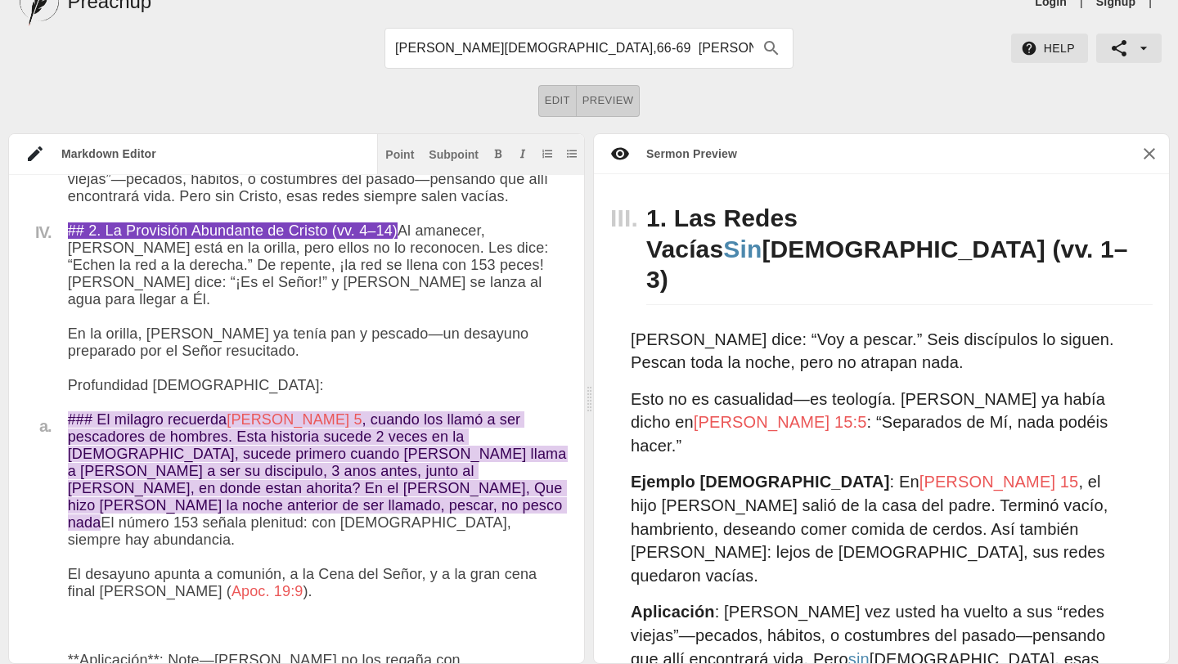
scroll to position [2565, 0]
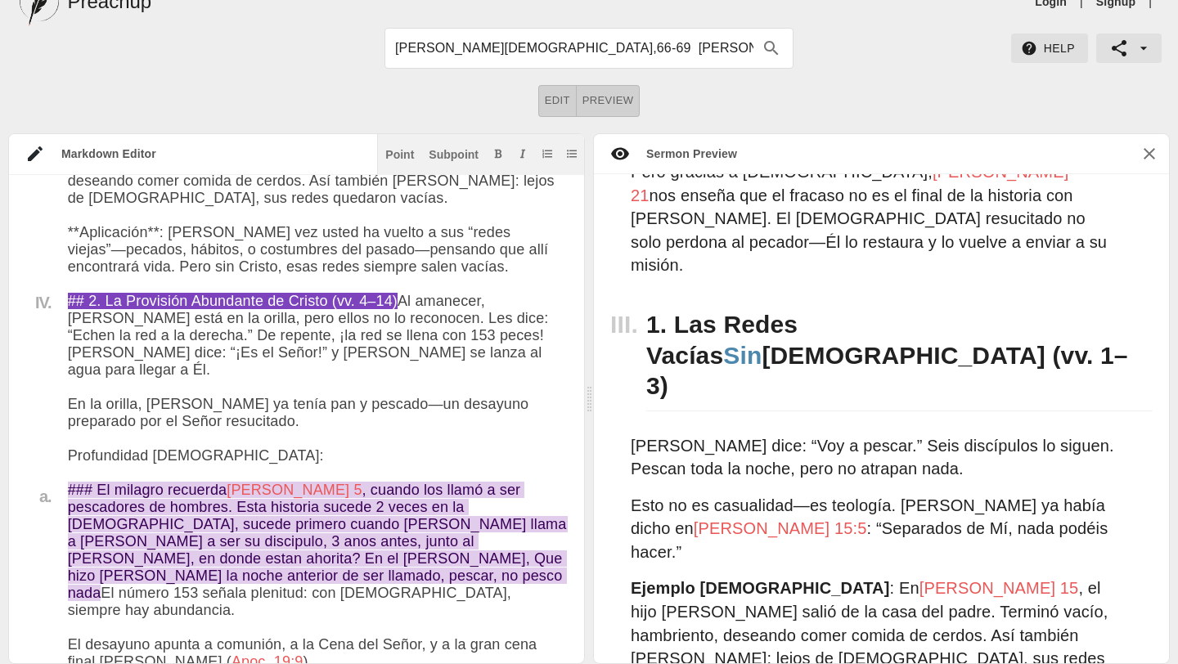
drag, startPoint x: 204, startPoint y: 432, endPoint x: 69, endPoint y: 406, distance: 137.5
click at [69, 406] on textarea at bounding box center [318, 547] width 500 height 3634
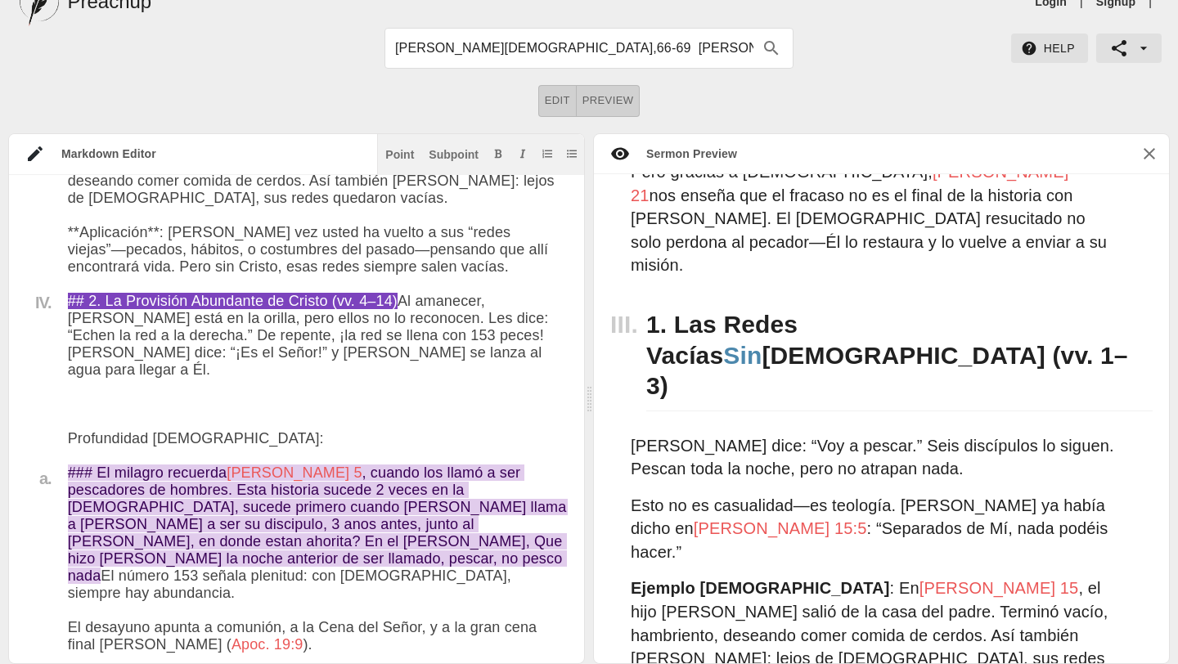
drag, startPoint x: 526, startPoint y: 587, endPoint x: 65, endPoint y: 596, distance: 460.6
click at [65, 597] on div "Title I. a. b. c. II. a. b. III. IV. a. V. VI. VII. a. b. c. d. # Un Dios que R…" at bounding box center [288, 538] width 559 height 3617
click at [69, 586] on textarea at bounding box center [318, 538] width 500 height 3617
click at [70, 581] on textarea at bounding box center [318, 538] width 500 height 3617
paste textarea "En la orilla, [PERSON_NAME] ya tenía pan y pescado—un desayuno preparado por el…"
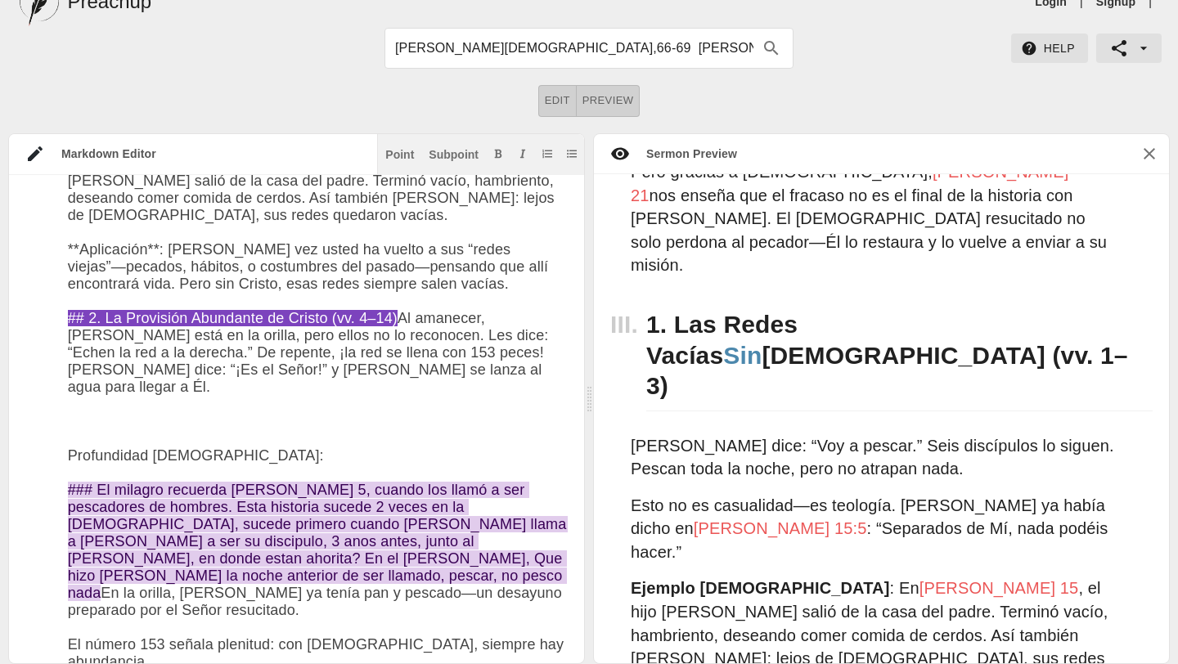
click at [489, 554] on textarea at bounding box center [318, 590] width 500 height 3720
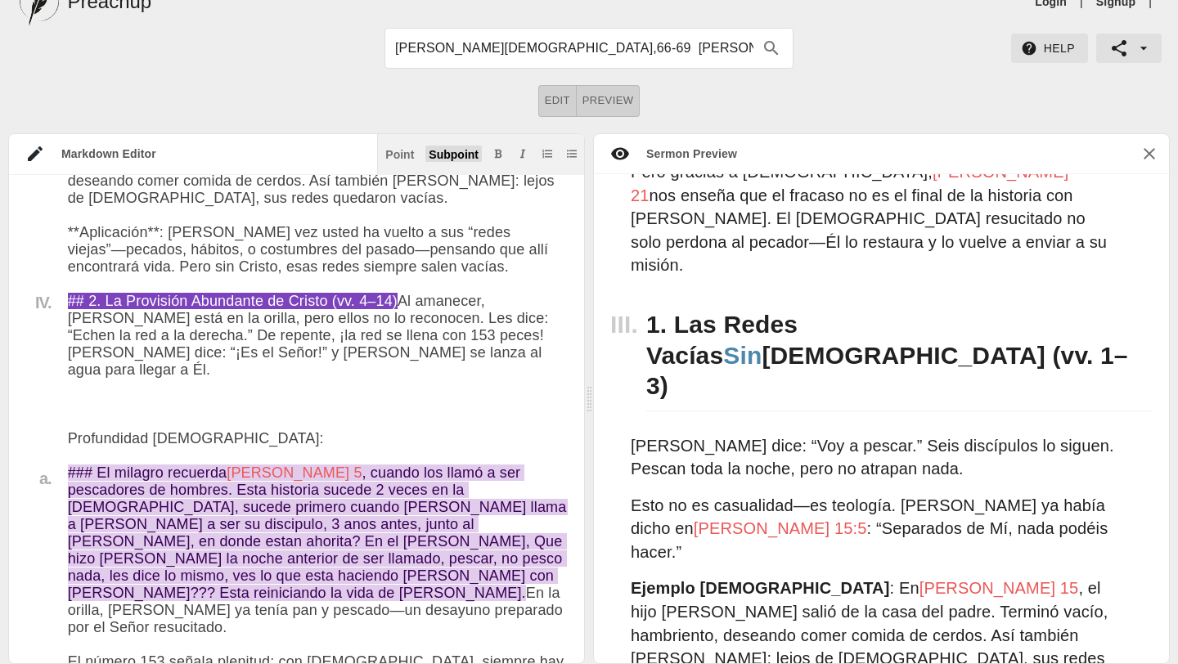
click at [445, 150] on div "Subpoint" at bounding box center [454, 154] width 50 height 11
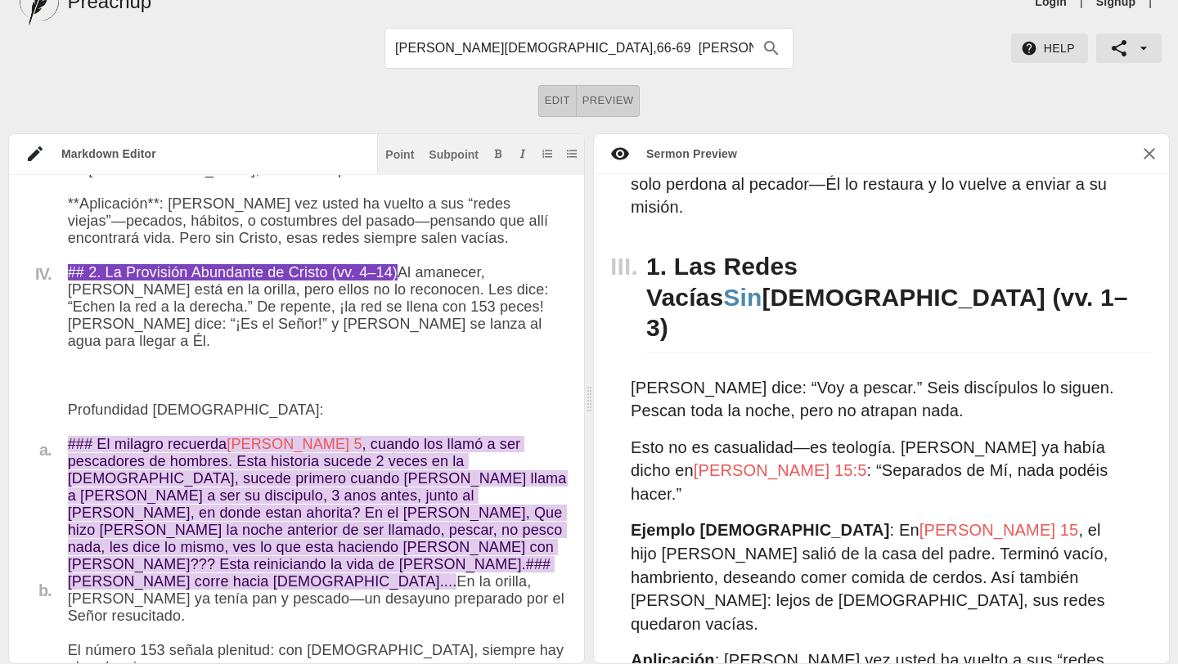
scroll to position [2658, 0]
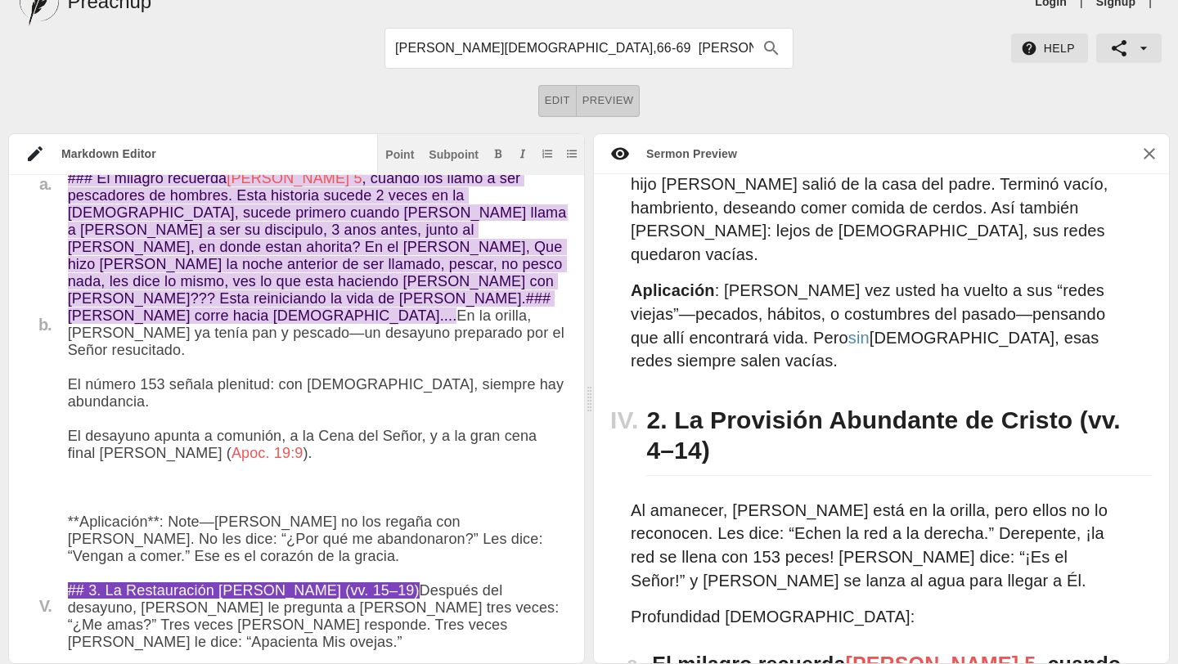
type textarea "# Lo Ipsu dol Sitametc Adipis Elitseddo Ei Tempo Incidid: Utlaboreetd m al Enim…"
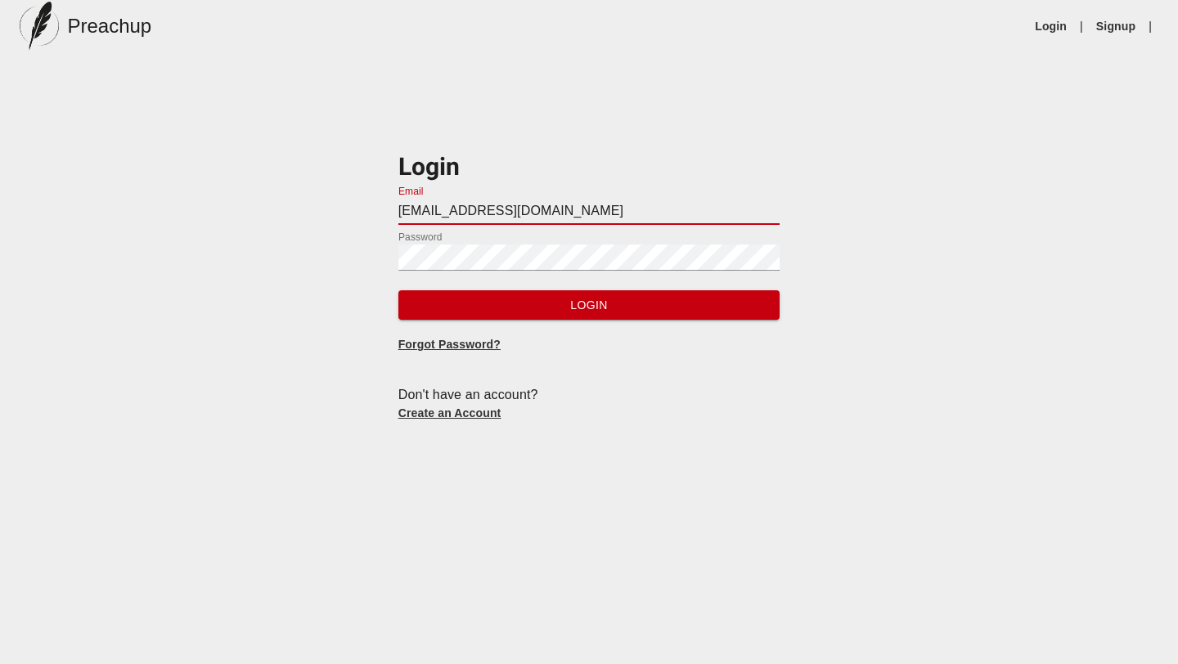
click at [617, 213] on input "[EMAIL_ADDRESS][DOMAIN_NAME]" at bounding box center [589, 212] width 382 height 26
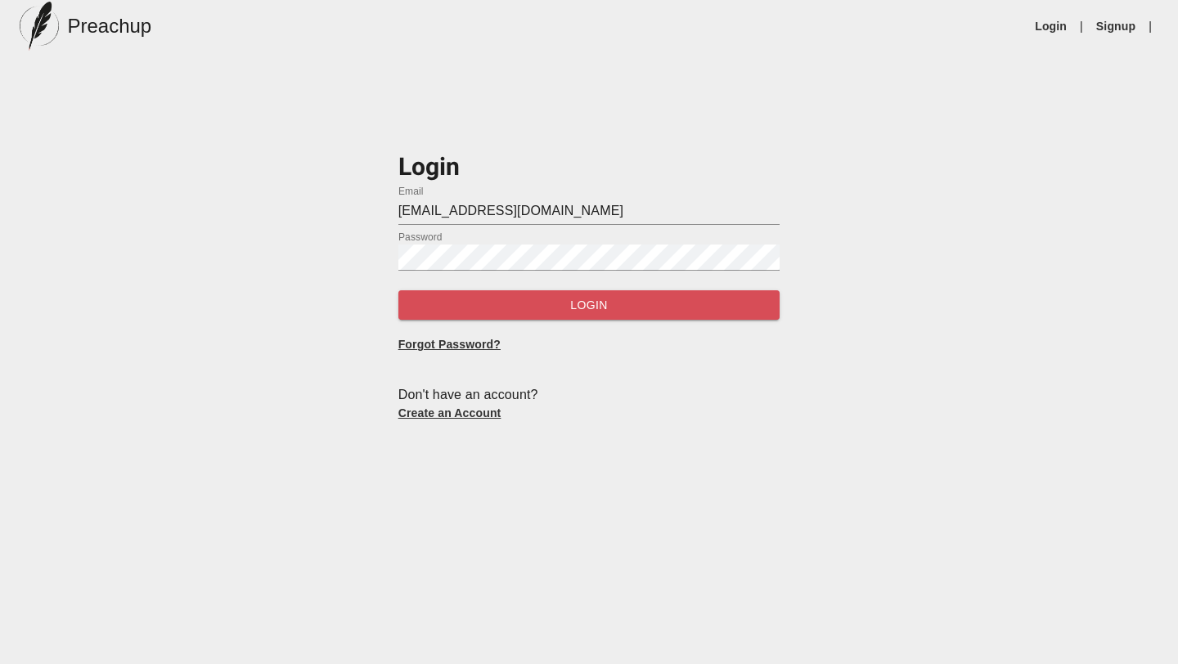
click at [595, 312] on span "Login" at bounding box center [589, 305] width 356 height 20
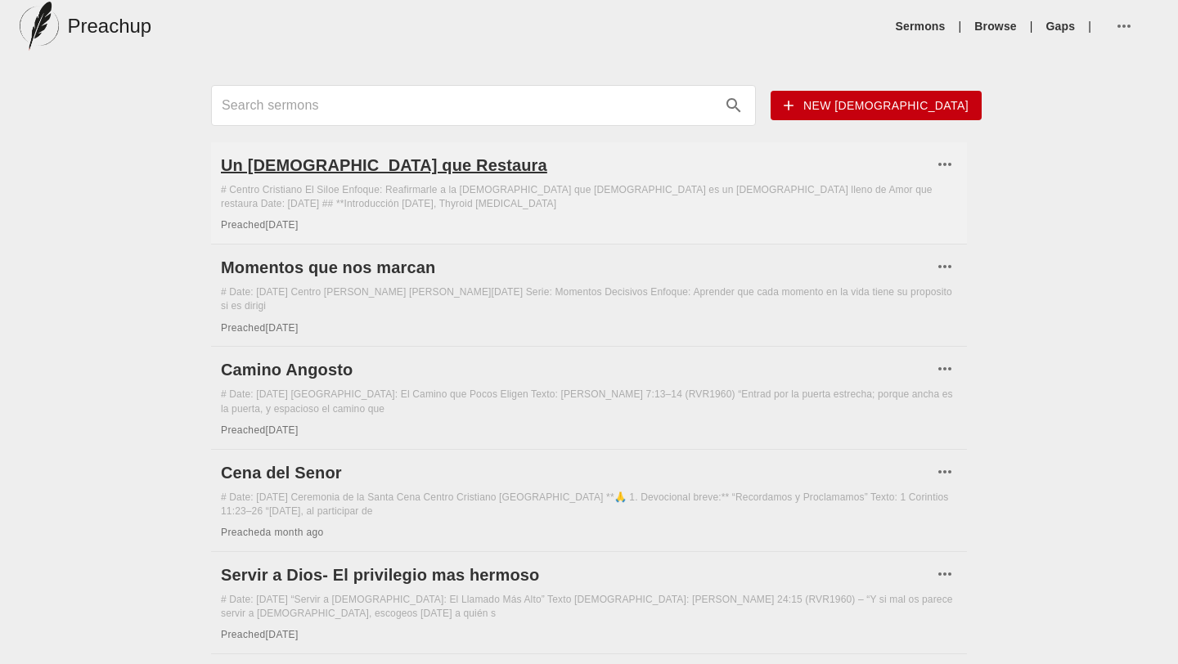
click at [348, 164] on h6 "Un [DEMOGRAPHIC_DATA] que Restaura" at bounding box center [577, 165] width 712 height 26
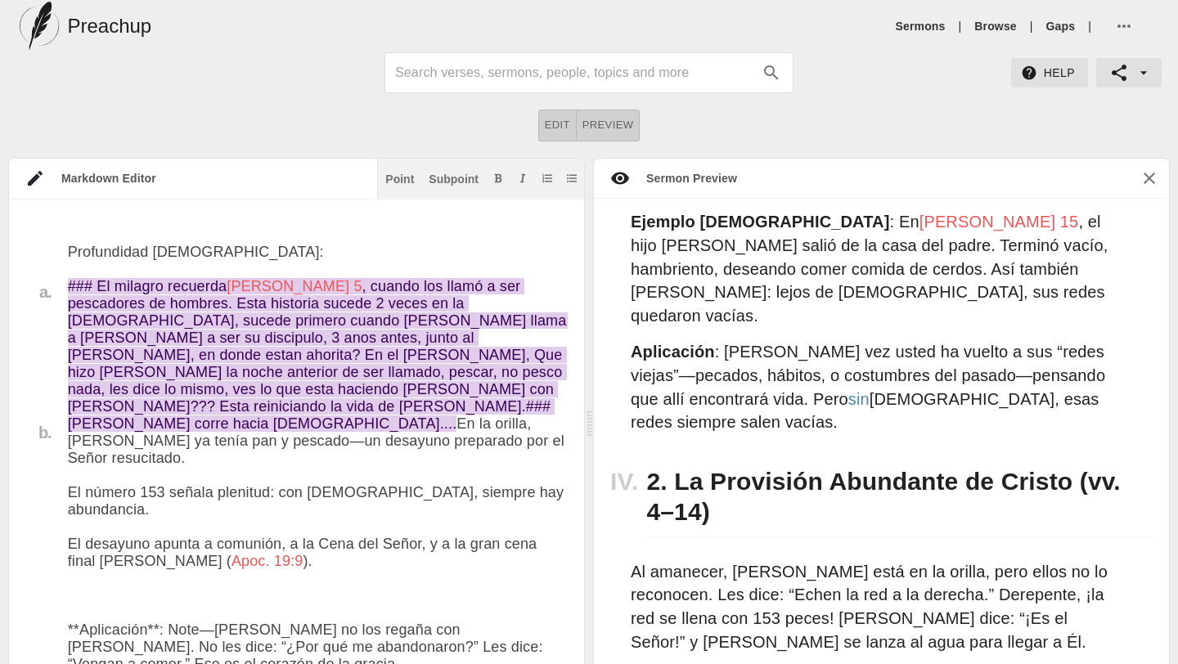
scroll to position [1676, 0]
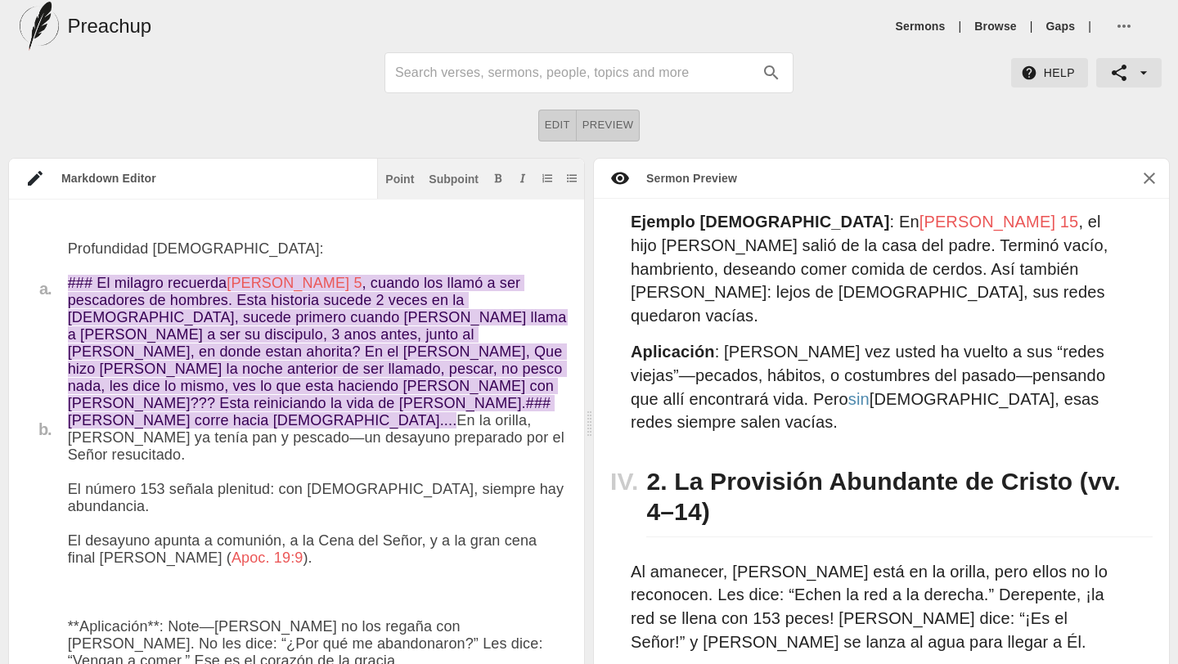
click at [342, 432] on textarea at bounding box center [318, 400] width 500 height 3720
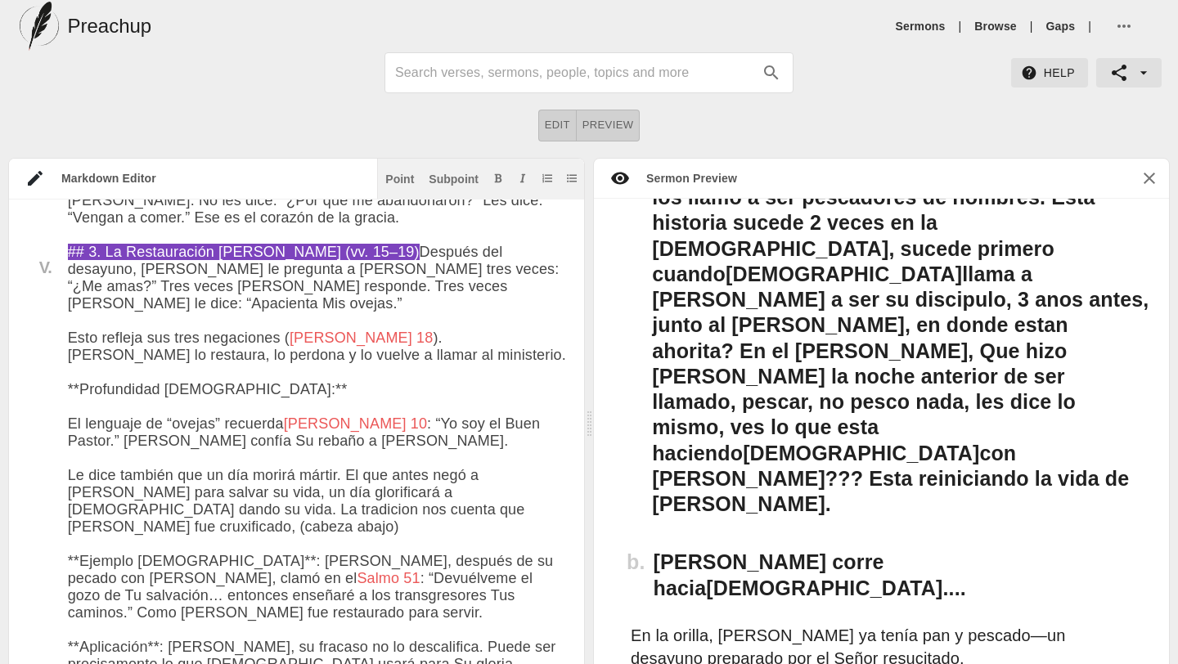
scroll to position [0, 0]
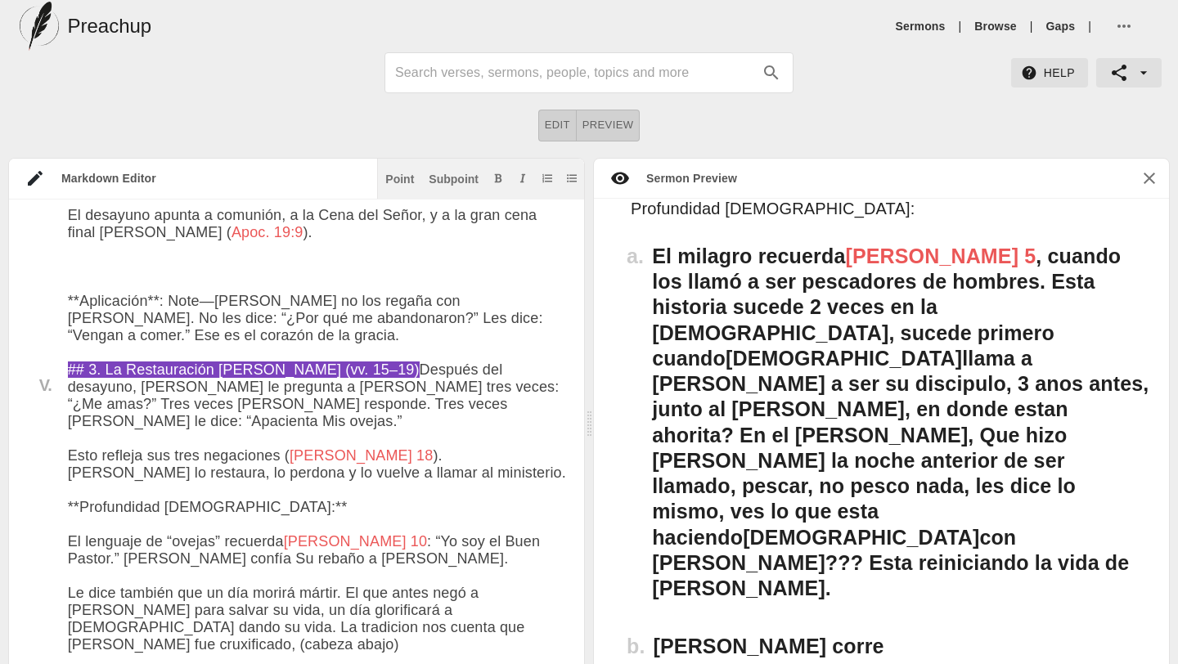
click at [233, 389] on textarea at bounding box center [318, 75] width 500 height 3720
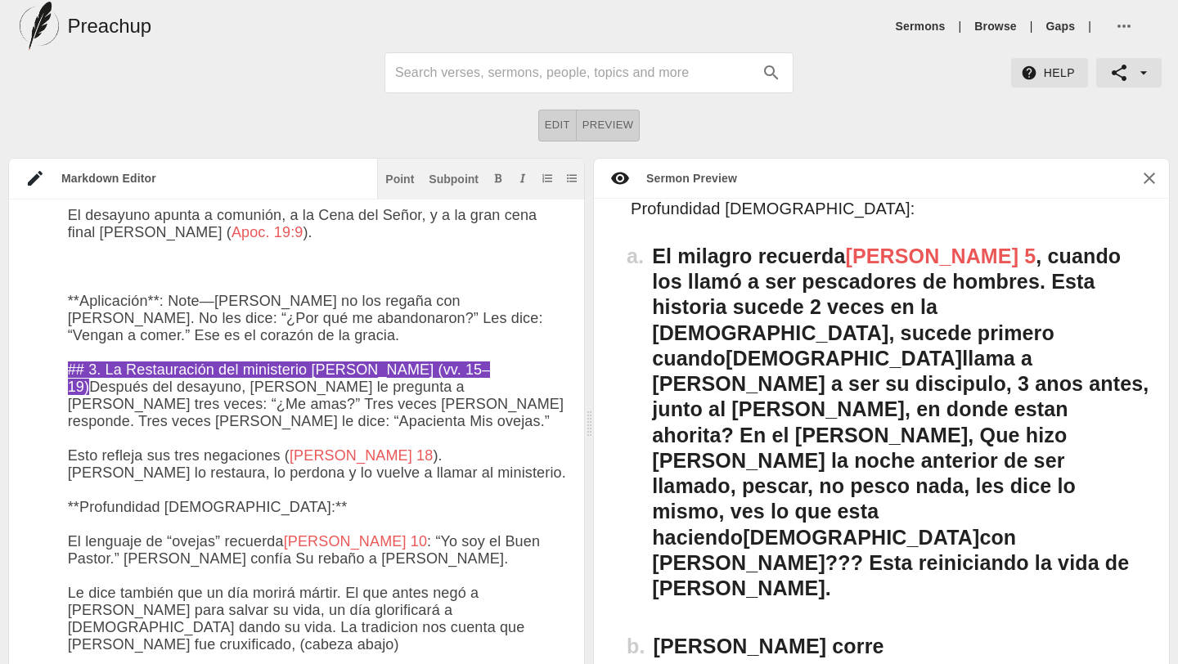
click at [263, 472] on textarea at bounding box center [318, 75] width 500 height 3720
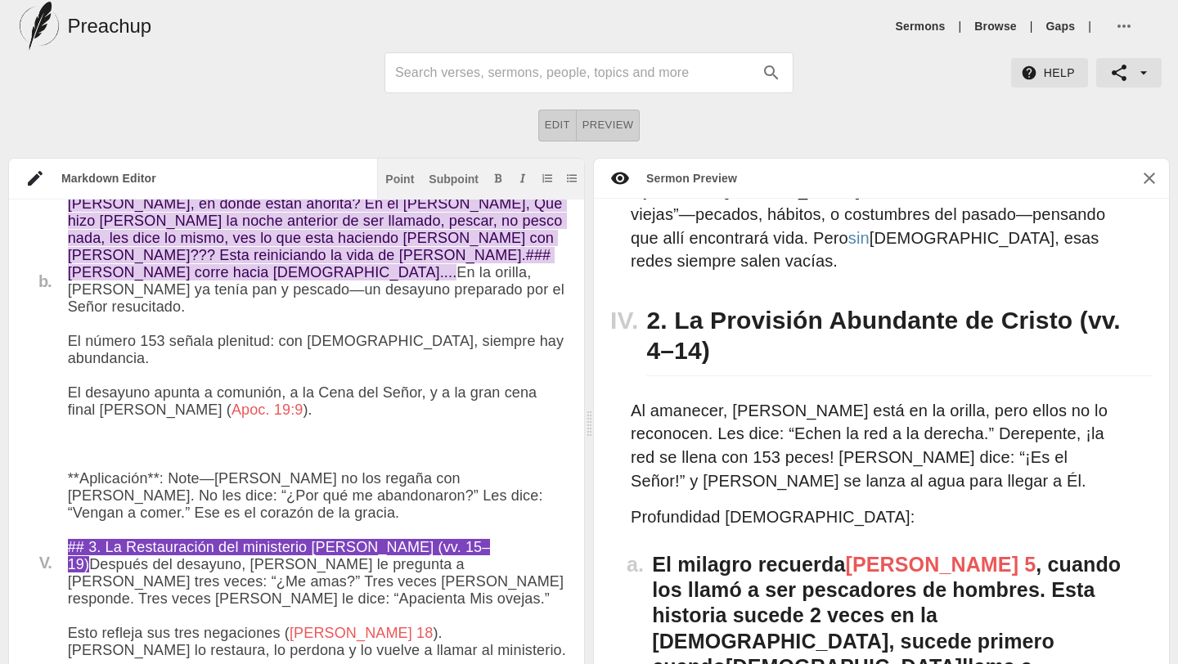
click at [200, 344] on textarea at bounding box center [318, 252] width 500 height 3720
click at [199, 341] on textarea at bounding box center [318, 252] width 500 height 3720
click at [292, 288] on textarea at bounding box center [318, 252] width 500 height 3720
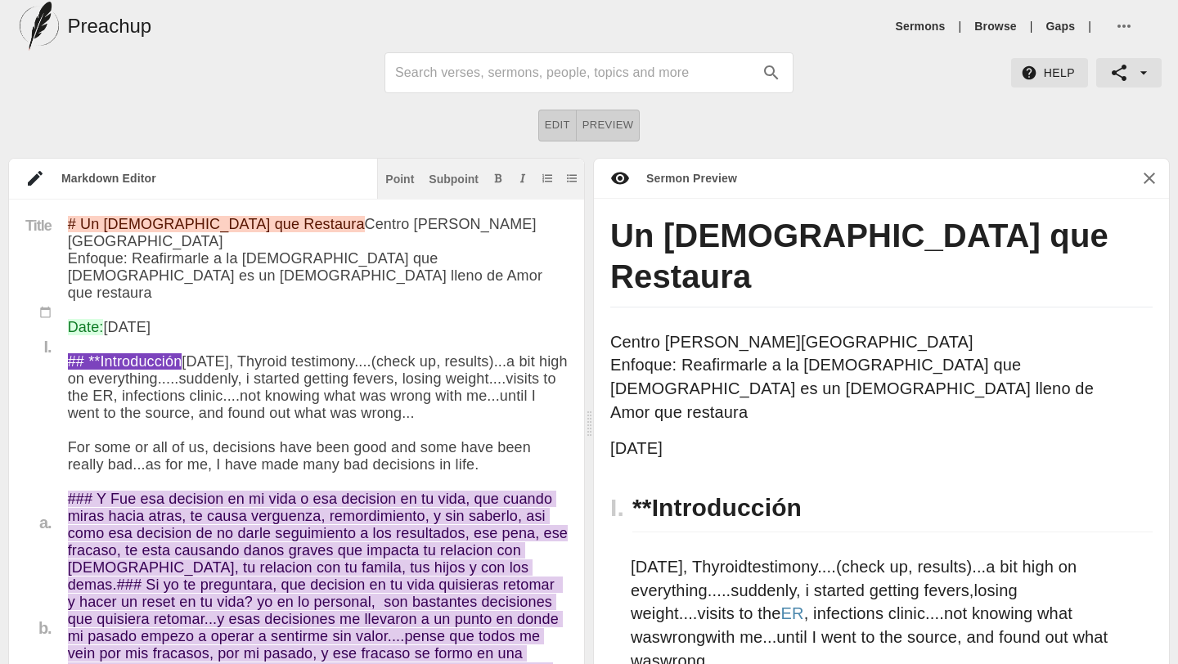
scroll to position [16, 0]
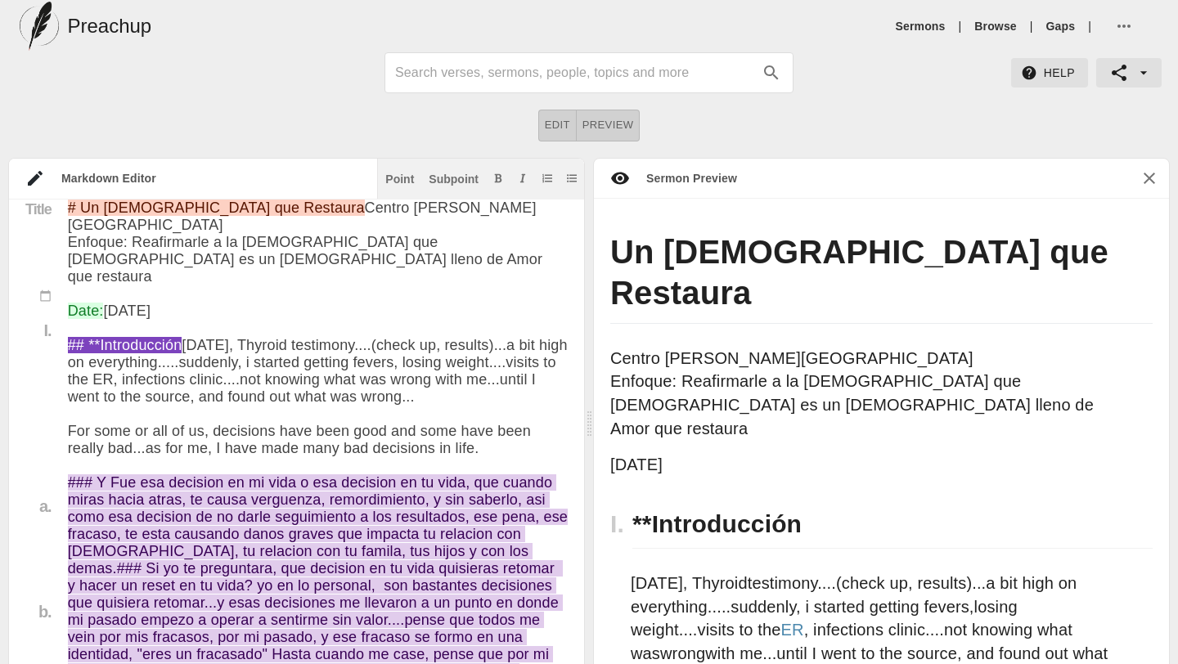
type textarea "# Lo Ipsu dol Sitametc Adipis Elitseddo Ei Tempo Incidid: Utlaboreetd m al Enim…"
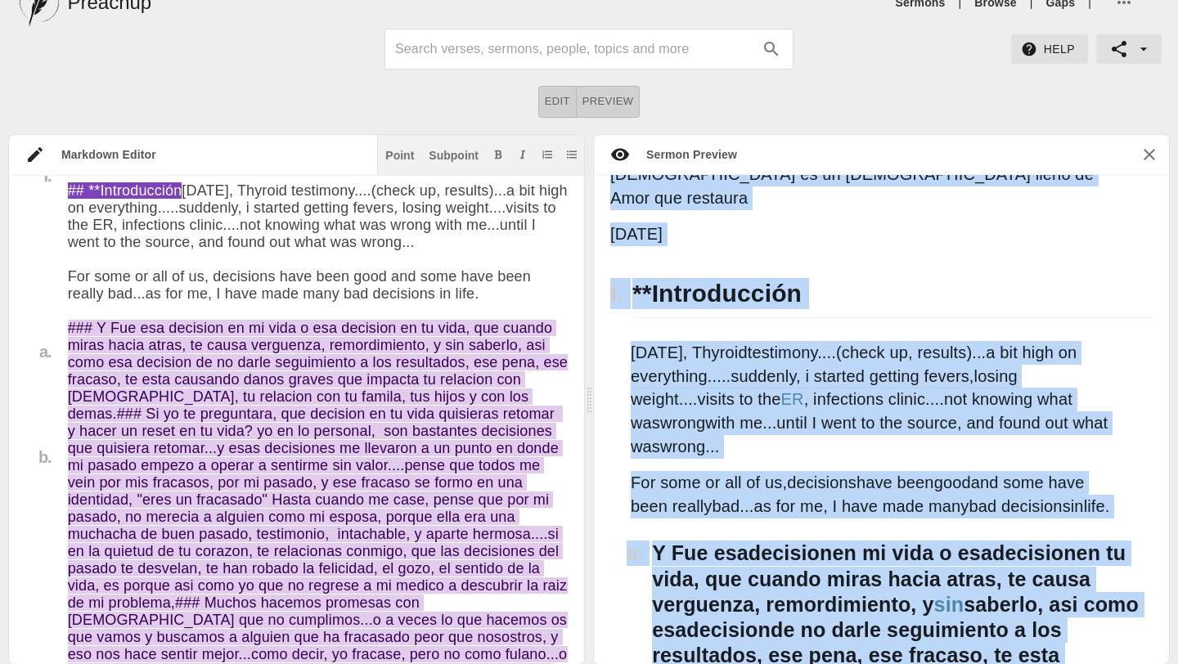
scroll to position [318, 0]
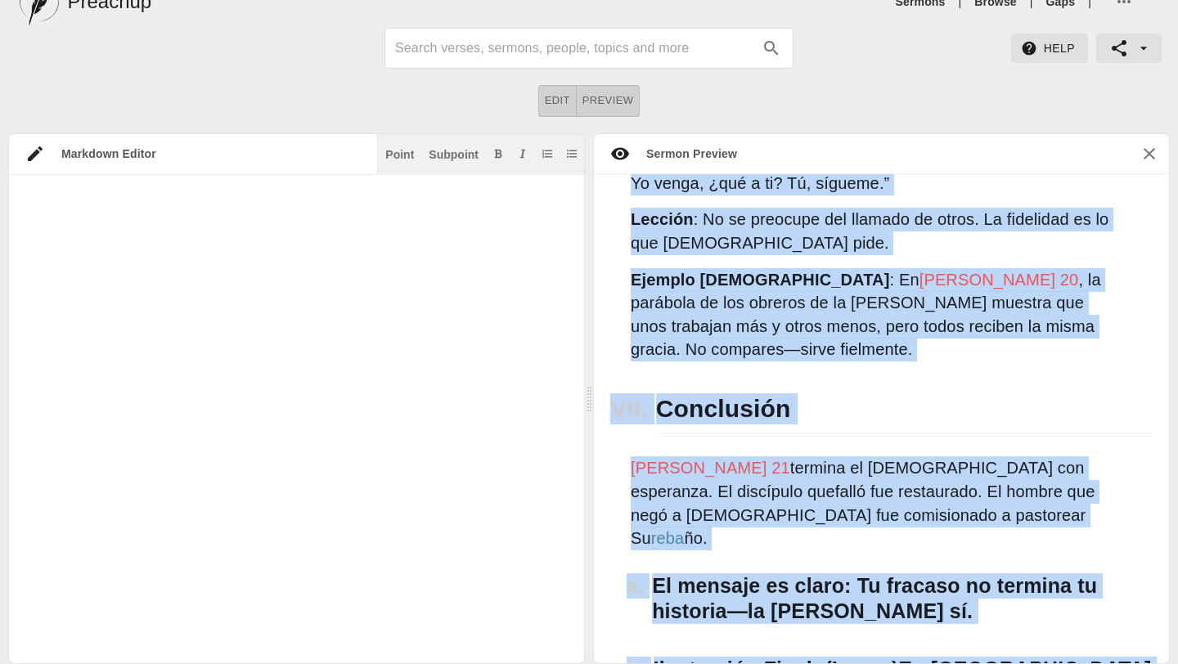
drag, startPoint x: 618, startPoint y: 254, endPoint x: 847, endPoint y: 428, distance: 287.7
click at [846, 428] on div "Un [DEMOGRAPHIC_DATA] que Restaura Centro [DEMOGRAPHIC_DATA] El Siloe Enfoque: …" at bounding box center [881, 419] width 575 height 490
copy div "Lo Ipsu dol Sitametc Adipis Elitseddo Ei Tempo Incidid: Utlaboreetd m al Enimad…"
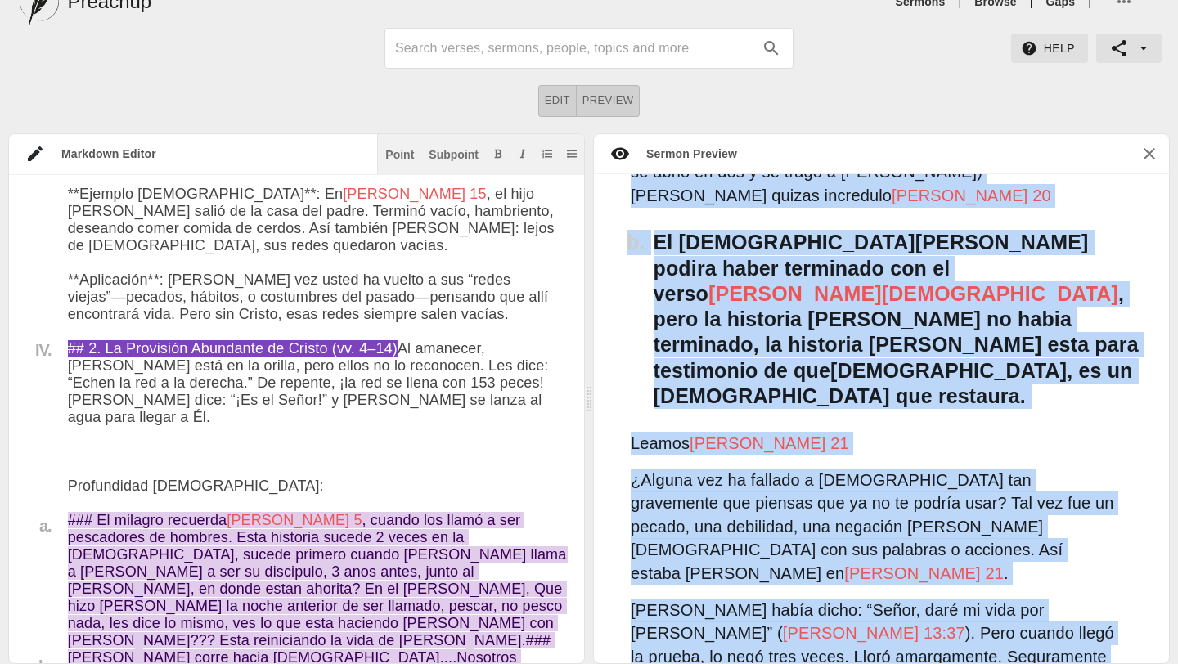
scroll to position [1332, 0]
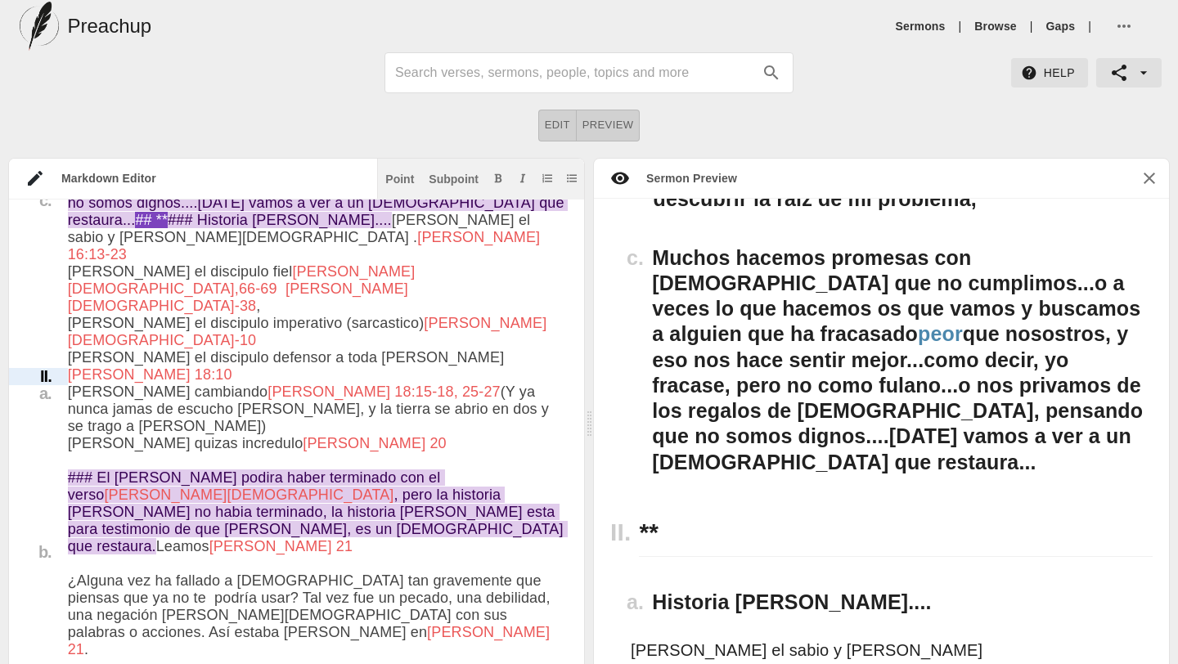
drag, startPoint x: 300, startPoint y: 523, endPoint x: 10, endPoint y: 375, distance: 325.9
